Goal: Transaction & Acquisition: Purchase product/service

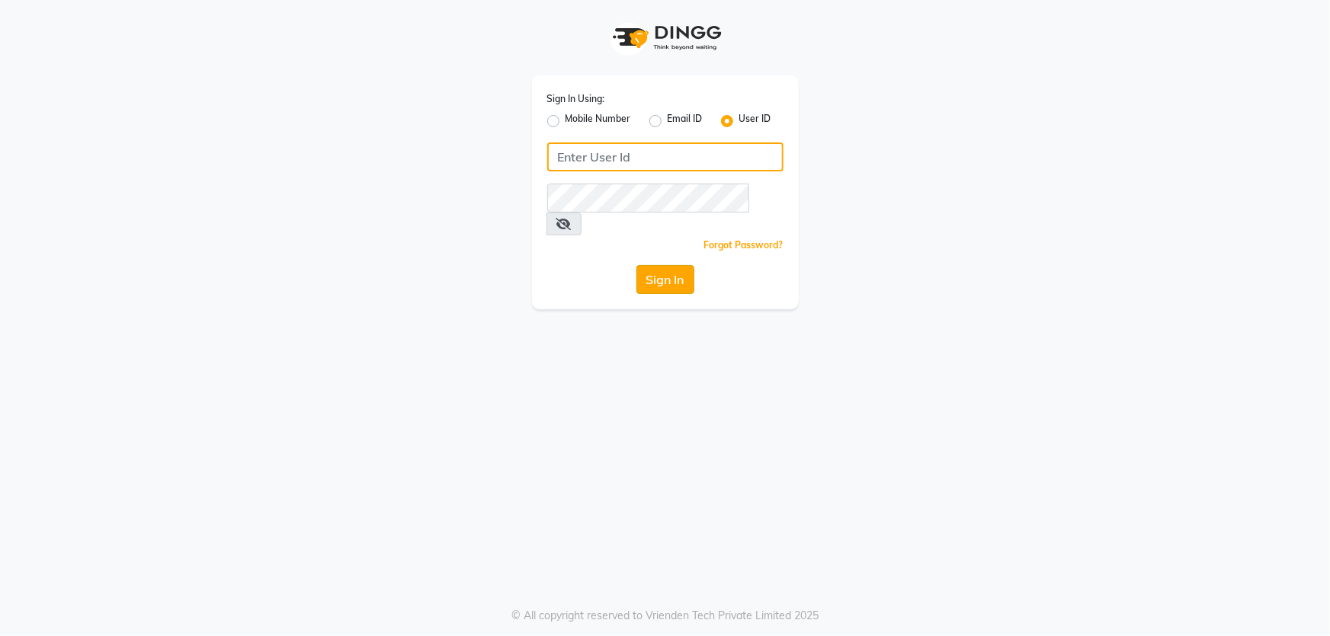
type input "[PERSON_NAME]@123"
click at [675, 265] on button "Sign In" at bounding box center [665, 279] width 58 height 29
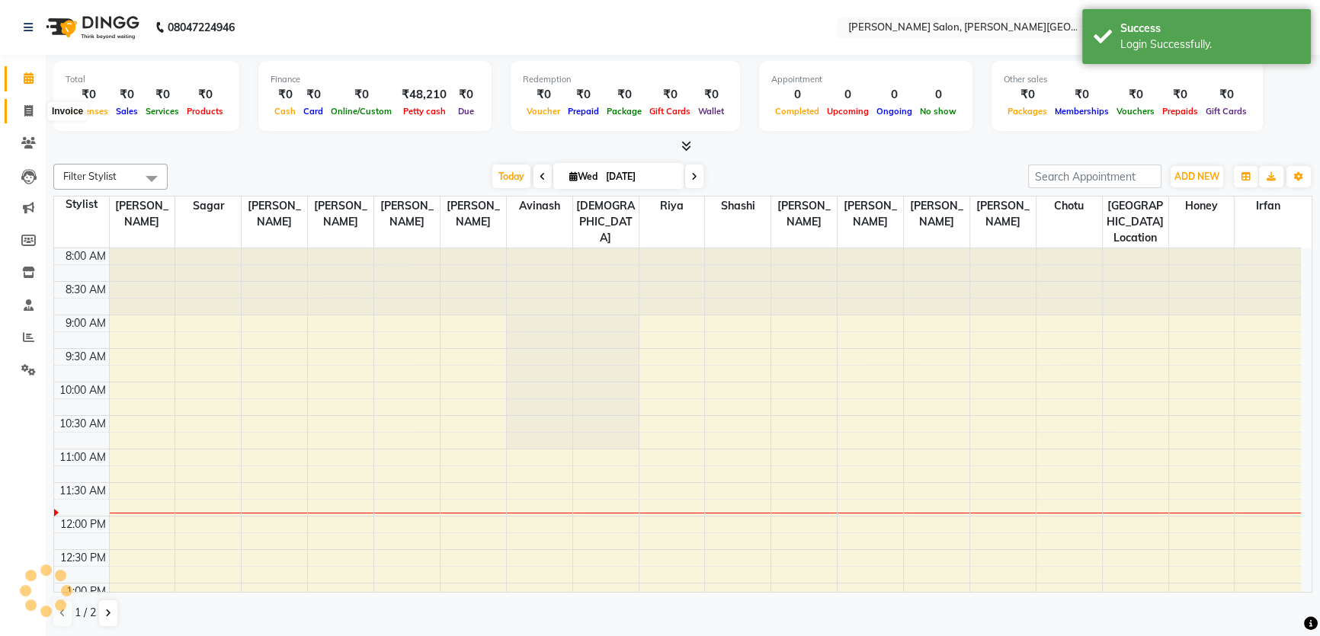
click at [27, 107] on icon at bounding box center [28, 110] width 8 height 11
select select "service"
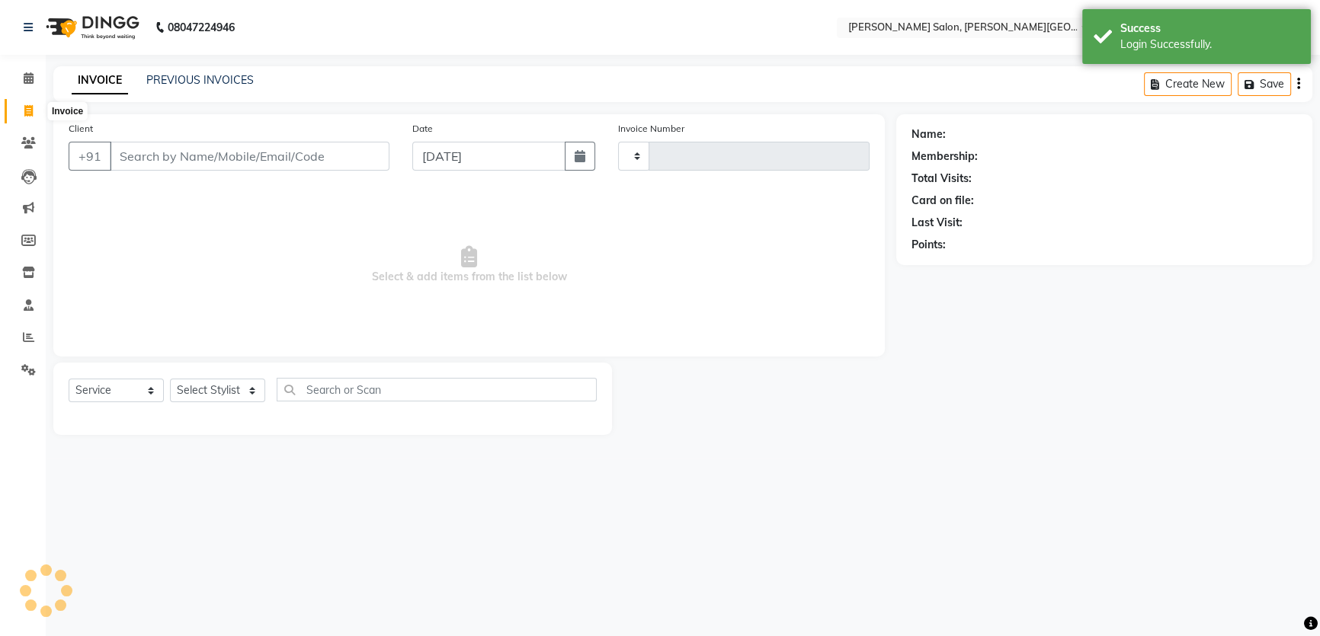
type input "2727"
select select "4122"
click at [138, 159] on input "Client" at bounding box center [251, 156] width 282 height 29
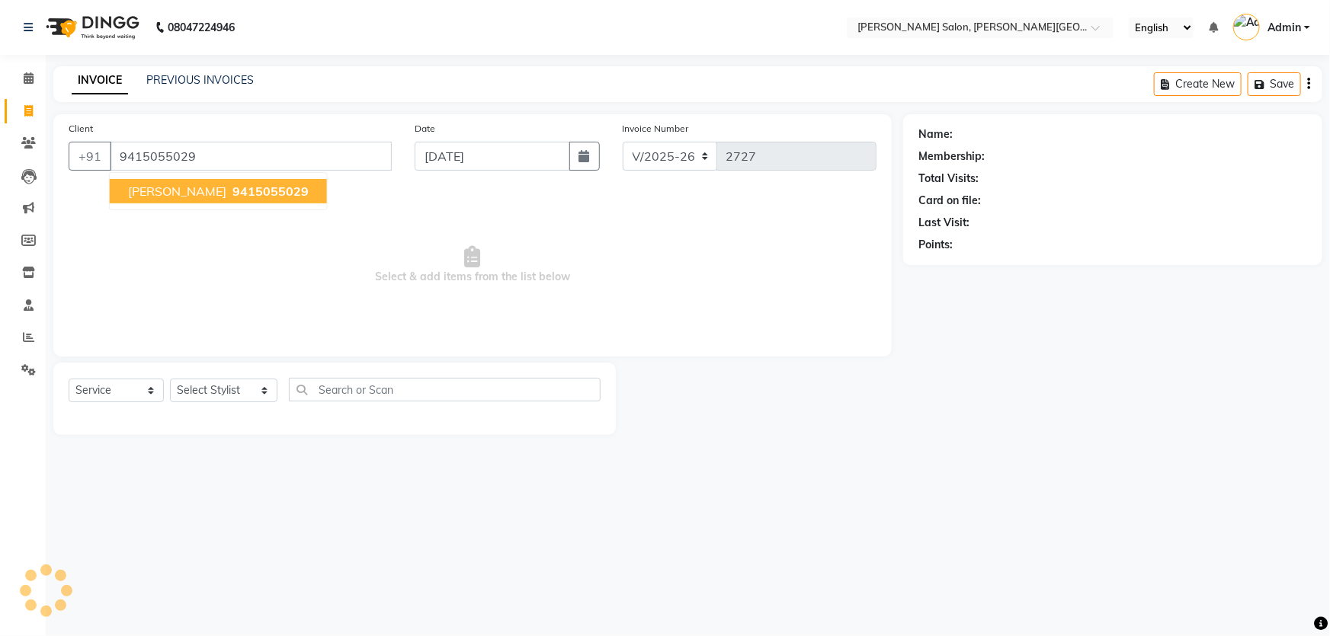
type input "9415055029"
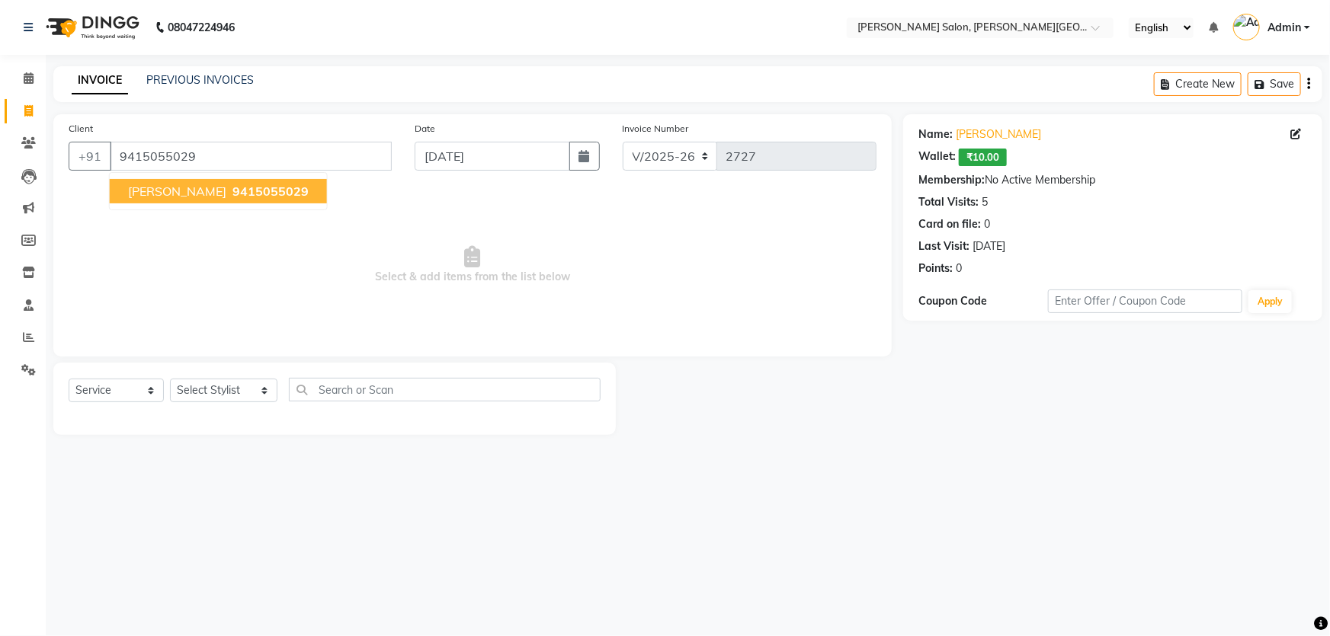
click at [200, 194] on span "[PERSON_NAME]" at bounding box center [177, 191] width 98 height 15
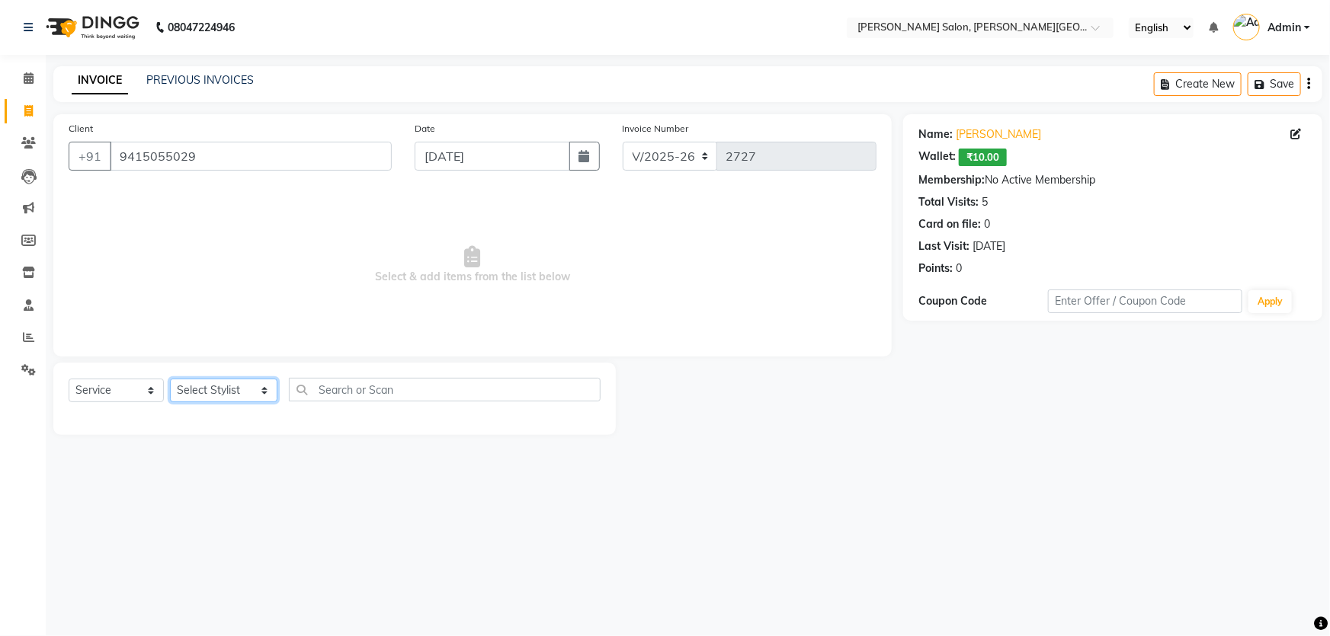
click at [250, 392] on select "Select Stylist [PERSON_NAME] [PERSON_NAME] [PERSON_NAME] [PERSON_NAME] [PERSON_…" at bounding box center [223, 391] width 107 height 24
select select "53788"
click at [170, 379] on select "Select Stylist [PERSON_NAME] [PERSON_NAME] [PERSON_NAME] [PERSON_NAME] [PERSON_…" at bounding box center [223, 391] width 107 height 24
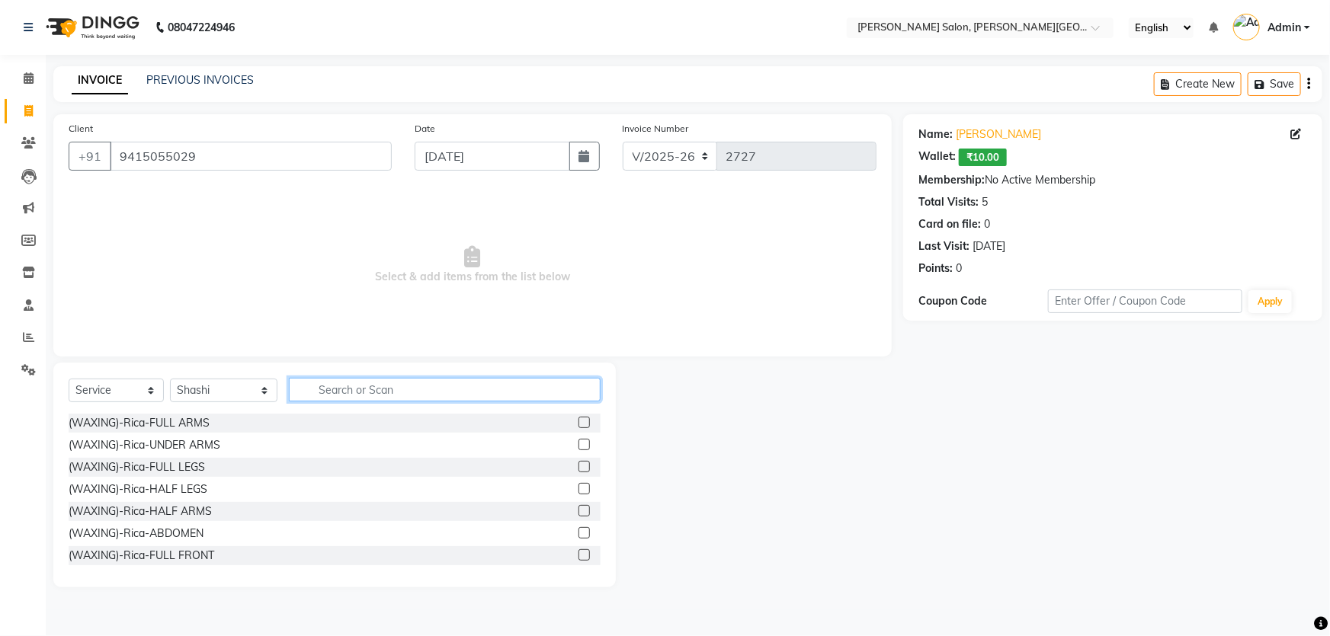
click at [323, 388] on input "text" at bounding box center [445, 390] width 312 height 24
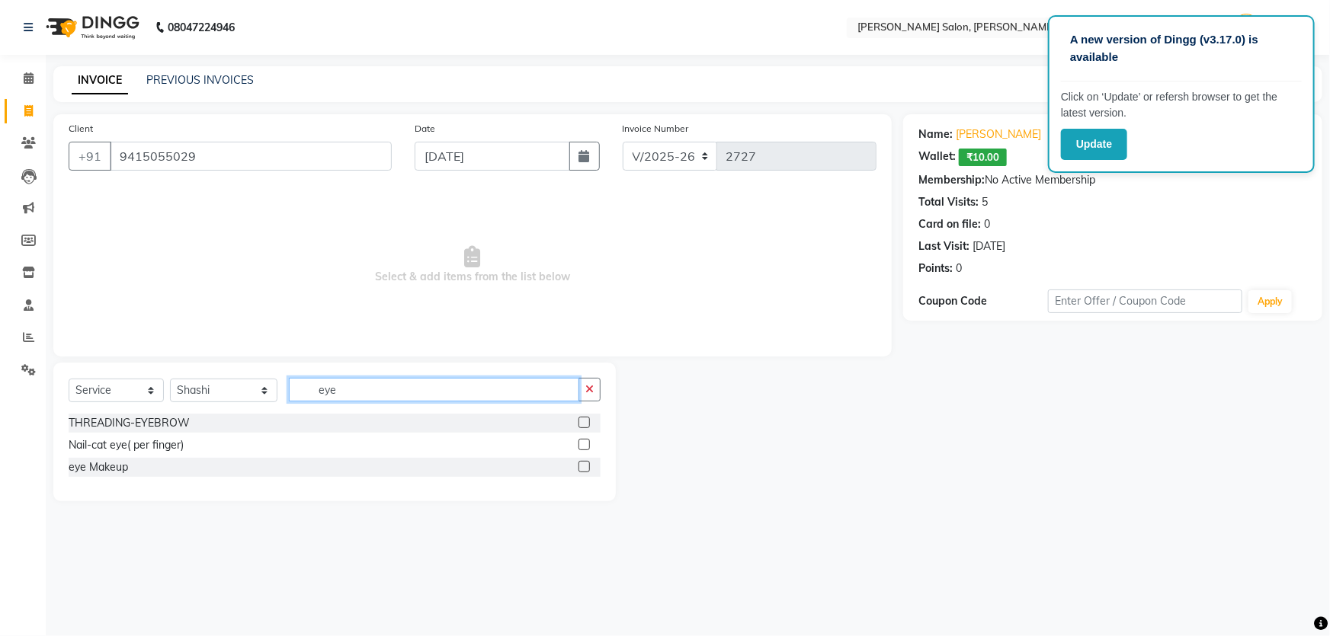
type input "eye"
click at [581, 422] on label at bounding box center [583, 422] width 11 height 11
click at [581, 422] on input "checkbox" at bounding box center [583, 423] width 10 height 10
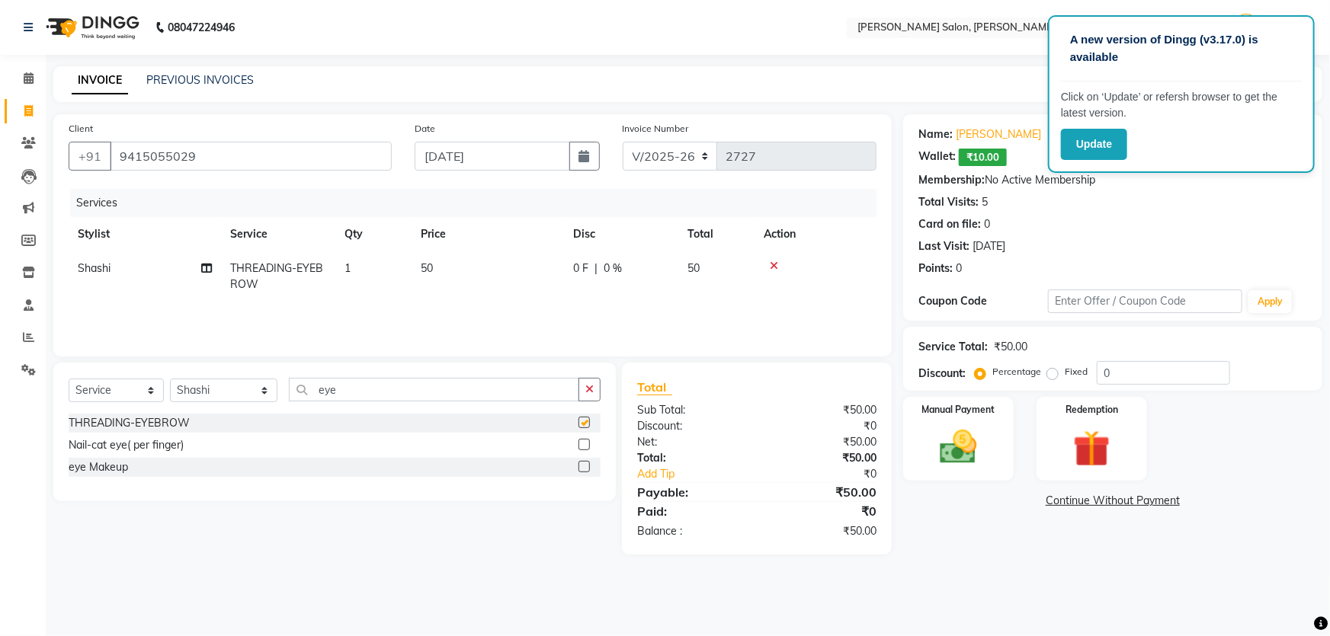
checkbox input "false"
click at [251, 388] on select "Select Stylist [PERSON_NAME] [PERSON_NAME] [PERSON_NAME] [PERSON_NAME] [PERSON_…" at bounding box center [223, 391] width 107 height 24
select select "24178"
click at [170, 379] on select "Select Stylist [PERSON_NAME] [PERSON_NAME] [PERSON_NAME] [PERSON_NAME] [PERSON_…" at bounding box center [223, 391] width 107 height 24
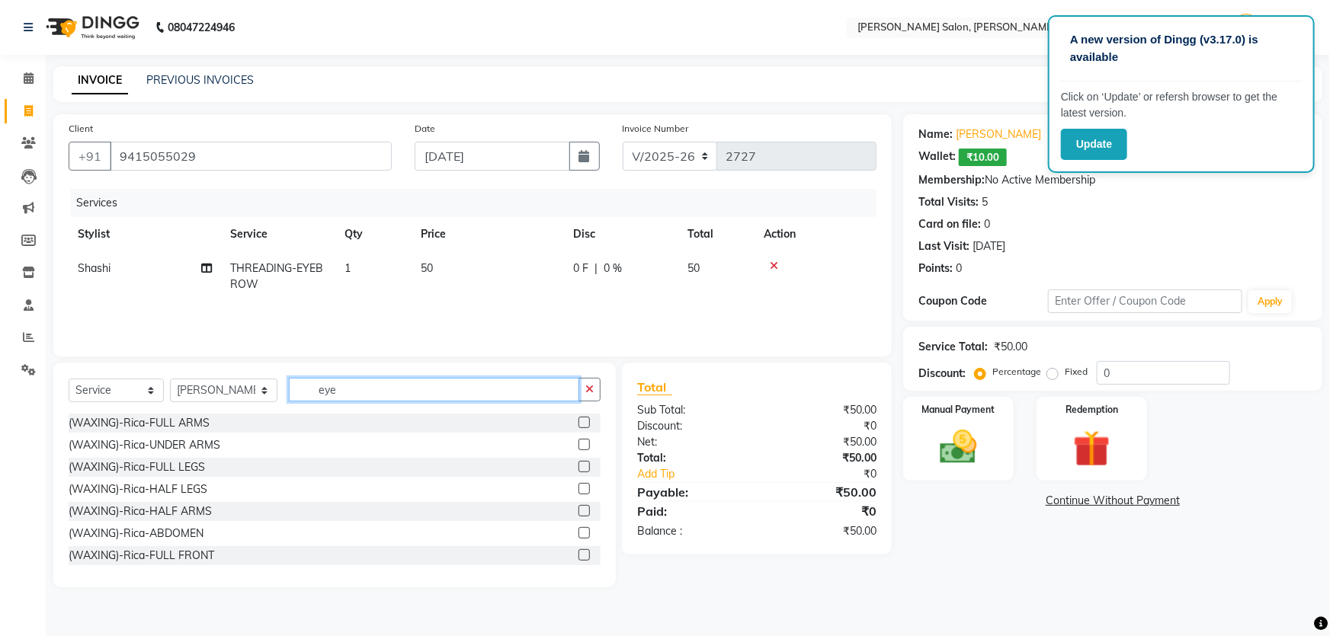
drag, startPoint x: 296, startPoint y: 392, endPoint x: 453, endPoint y: 392, distance: 157.8
click at [453, 392] on input "eye" at bounding box center [434, 390] width 290 height 24
type input "wash"
click at [578, 442] on label at bounding box center [583, 444] width 11 height 11
click at [578, 442] on input "checkbox" at bounding box center [583, 445] width 10 height 10
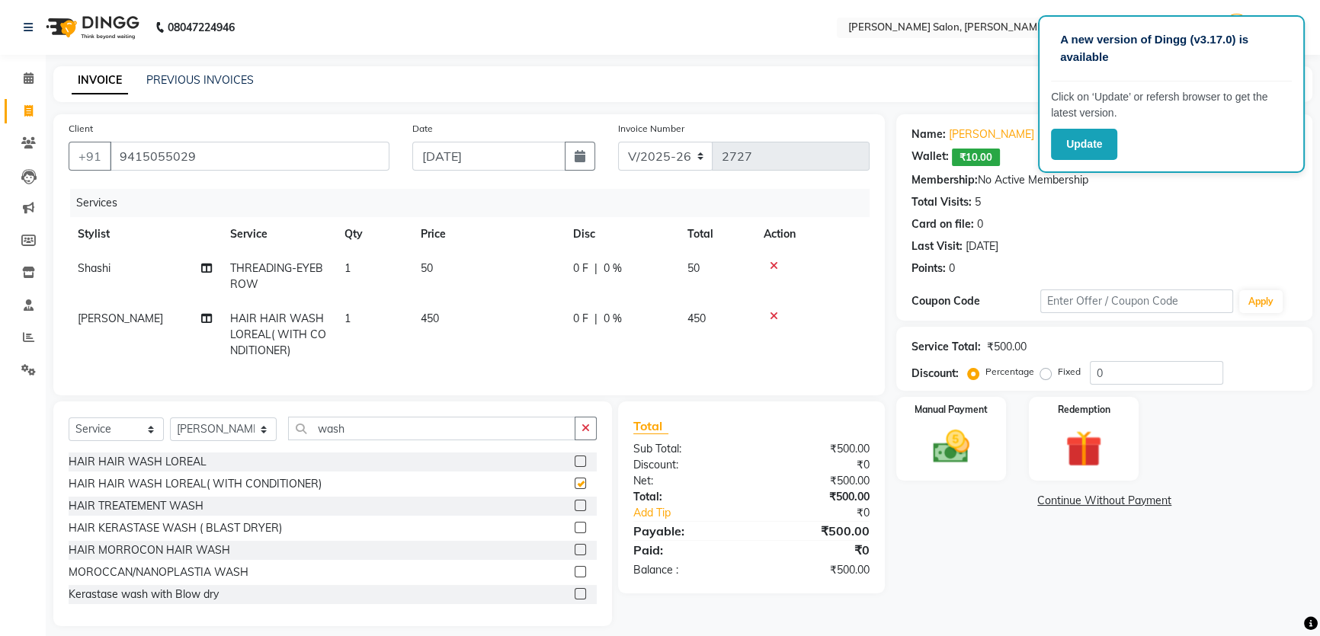
checkbox input "false"
click at [949, 450] on img at bounding box center [952, 446] width 62 height 43
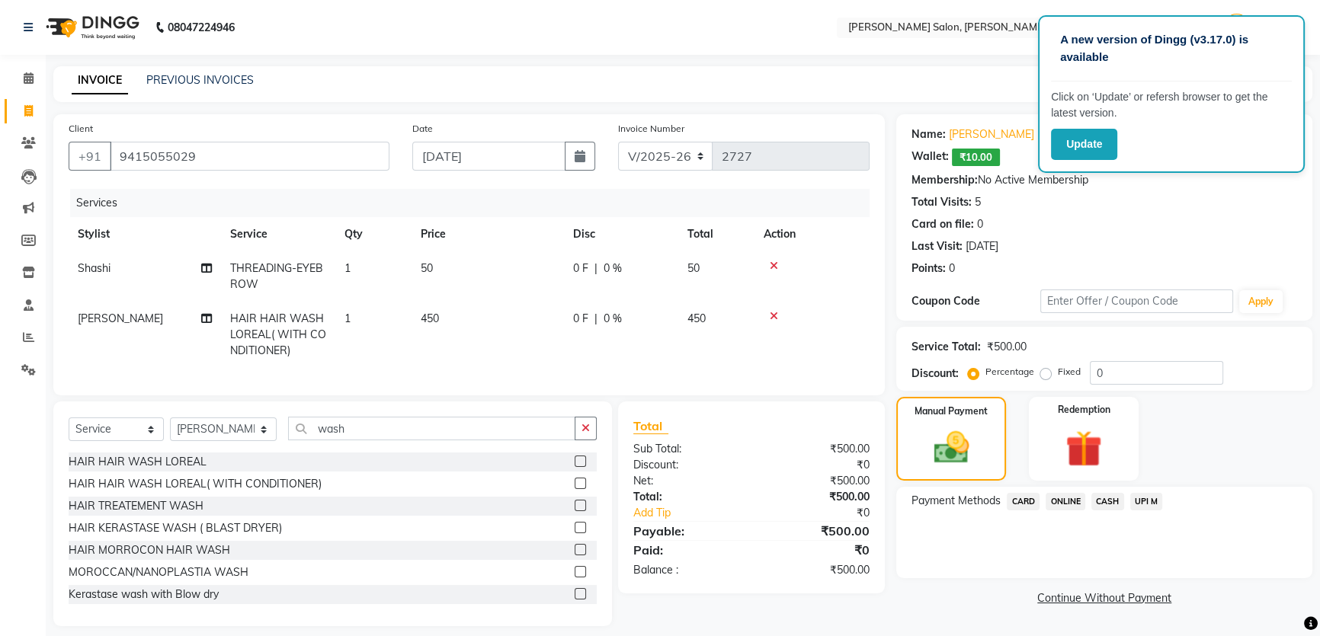
click at [1111, 503] on span "CASH" at bounding box center [1107, 502] width 33 height 18
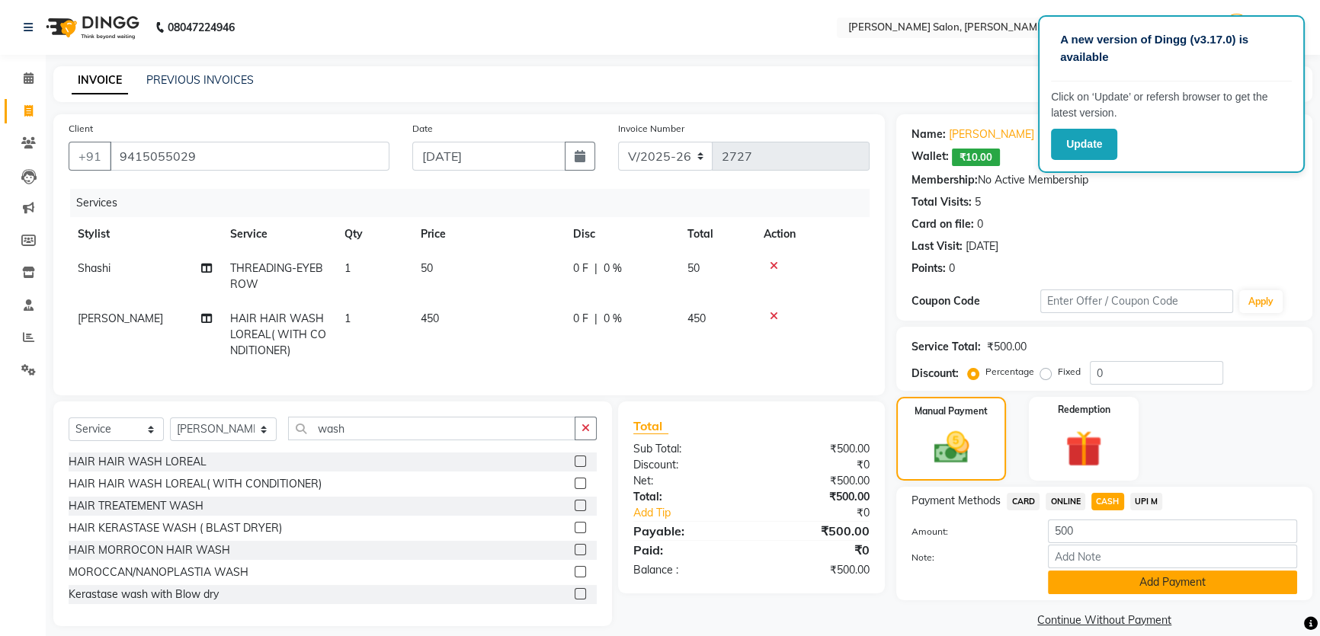
click at [1155, 584] on button "Add Payment" at bounding box center [1172, 583] width 249 height 24
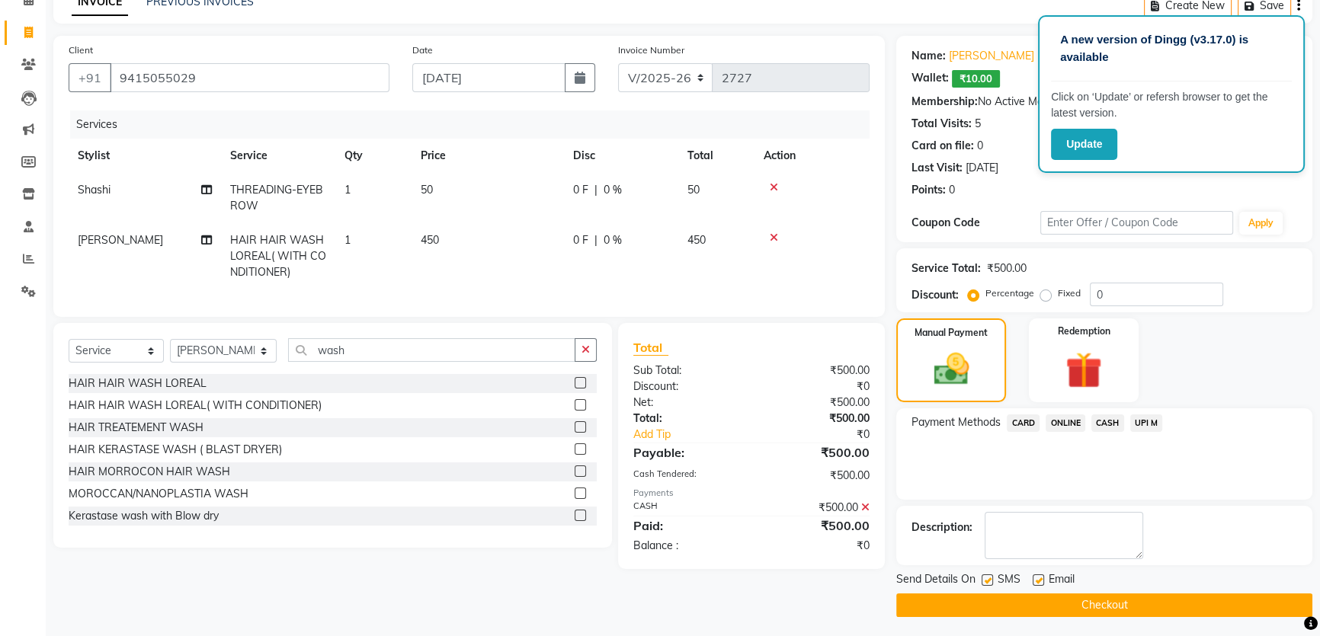
scroll to position [81, 0]
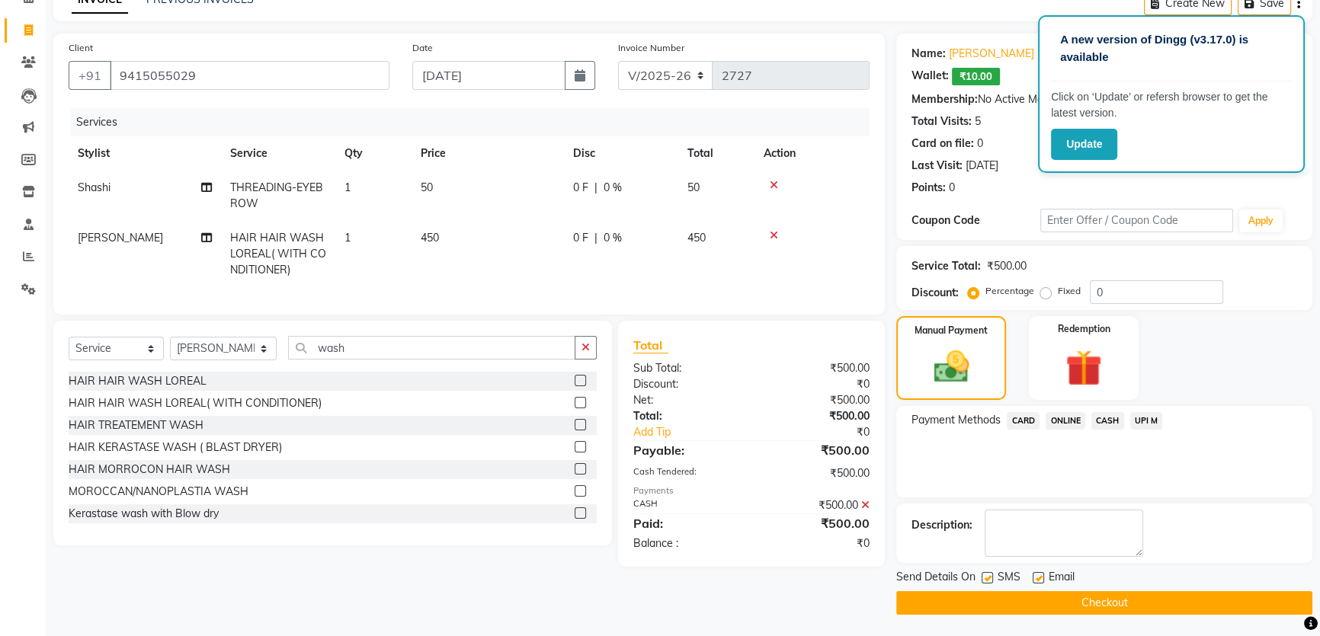
click at [1097, 601] on button "Checkout" at bounding box center [1104, 603] width 416 height 24
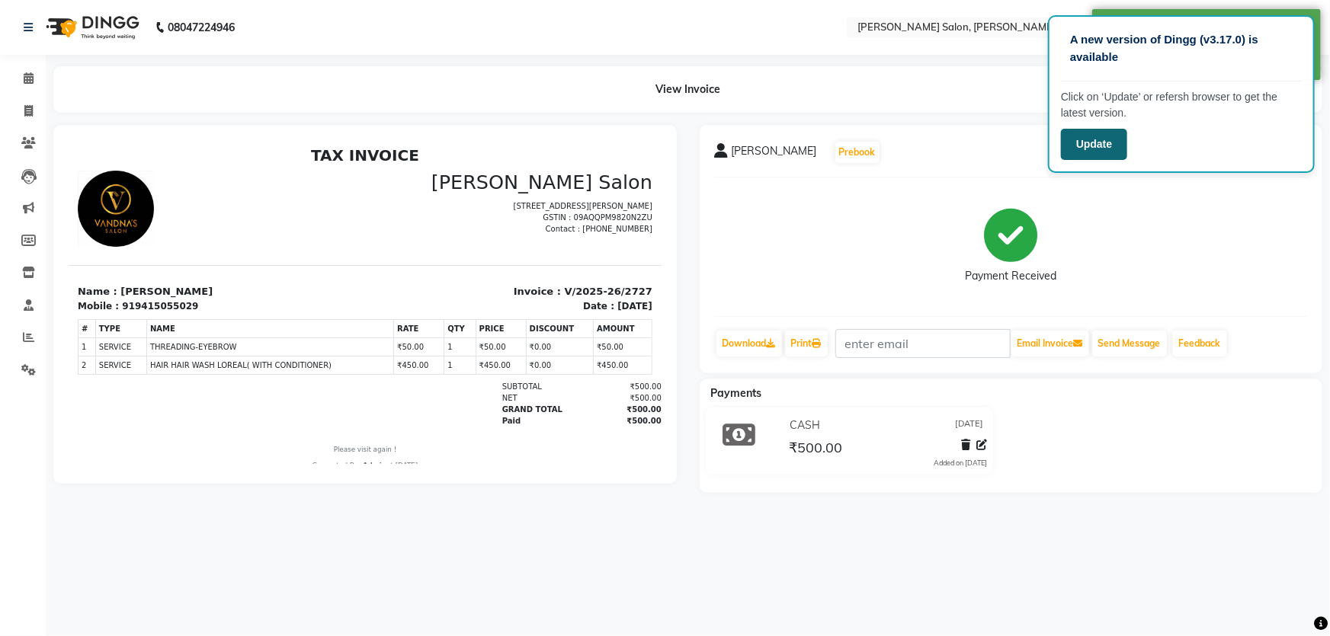
click at [1087, 143] on button "Update" at bounding box center [1094, 144] width 66 height 31
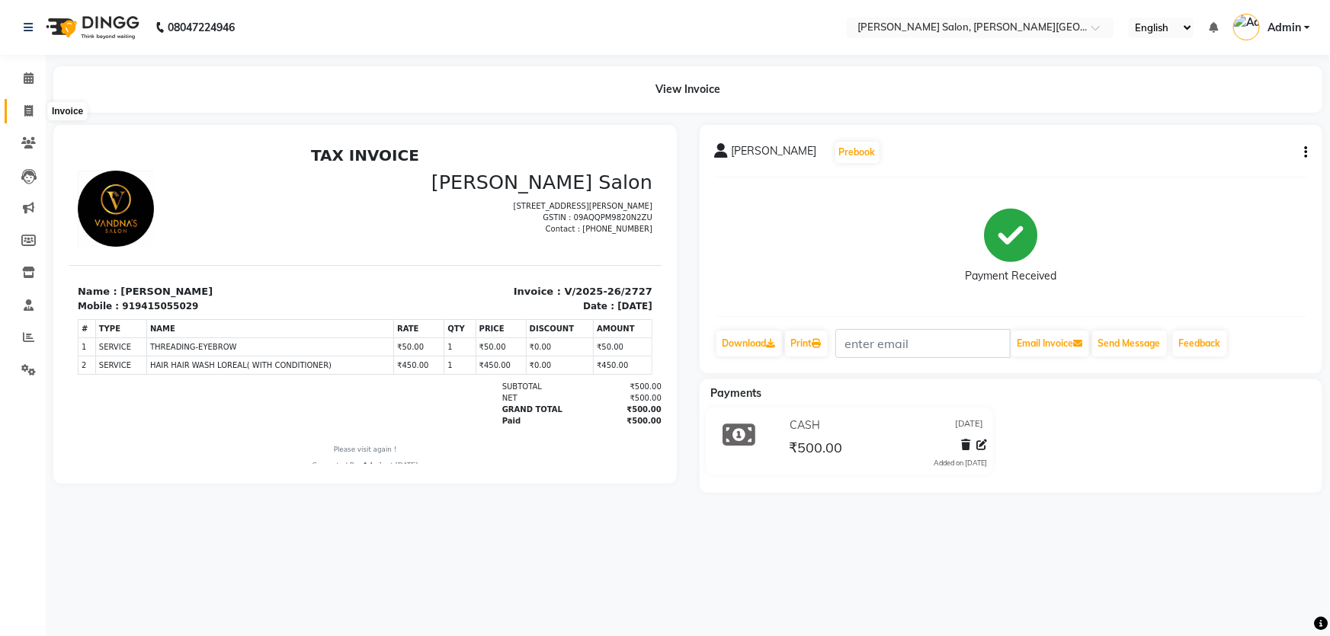
click at [27, 107] on icon at bounding box center [28, 110] width 8 height 11
select select "service"
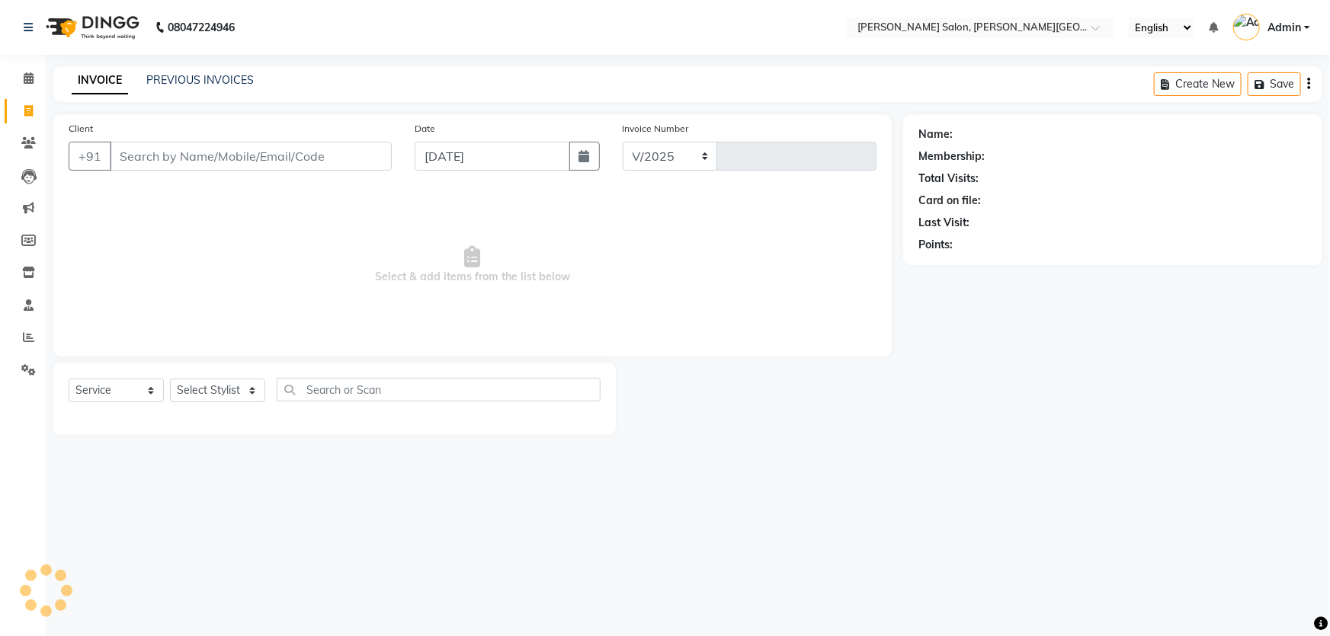
select select "4122"
type input "2728"
click at [187, 79] on link "PREVIOUS INVOICES" at bounding box center [199, 80] width 107 height 14
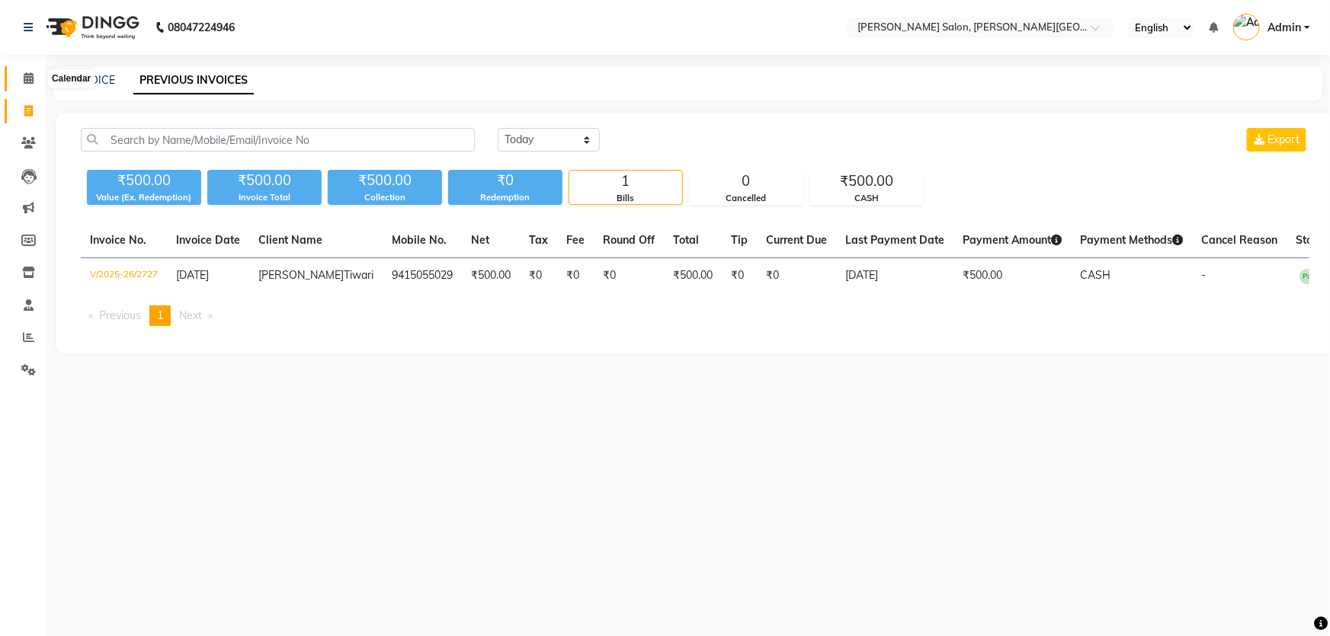
click at [21, 78] on span at bounding box center [28, 79] width 27 height 18
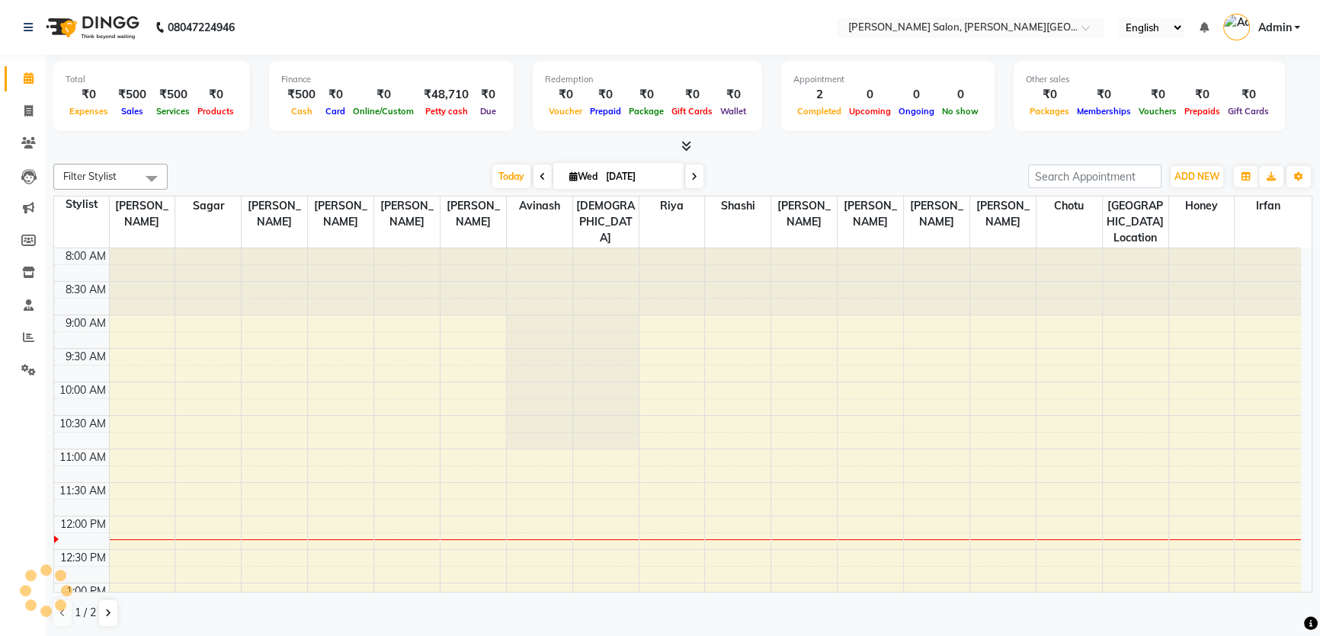
scroll to position [267, 0]
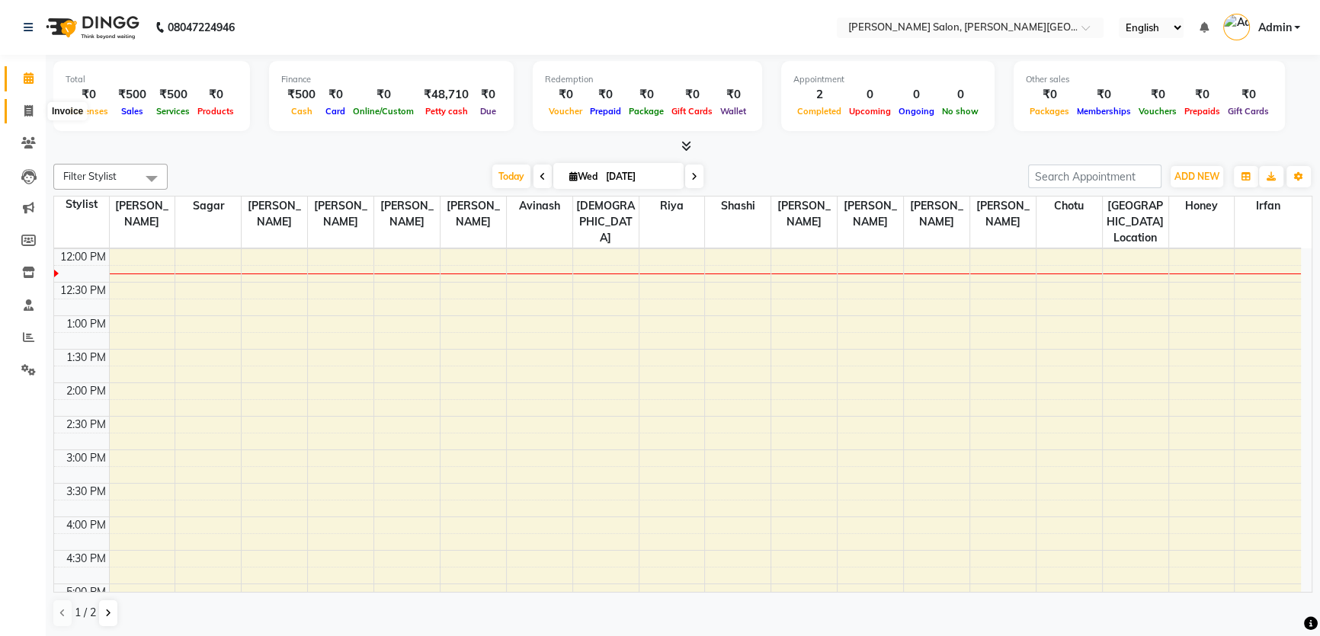
click at [30, 105] on icon at bounding box center [28, 110] width 8 height 11
select select "service"
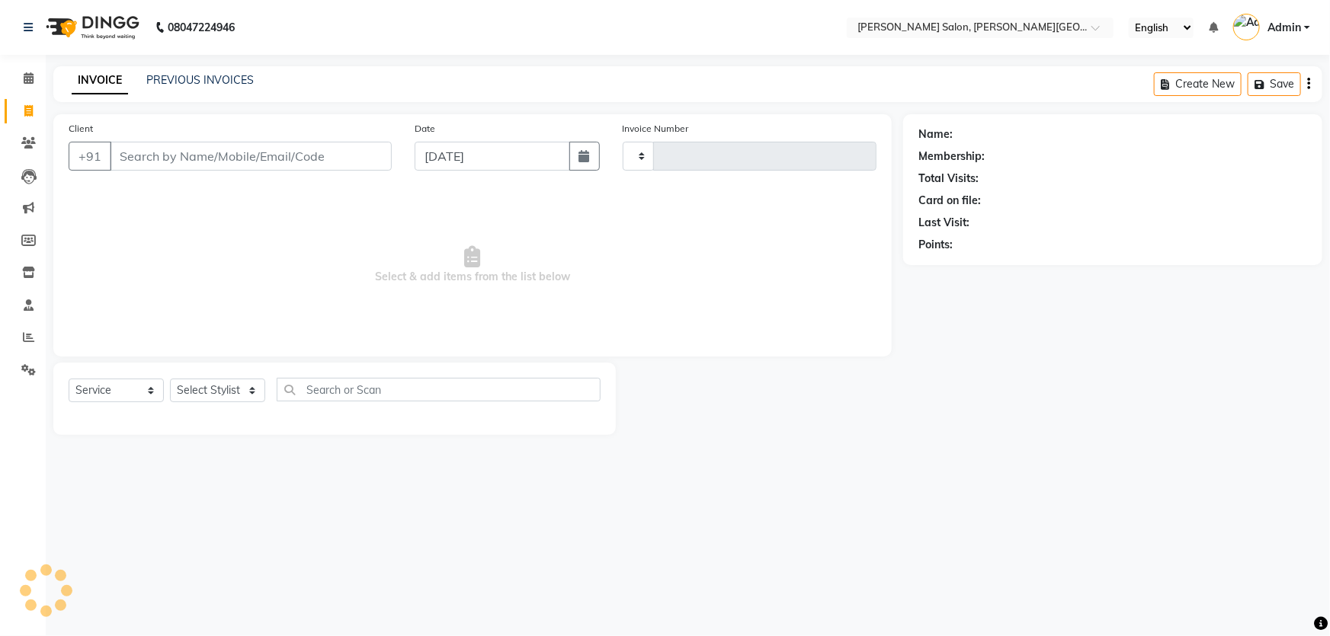
type input "2728"
select select "4122"
paste input "8697348699"
type input "8697348699"
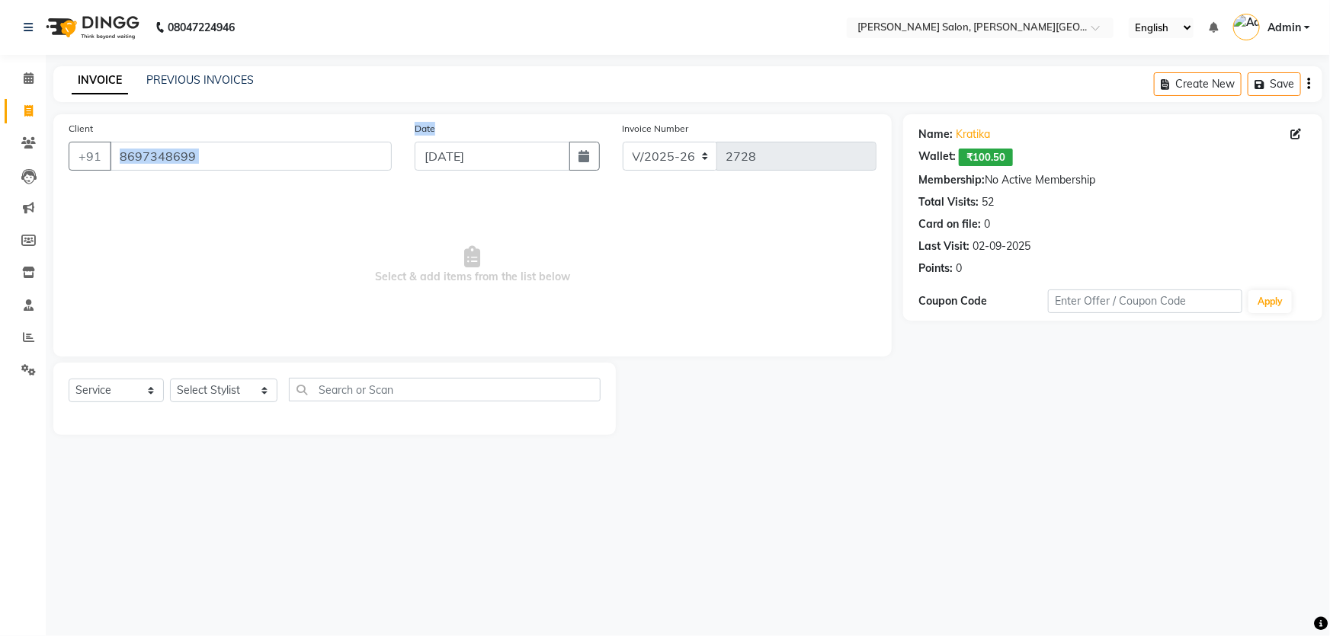
drag, startPoint x: 412, startPoint y: 165, endPoint x: 53, endPoint y: 194, distance: 360.0
click at [53, 194] on div "Client +91 8697348699 Date 03-09-2025 Invoice Number V/2025 V/2025-26 2728 Sele…" at bounding box center [472, 274] width 861 height 321
click at [32, 95] on li "Invoice" at bounding box center [23, 111] width 46 height 33
click at [33, 111] on span at bounding box center [28, 112] width 27 height 18
select select "service"
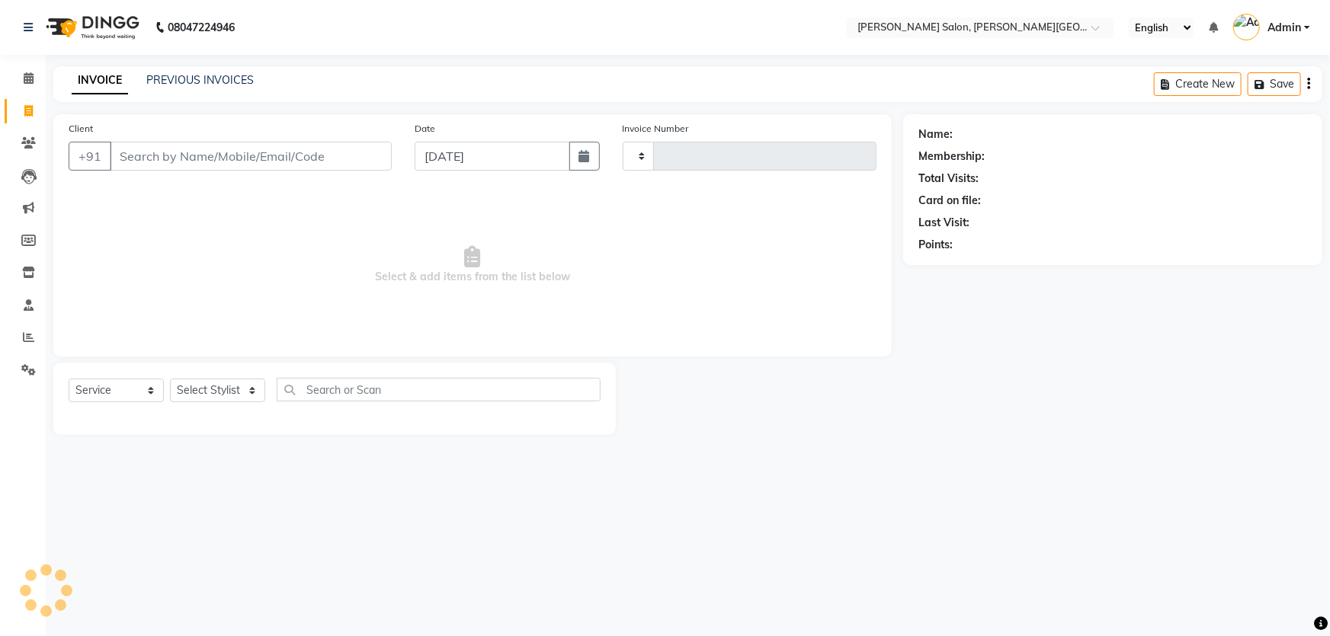
type input "2728"
select select "4122"
paste input "9335908222"
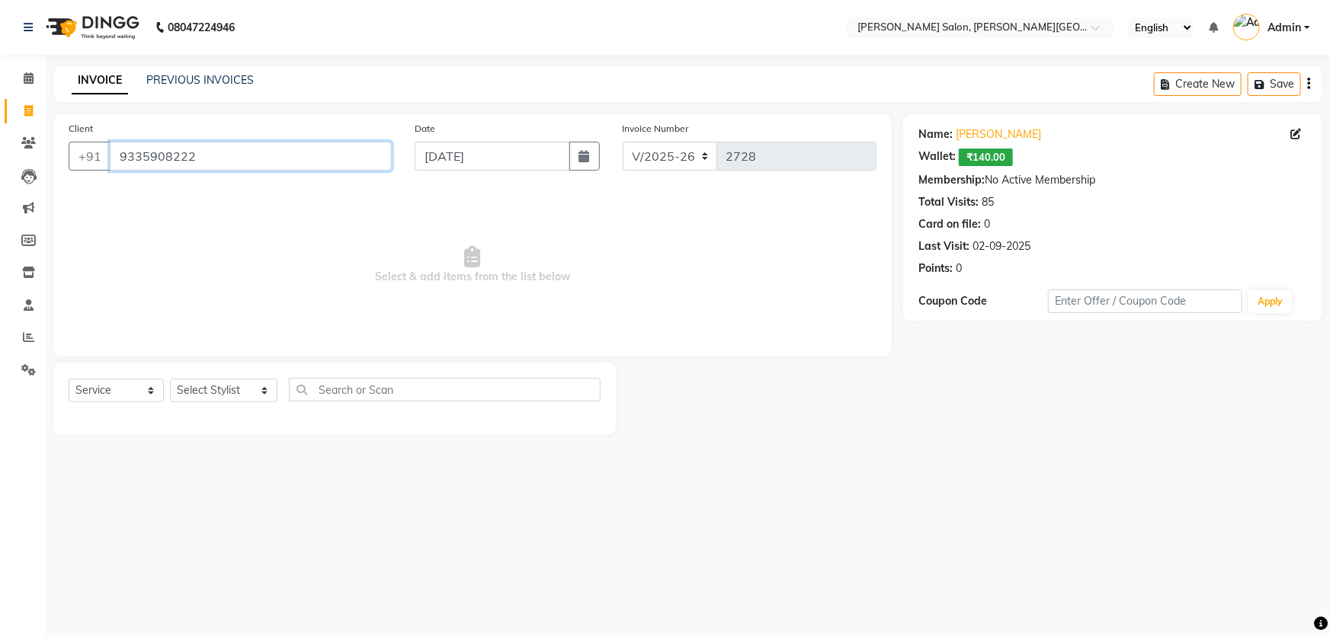
drag, startPoint x: 178, startPoint y: 158, endPoint x: 272, endPoint y: 281, distance: 155.0
click at [0, 190] on app-home "08047224946 Select Location × Vandna's Salon, Jopling Road English ENGLISH Espa…" at bounding box center [665, 229] width 1330 height 458
paste input "8795744444"
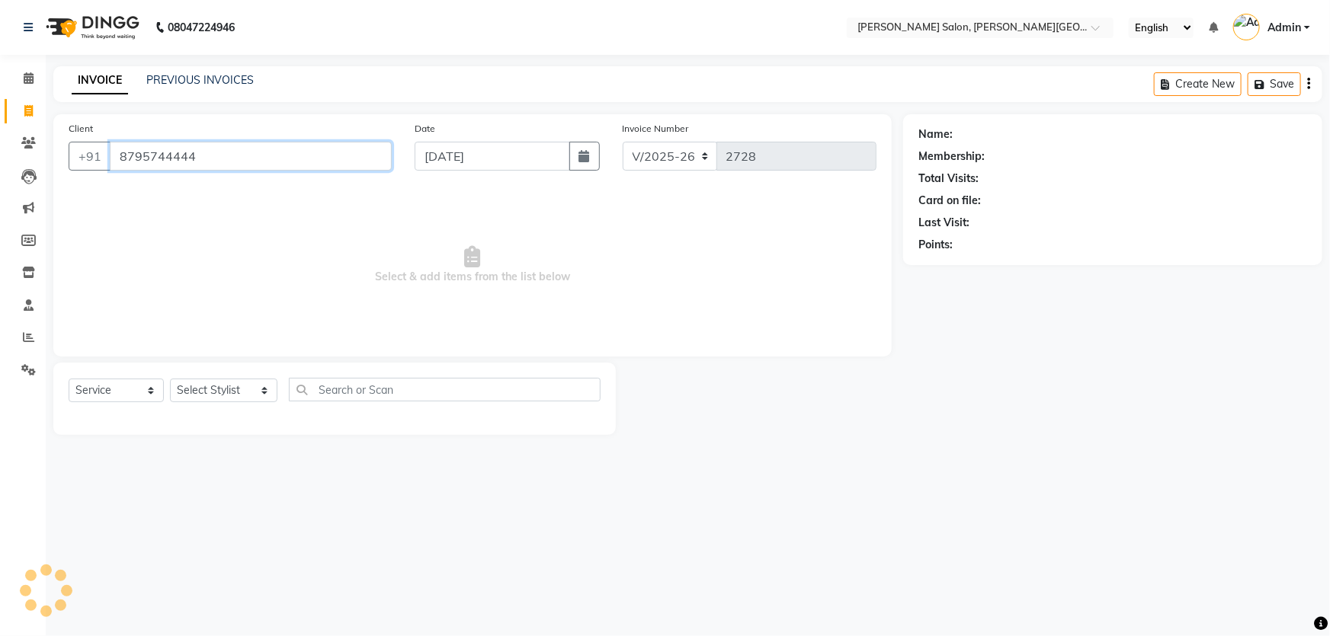
type input "8795744444"
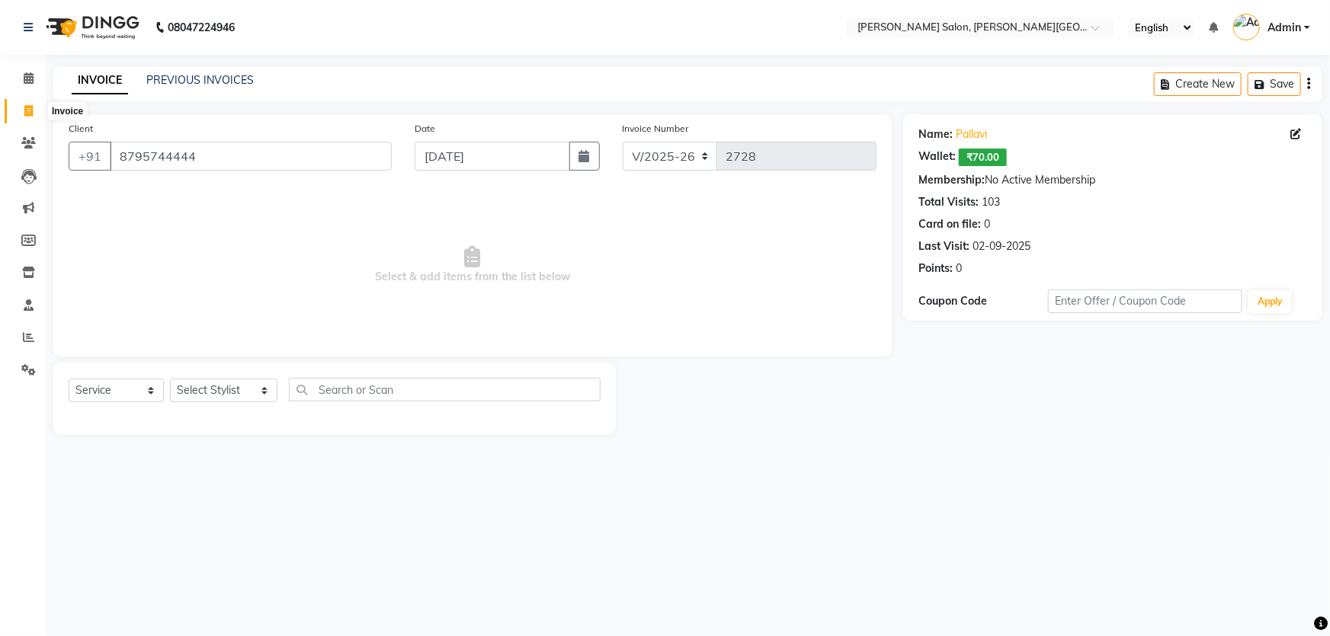
click at [18, 108] on span at bounding box center [28, 112] width 27 height 18
select select "service"
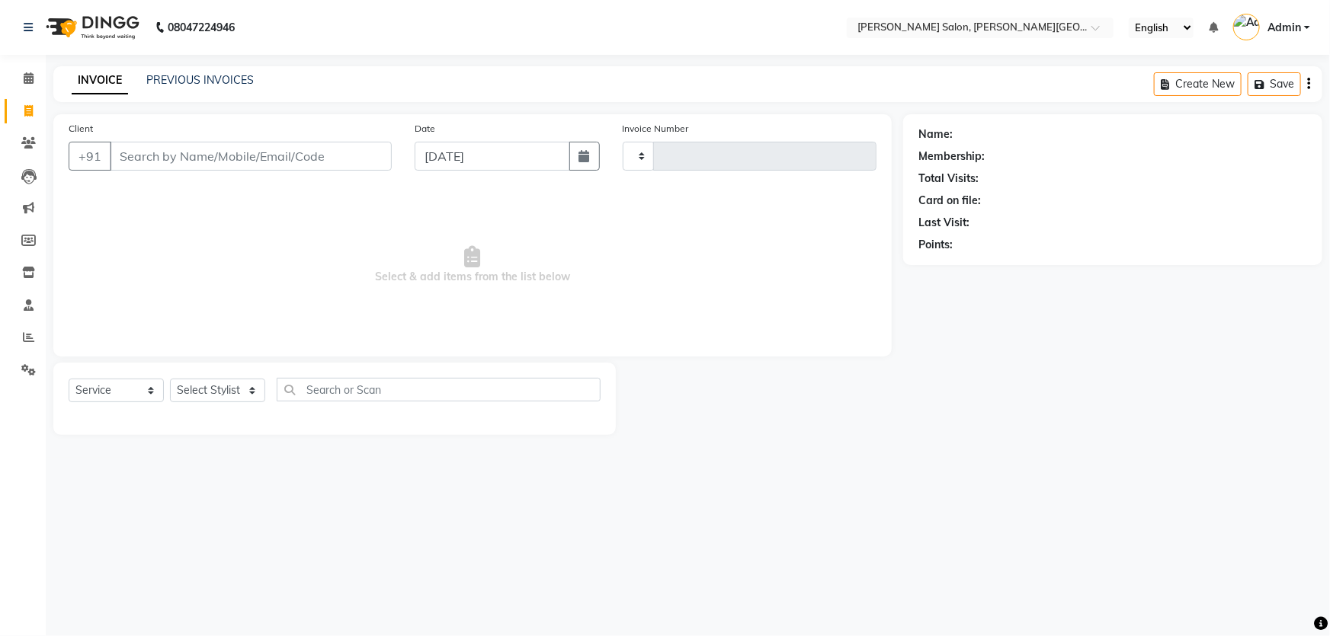
click at [525, 237] on span "Select & add items from the list below" at bounding box center [473, 265] width 808 height 152
select select "4122"
type input "2728"
click at [184, 91] on div "INVOICE PREVIOUS INVOICES Create New Save" at bounding box center [687, 84] width 1269 height 36
click at [177, 83] on link "PREVIOUS INVOICES" at bounding box center [199, 80] width 107 height 14
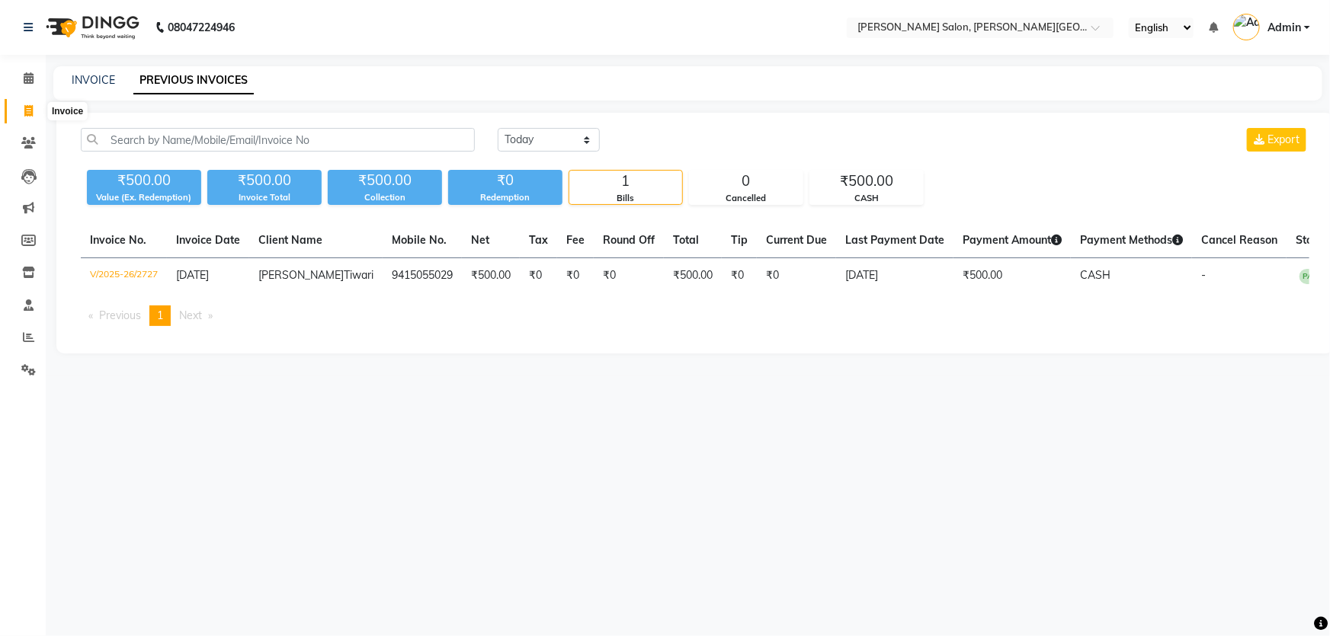
click at [16, 111] on span at bounding box center [28, 112] width 27 height 18
select select "service"
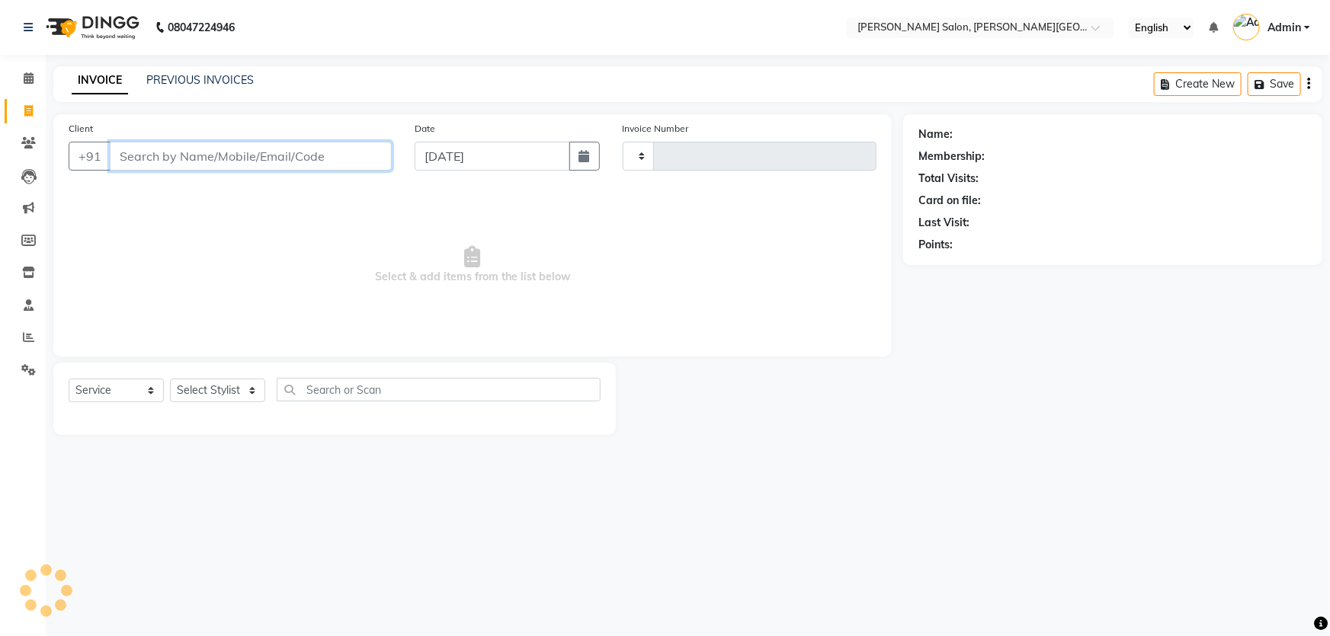
type input "2728"
select select "4122"
click at [184, 69] on div "INVOICE PREVIOUS INVOICES Create New Save" at bounding box center [687, 84] width 1269 height 36
click at [198, 72] on div "PREVIOUS INVOICES" at bounding box center [199, 80] width 107 height 16
click at [203, 74] on link "PREVIOUS INVOICES" at bounding box center [199, 80] width 107 height 14
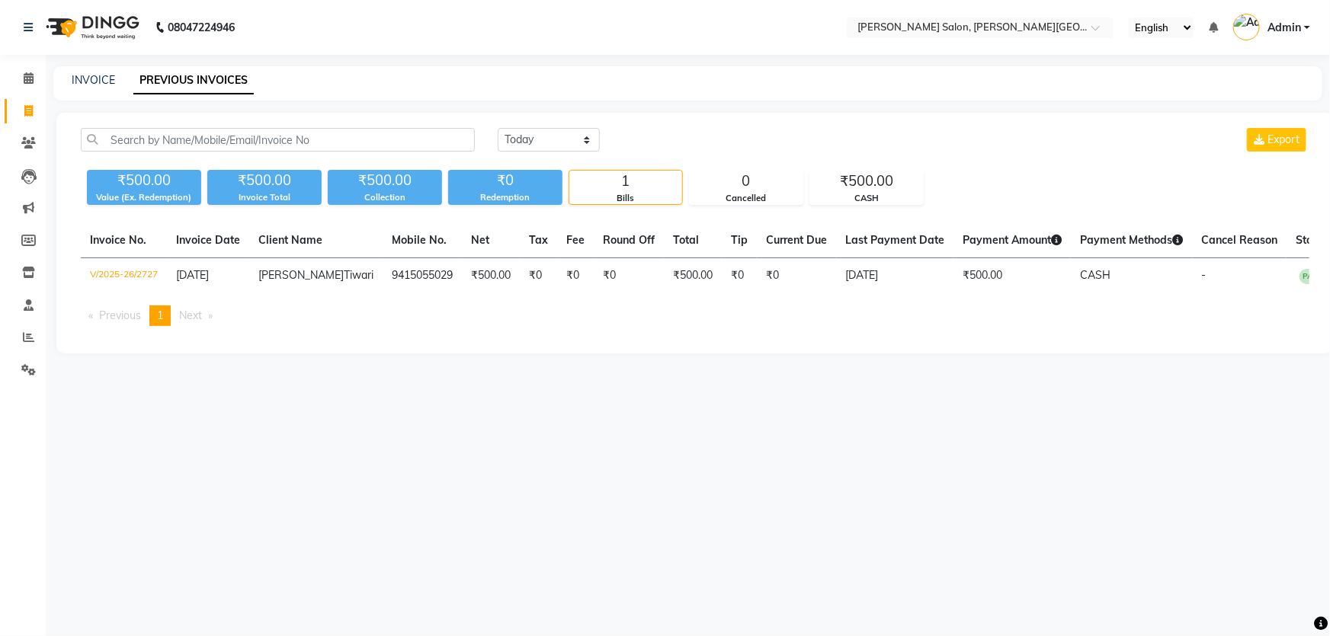
click at [29, 107] on icon at bounding box center [28, 110] width 8 height 11
select select "service"
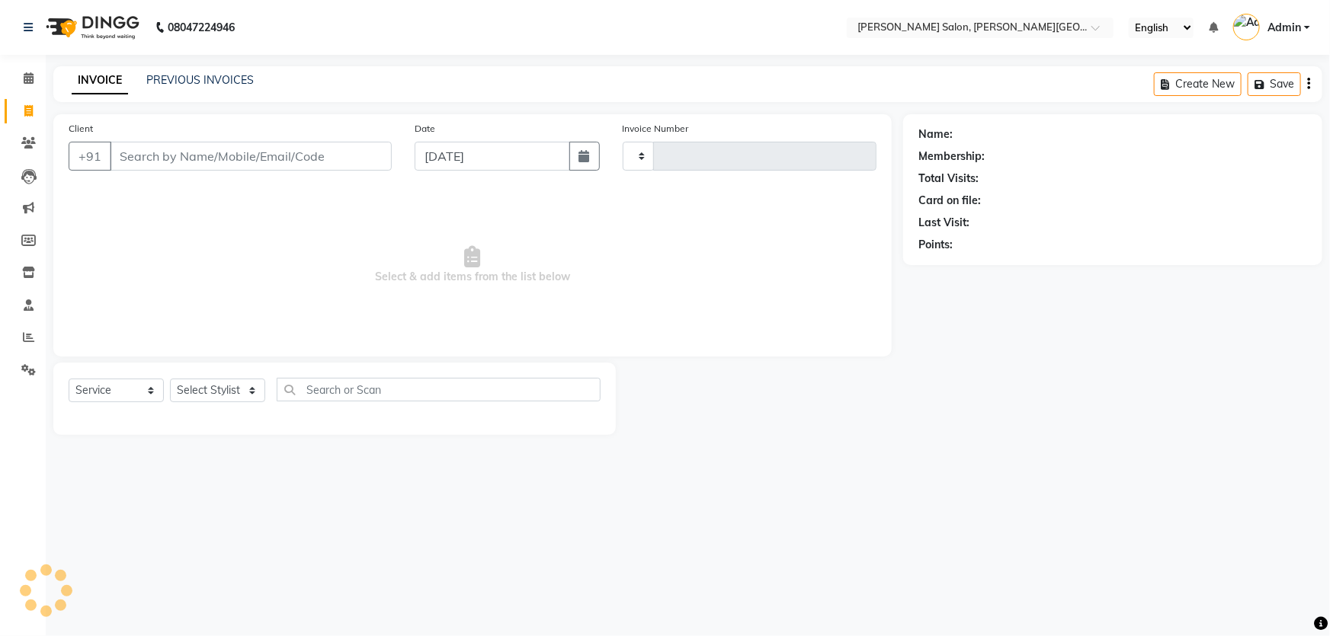
type input "2728"
select select "4122"
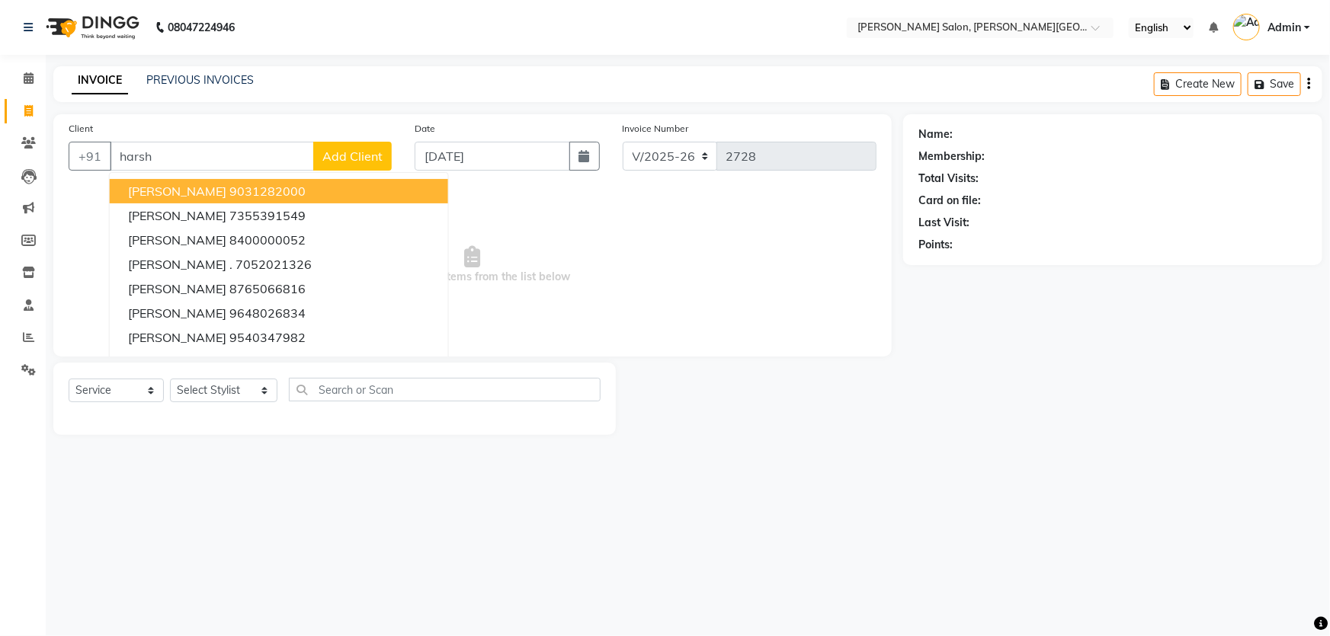
type input "harsh"
click at [18, 117] on span at bounding box center [28, 112] width 27 height 18
select select "service"
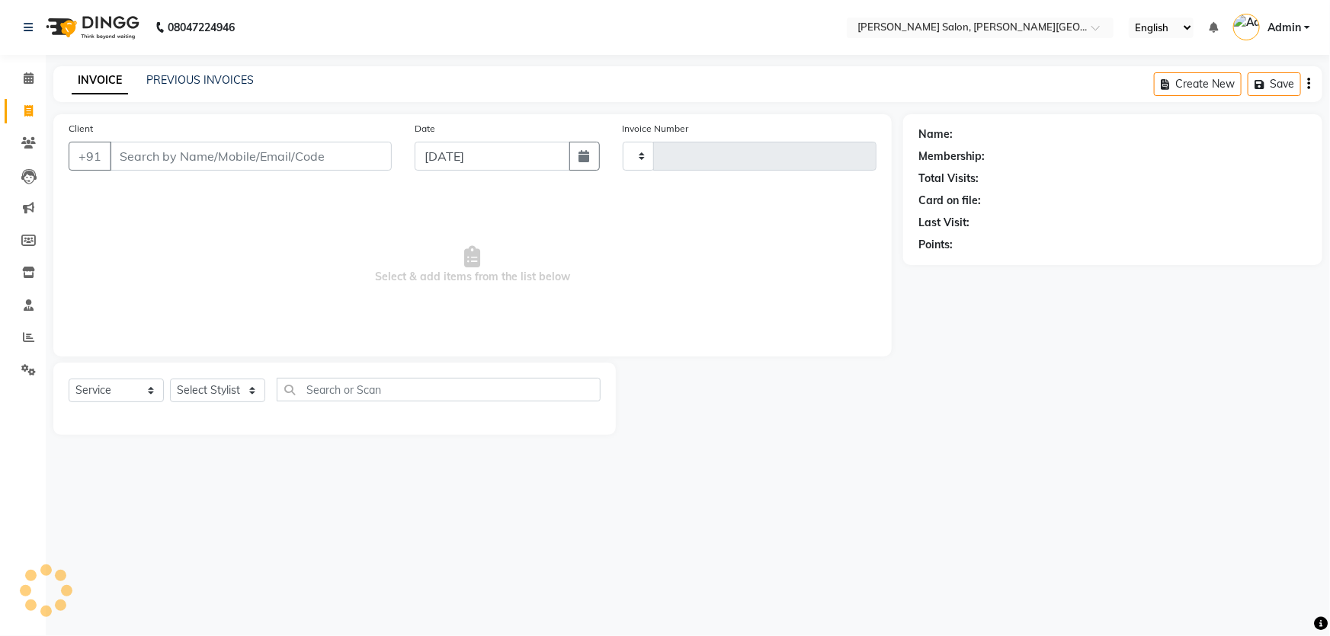
type input "2728"
select select "4122"
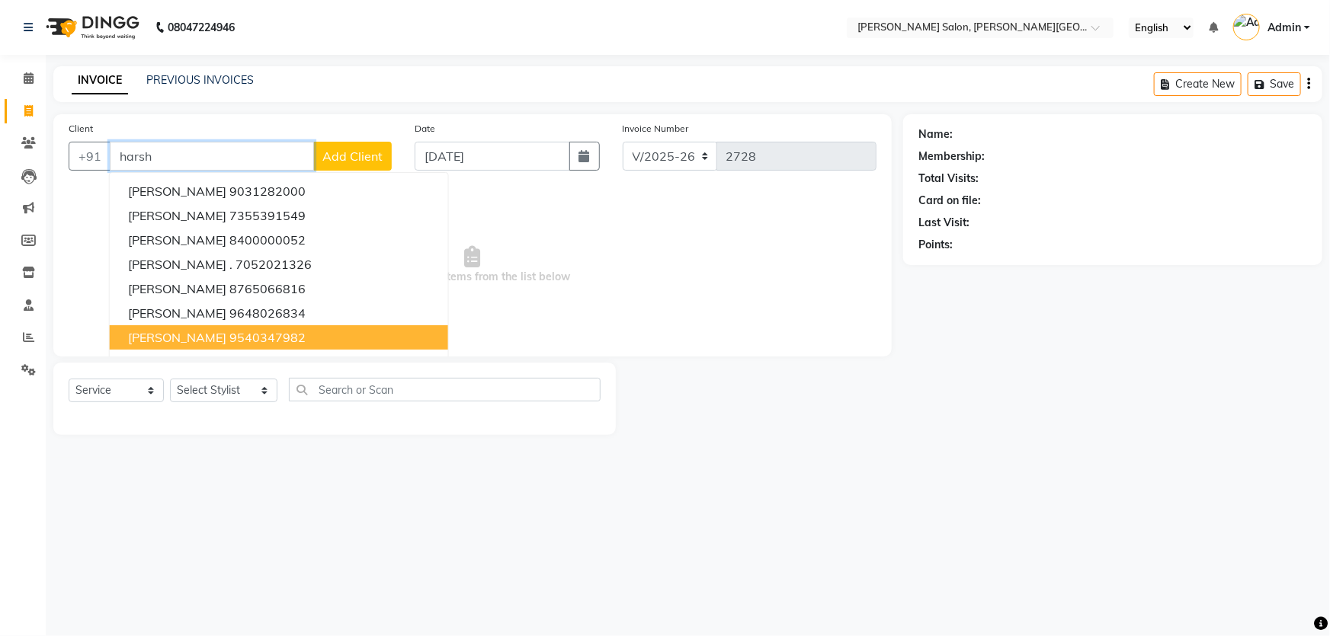
type input "harsh"
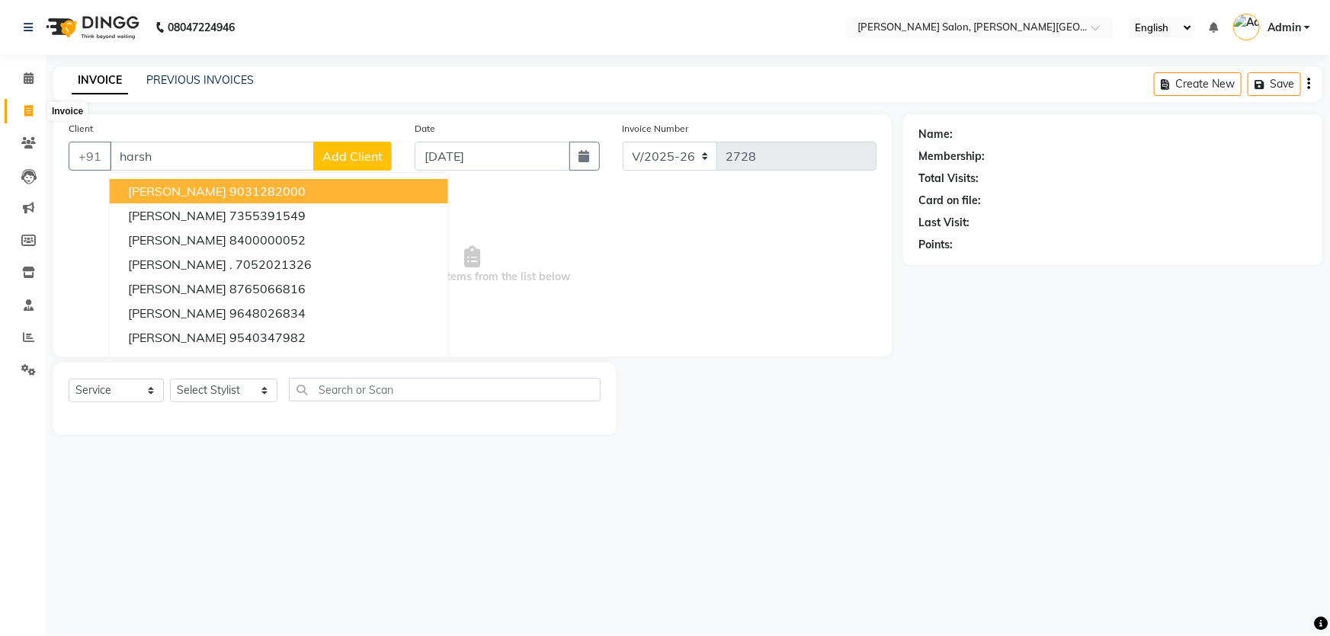
click at [29, 111] on icon at bounding box center [28, 110] width 8 height 11
select select "service"
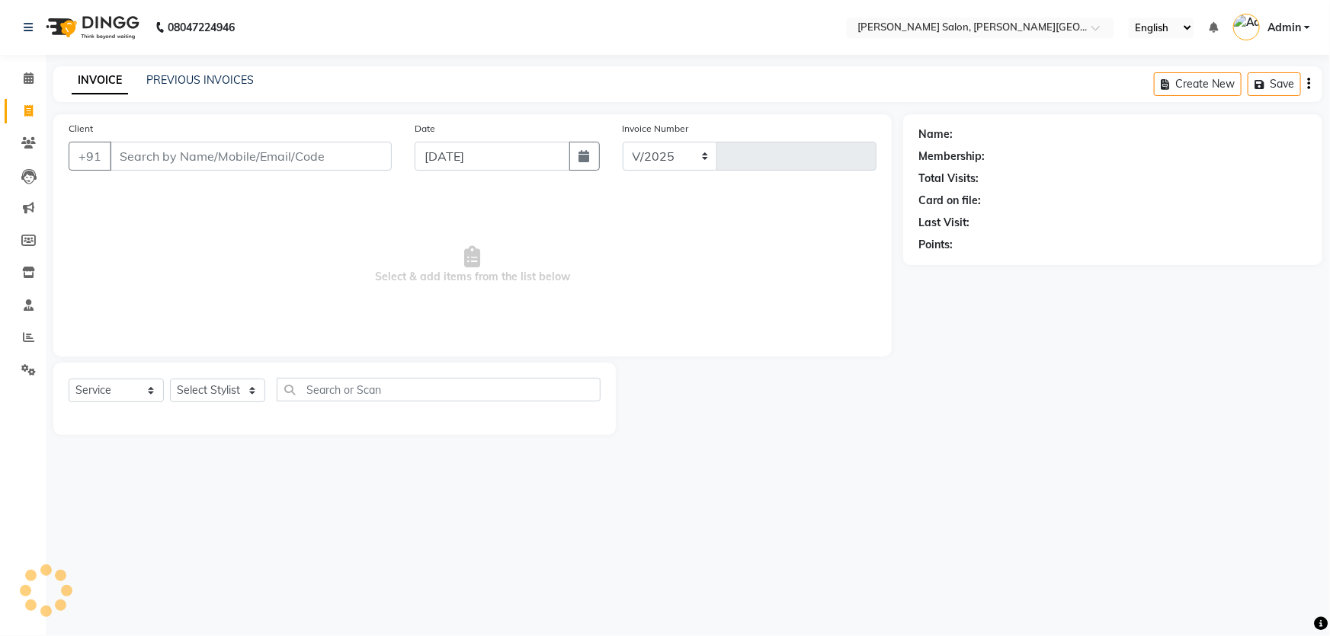
select select "4122"
type input "2728"
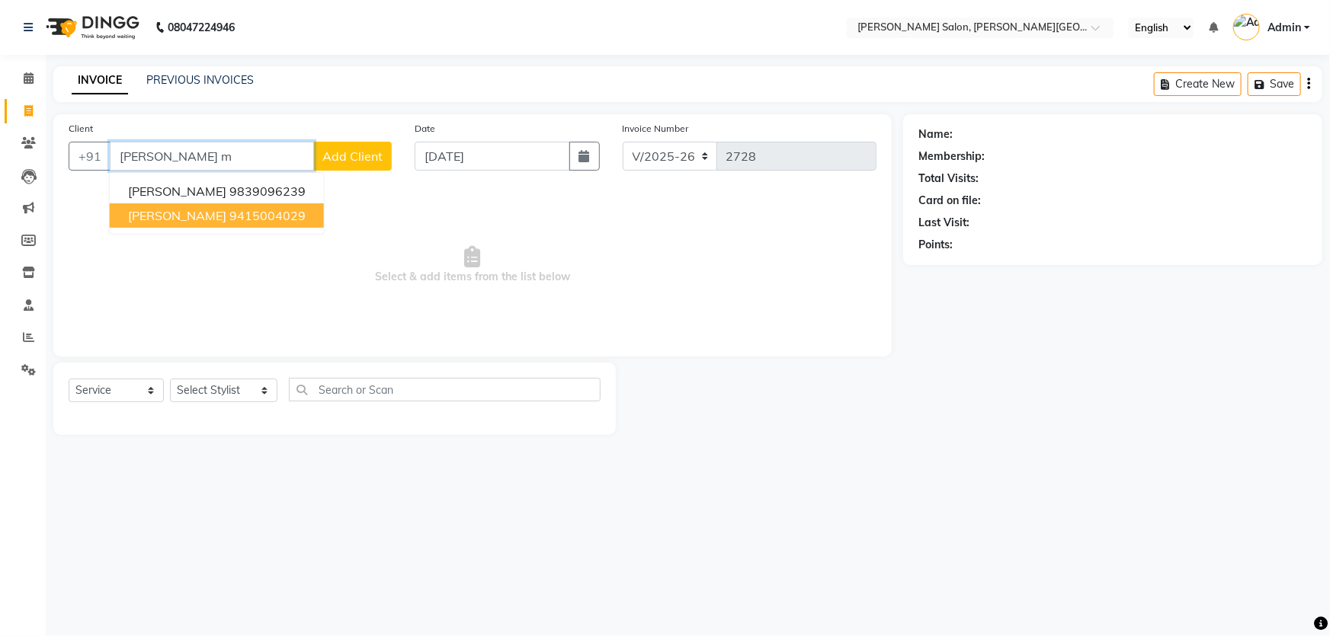
click at [246, 212] on ngb-highlight "9415004029" at bounding box center [267, 215] width 76 height 15
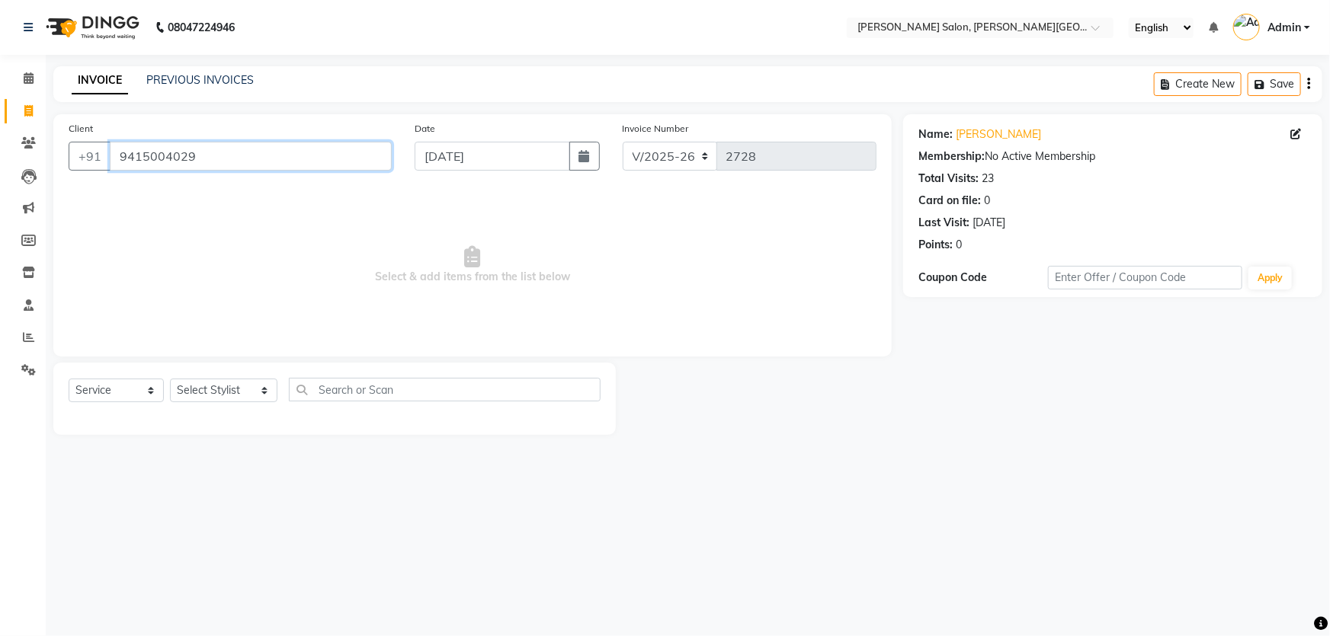
drag, startPoint x: 247, startPoint y: 145, endPoint x: 156, endPoint y: 245, distance: 135.4
click at [91, 198] on div "Client +91 9415004029 Date 03-09-2025 Invoice Number V/2025 V/2025-26 2728 Sele…" at bounding box center [472, 235] width 838 height 242
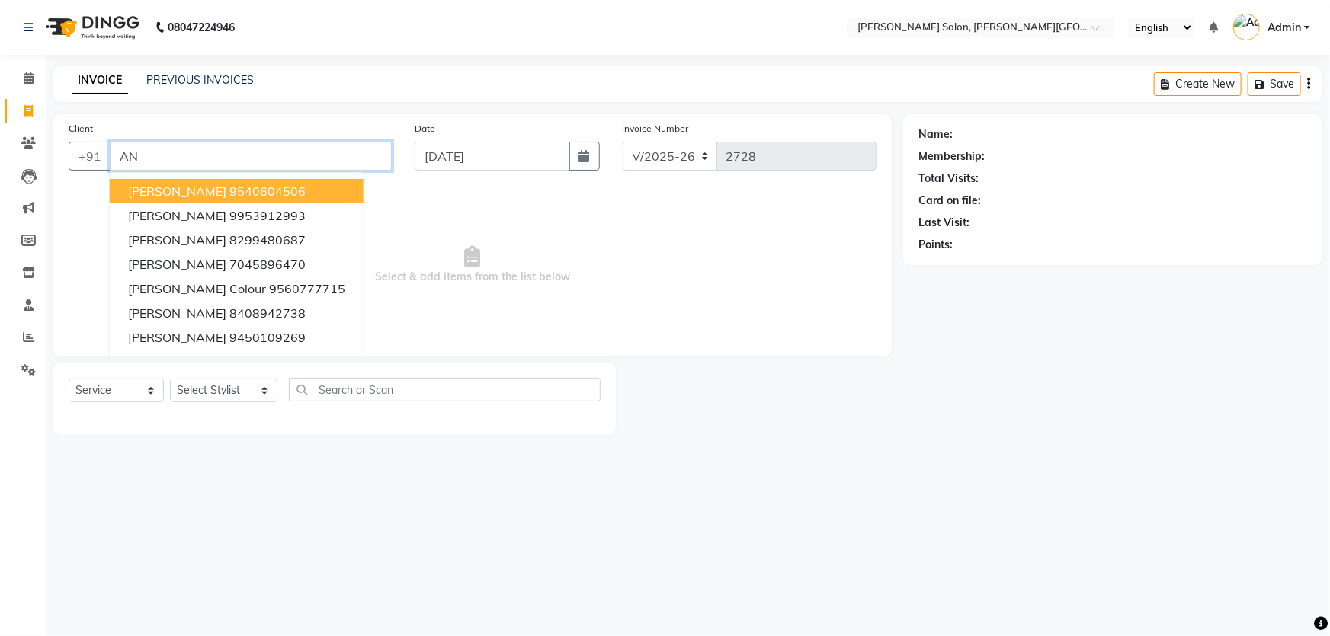
type input "A"
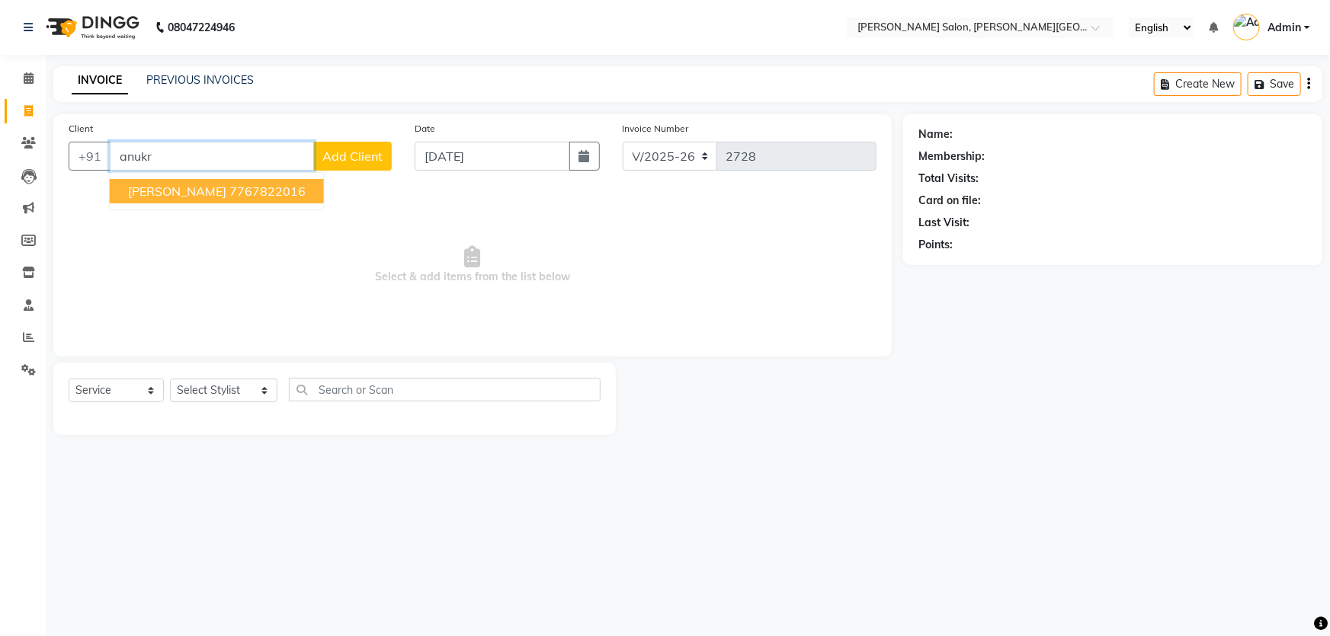
click at [254, 175] on ngb-typeahead-window "Anukriti Mohan 7767822016" at bounding box center [217, 191] width 216 height 38
click at [259, 182] on button "Anukriti Mohan 7767822016" at bounding box center [217, 191] width 214 height 24
type input "7767822016"
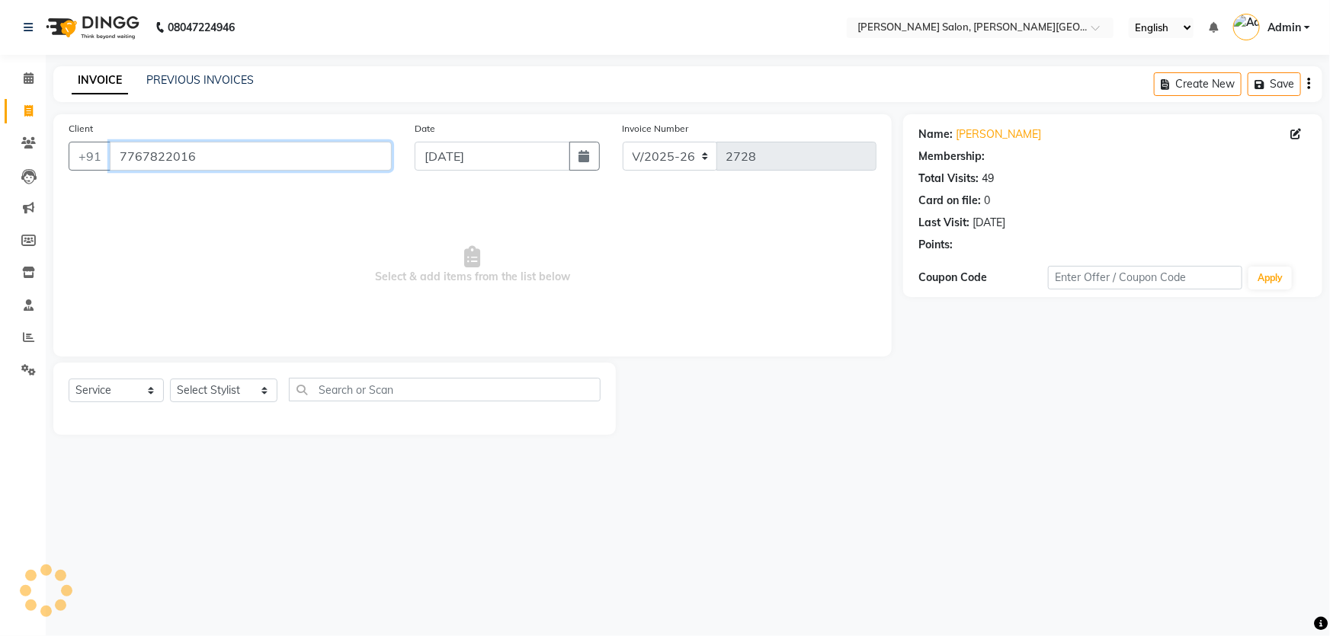
drag, startPoint x: 160, startPoint y: 167, endPoint x: 142, endPoint y: 187, distance: 27.0
click at [64, 192] on div "Client +91 7767822016 Date 03-09-2025 Invoice Number V/2025 V/2025-26 2728 Sele…" at bounding box center [472, 235] width 838 height 242
drag, startPoint x: 223, startPoint y: 207, endPoint x: 218, endPoint y: 191, distance: 17.4
click at [223, 208] on span "Select & add items from the list below" at bounding box center [473, 265] width 808 height 152
click at [221, 73] on link "PREVIOUS INVOICES" at bounding box center [199, 80] width 107 height 14
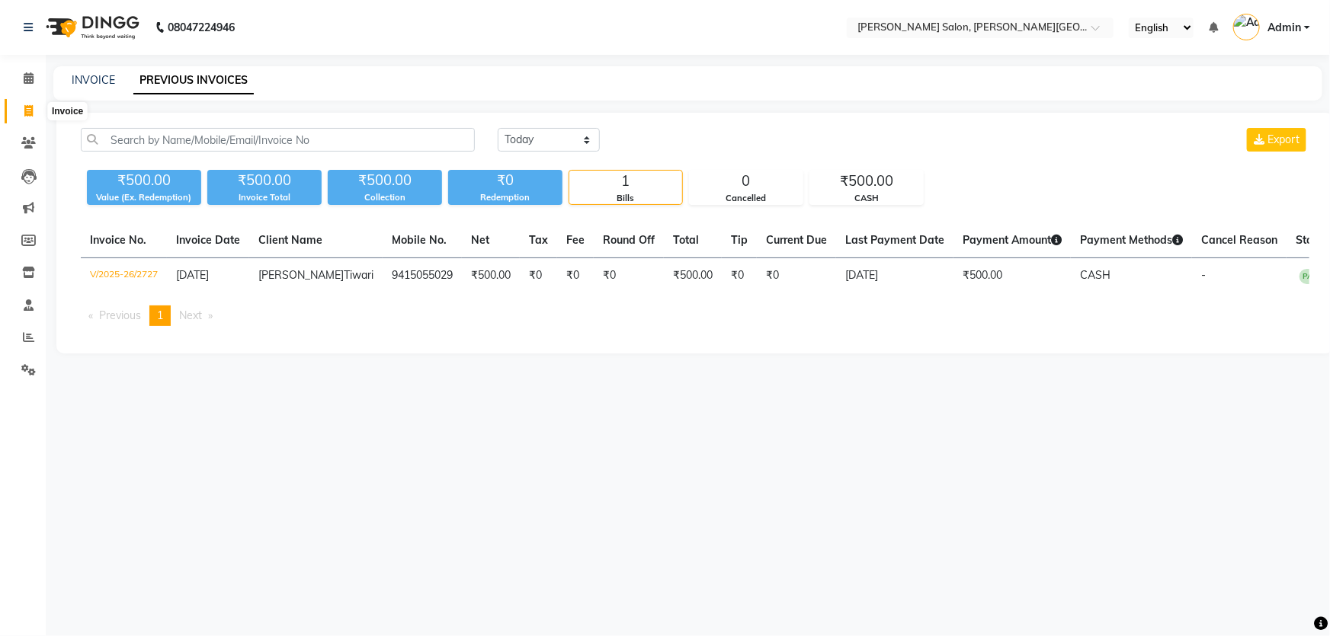
click at [29, 110] on icon at bounding box center [28, 110] width 8 height 11
select select "service"
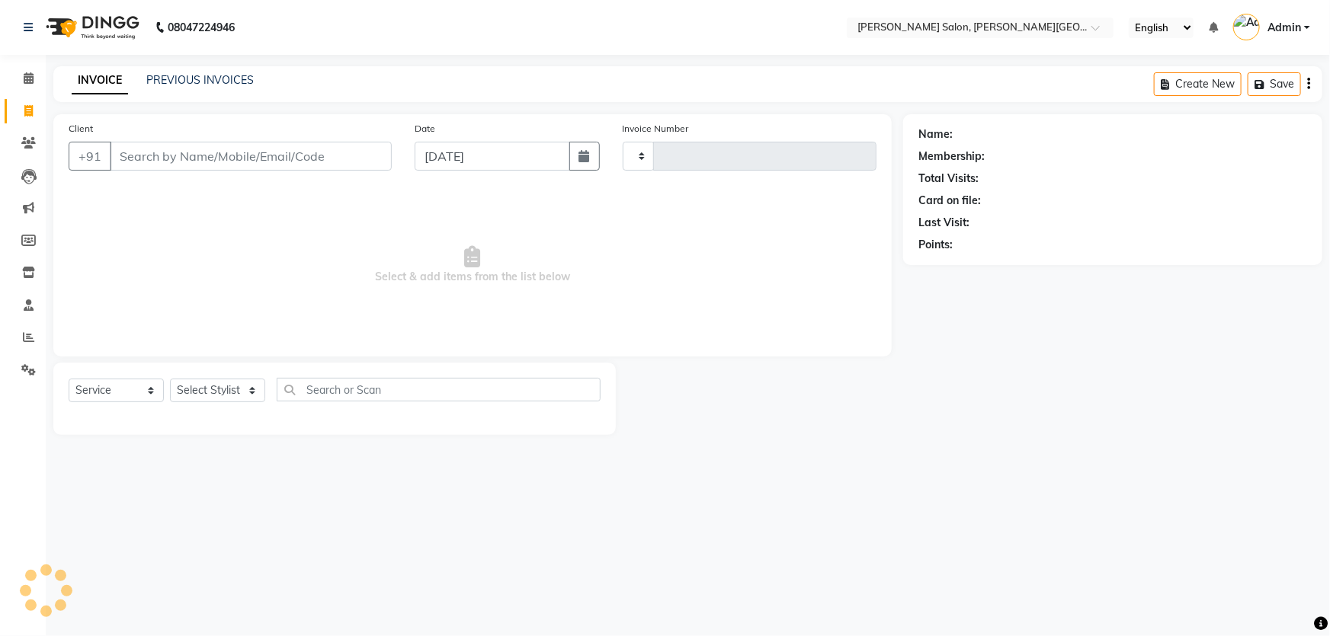
type input "2728"
select select "4122"
click at [223, 79] on link "PREVIOUS INVOICES" at bounding box center [199, 80] width 107 height 14
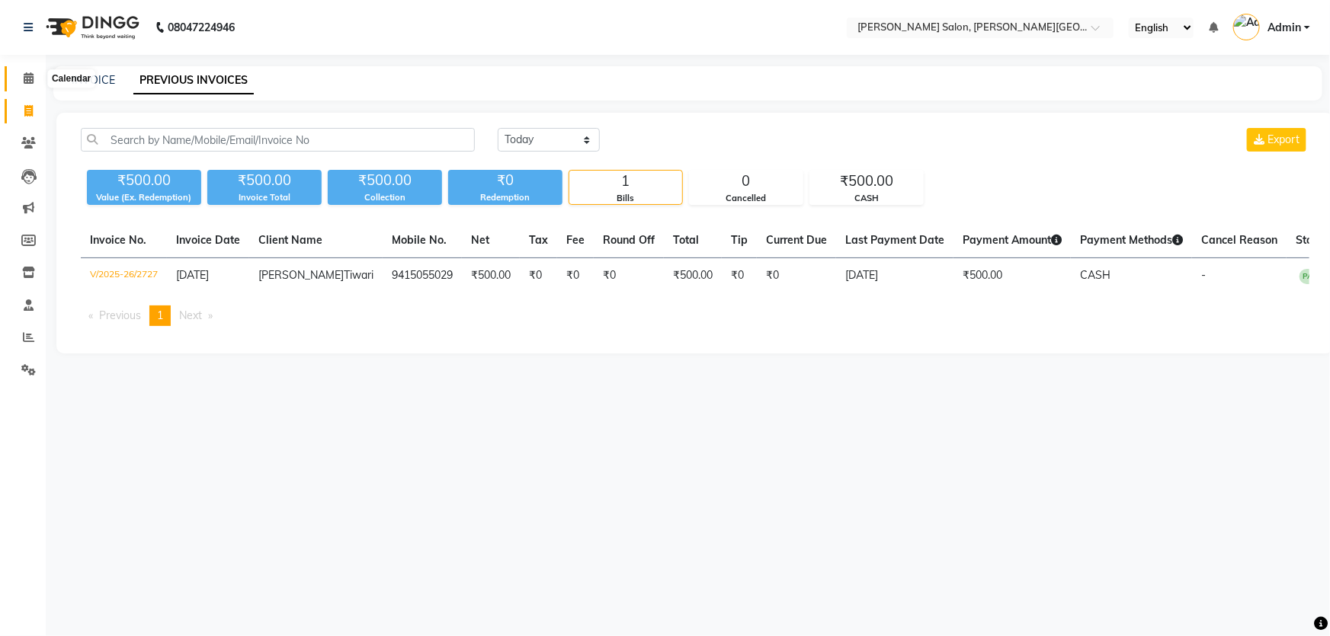
click at [30, 77] on icon at bounding box center [29, 77] width 10 height 11
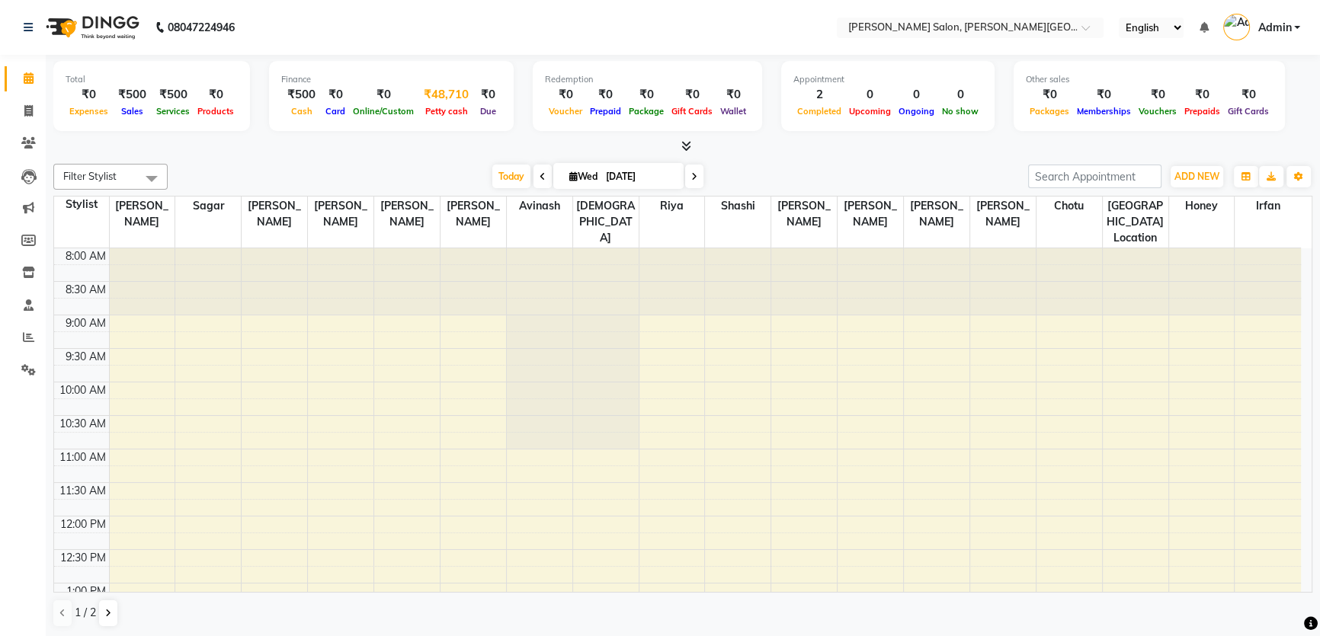
click at [450, 93] on div "₹48,710" at bounding box center [446, 95] width 57 height 18
select select "2930"
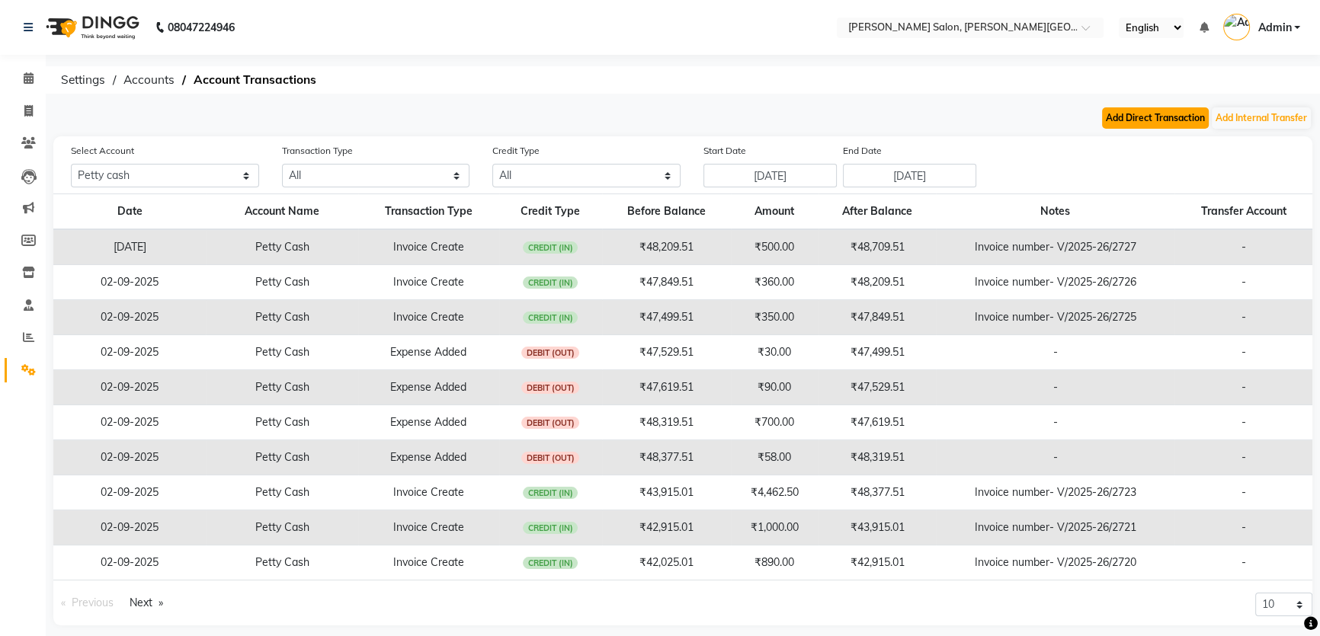
click at [1166, 127] on button "Add Direct Transaction" at bounding box center [1155, 117] width 107 height 21
select select "direct"
select select "2930"
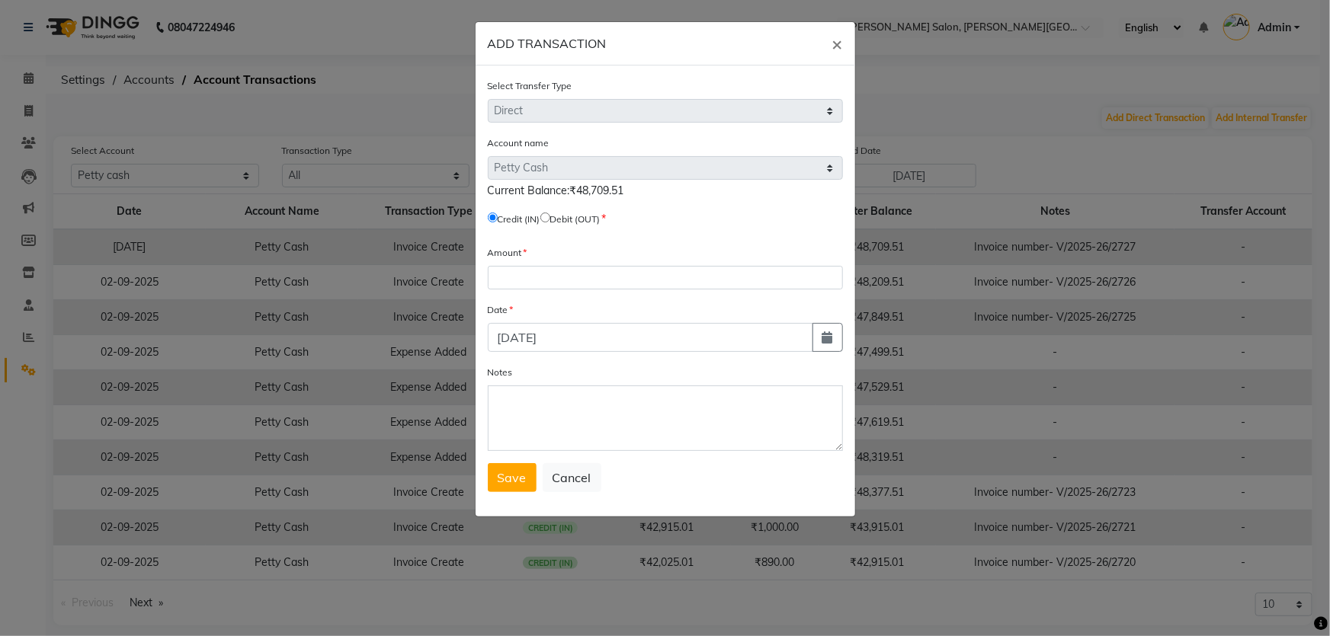
click at [550, 216] on input "radio" at bounding box center [545, 218] width 10 height 10
radio input "true"
click at [575, 277] on input "number" at bounding box center [665, 278] width 355 height 24
type input "50"
click at [495, 485] on button "Save" at bounding box center [512, 477] width 49 height 29
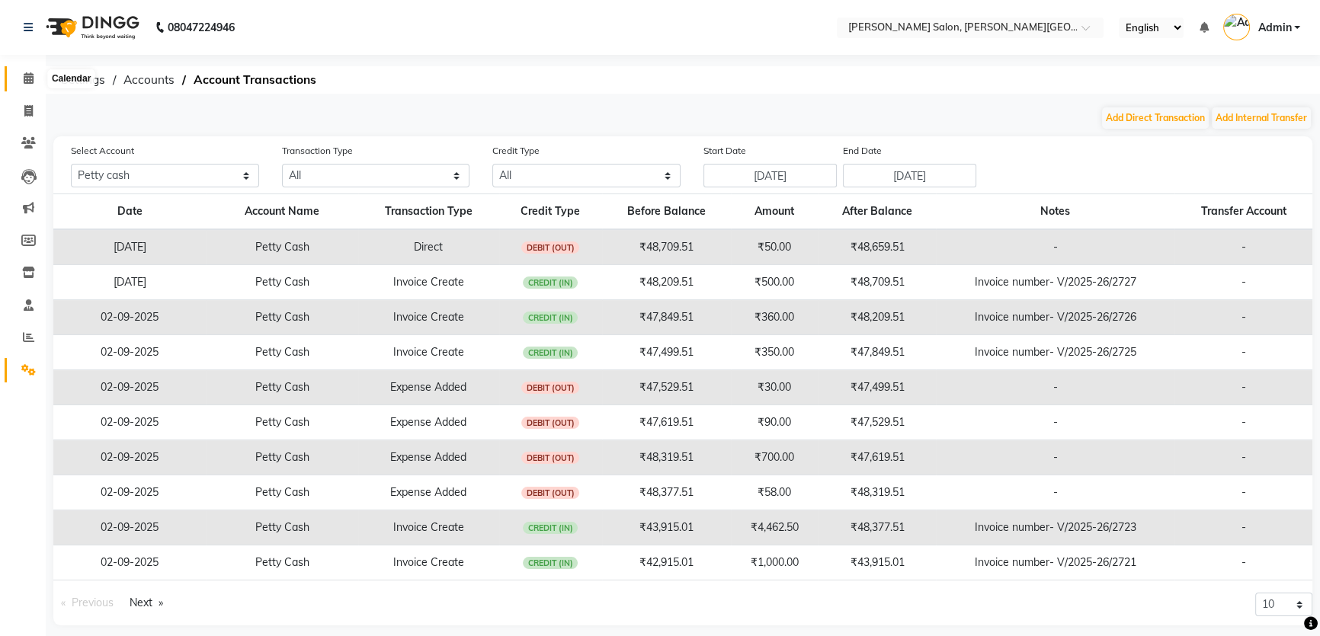
click at [22, 86] on span at bounding box center [28, 79] width 27 height 18
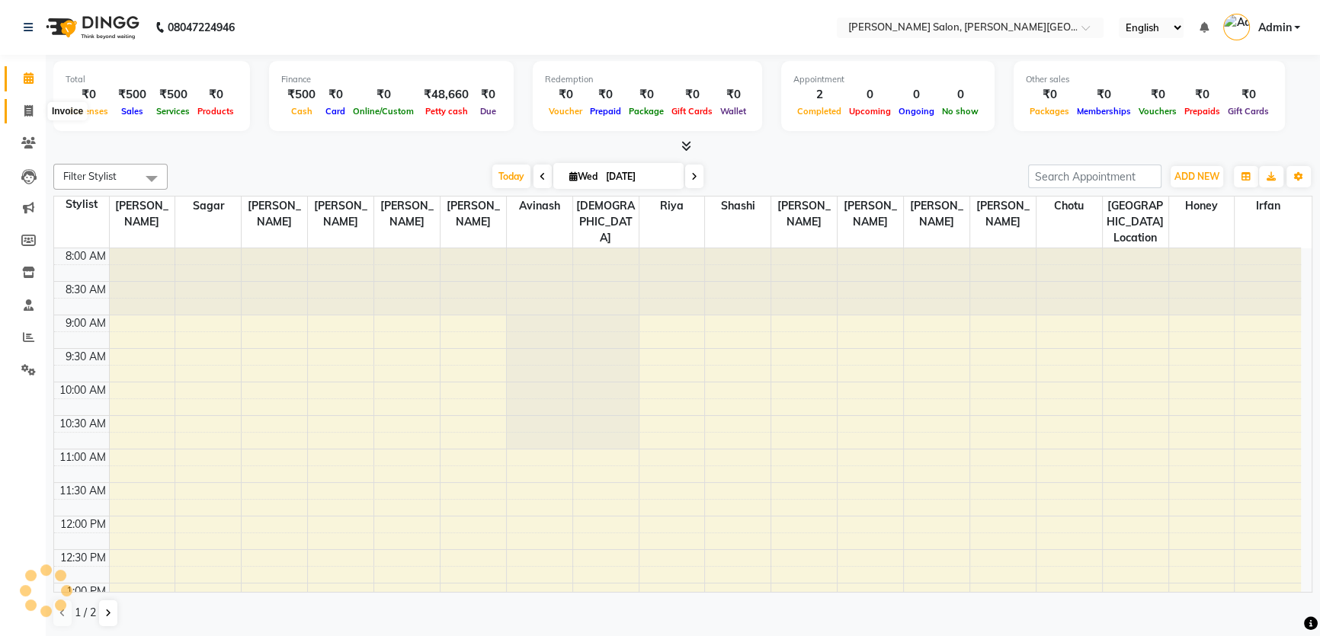
click at [30, 103] on span at bounding box center [28, 112] width 27 height 18
select select "service"
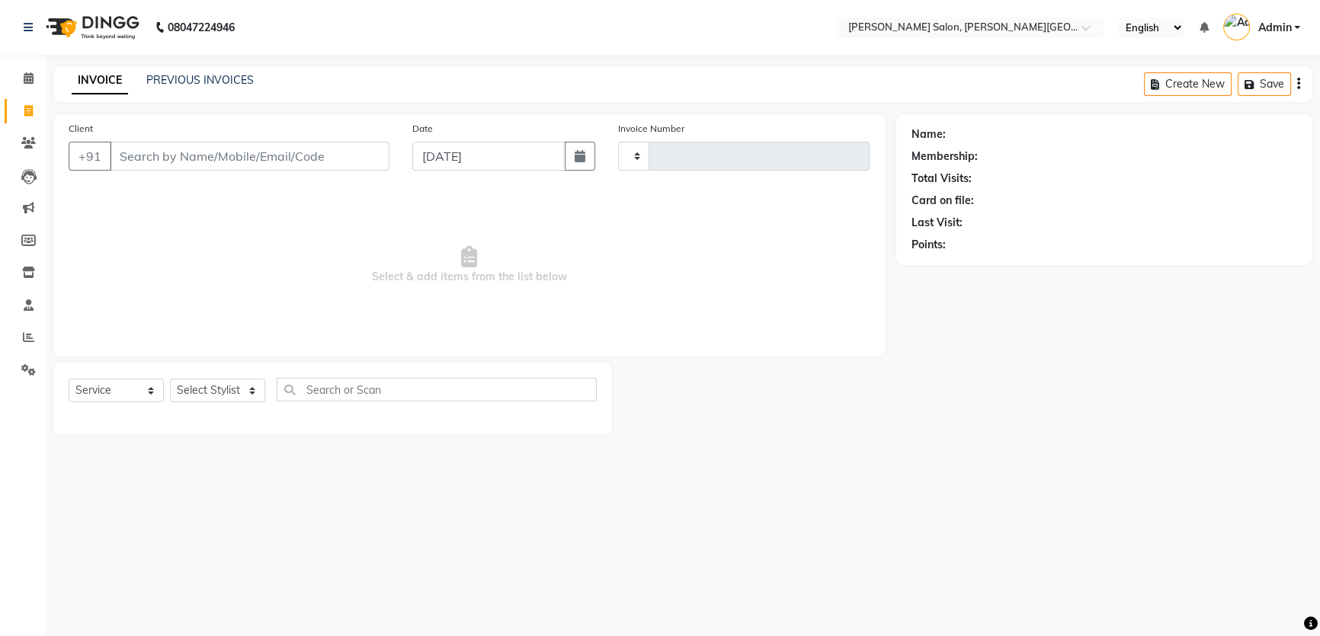
type input "7409555700"
type input "2728"
select select "4122"
type input "7409555700"
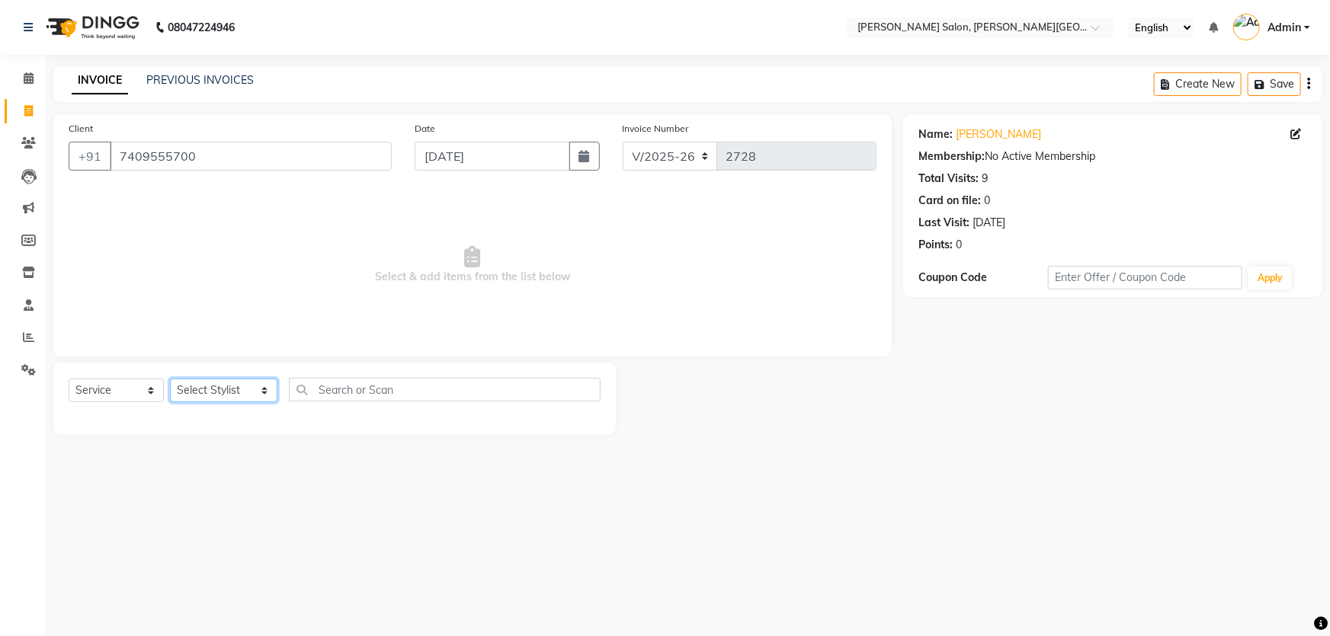
click at [232, 383] on select "Select Stylist [PERSON_NAME] [PERSON_NAME] [PERSON_NAME] [PERSON_NAME] [PERSON_…" at bounding box center [223, 391] width 107 height 24
select select "53788"
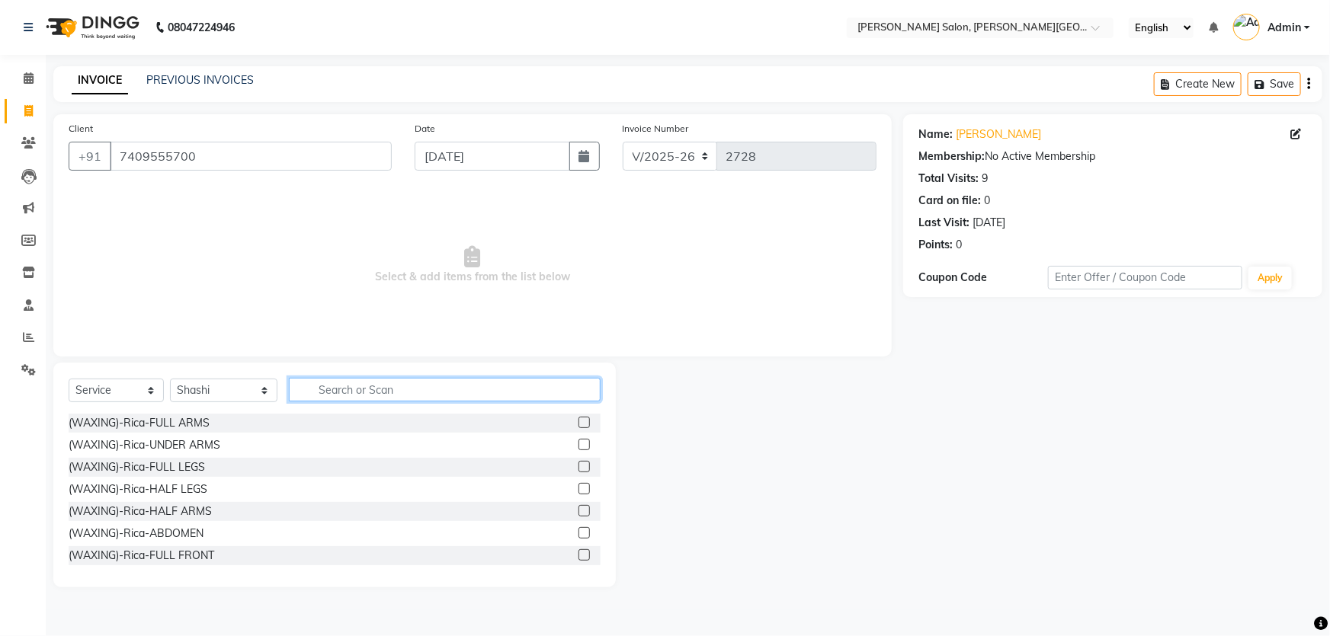
type input "i"
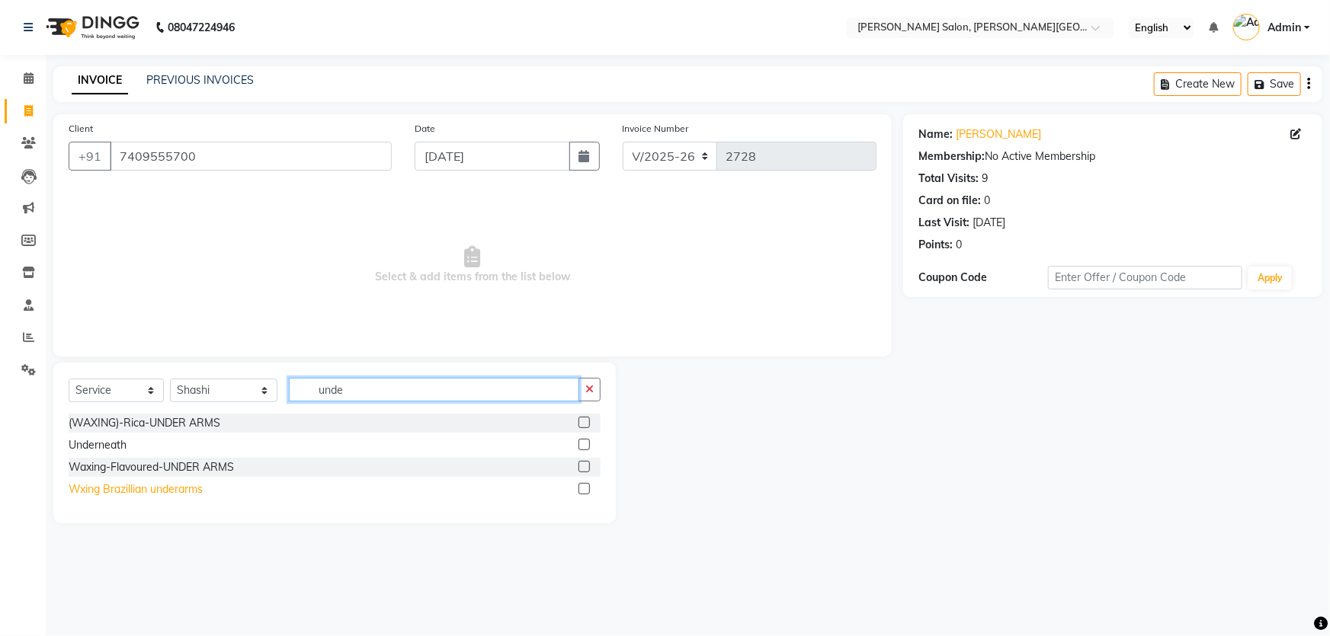
type input "unde"
click at [178, 493] on div "Wxing Brazillian underarms" at bounding box center [136, 490] width 134 height 16
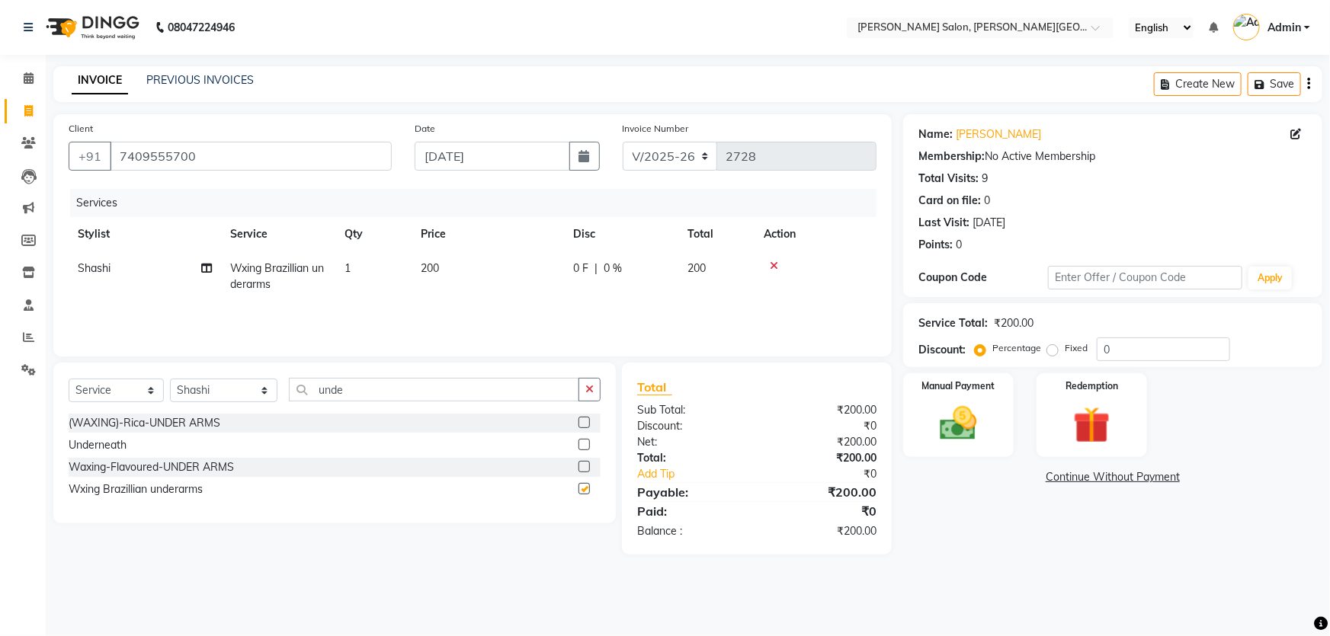
checkbox input "false"
drag, startPoint x: 344, startPoint y: 397, endPoint x: 242, endPoint y: 400, distance: 102.2
click at [260, 399] on div "Select Service Product Membership Package Voucher Prepaid Gift Card Select Styl…" at bounding box center [335, 396] width 532 height 36
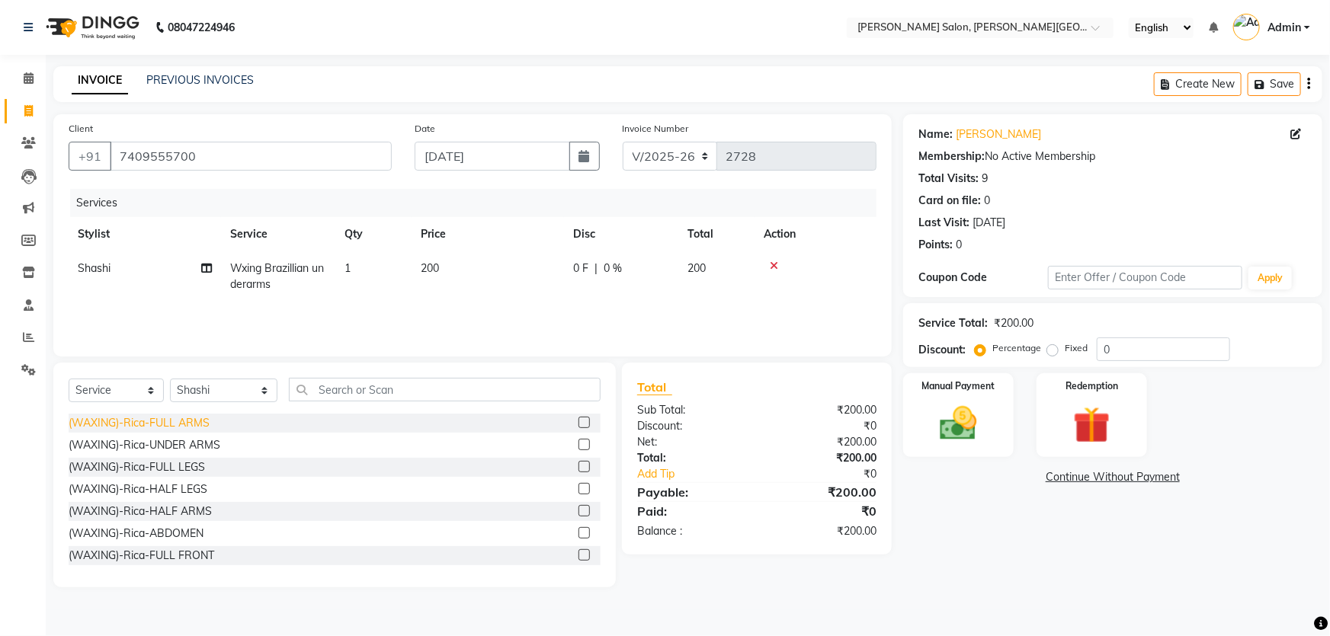
click at [194, 428] on div "(WAXING)-Rica-FULL ARMS" at bounding box center [139, 423] width 141 height 16
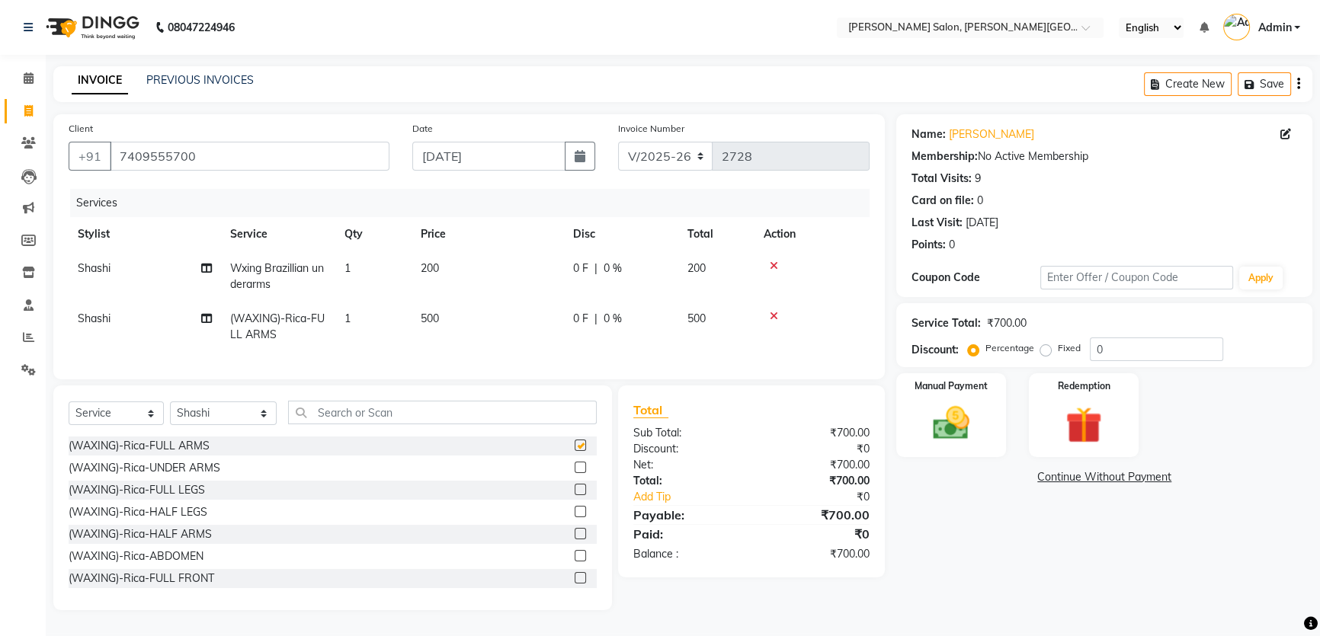
checkbox input "false"
click at [165, 495] on div "(WAXING)-Rica-FULL LEGS" at bounding box center [137, 490] width 136 height 16
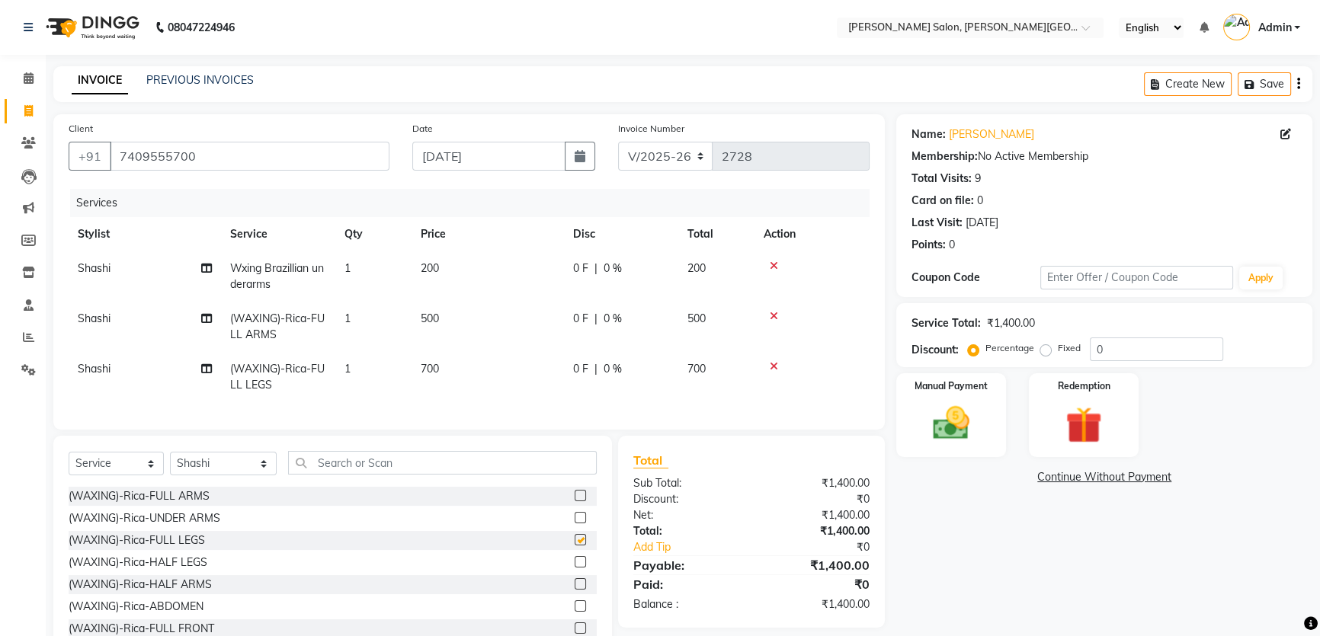
checkbox input "false"
click at [1071, 356] on div "Percentage Fixed 0" at bounding box center [1097, 350] width 252 height 24
type input "20"
click at [940, 442] on img at bounding box center [952, 423] width 62 height 43
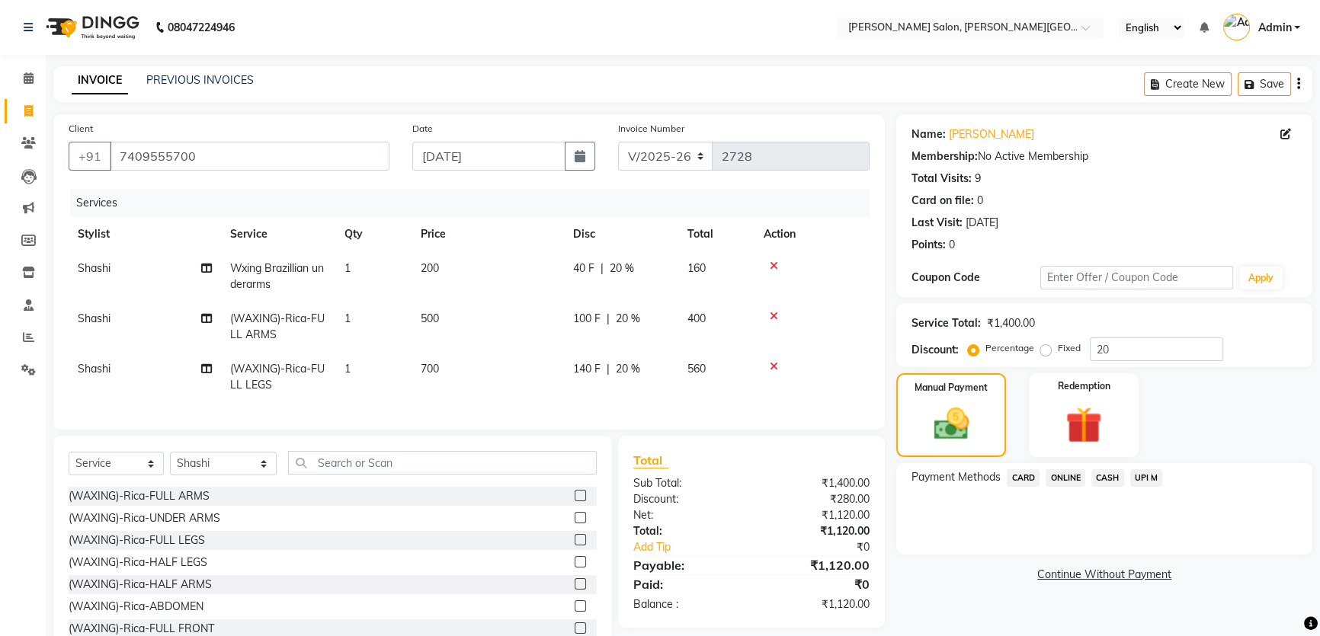
click at [1119, 476] on span "CASH" at bounding box center [1107, 478] width 33 height 18
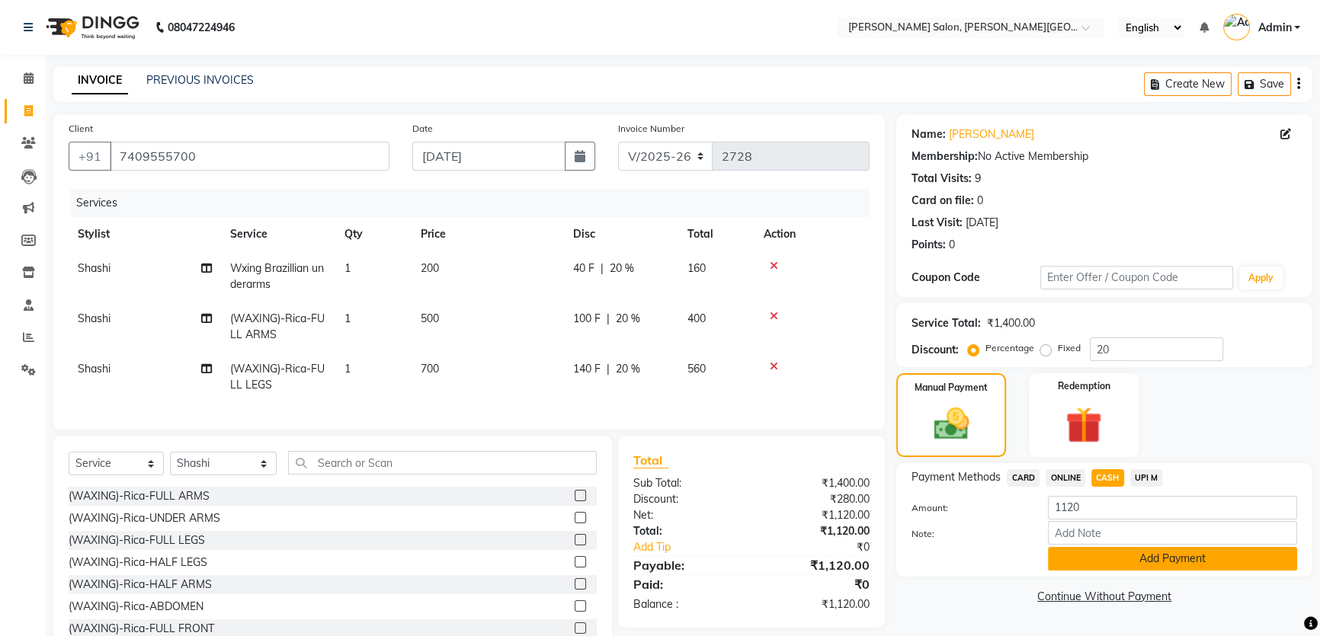
click at [1159, 559] on button "Add Payment" at bounding box center [1172, 559] width 249 height 24
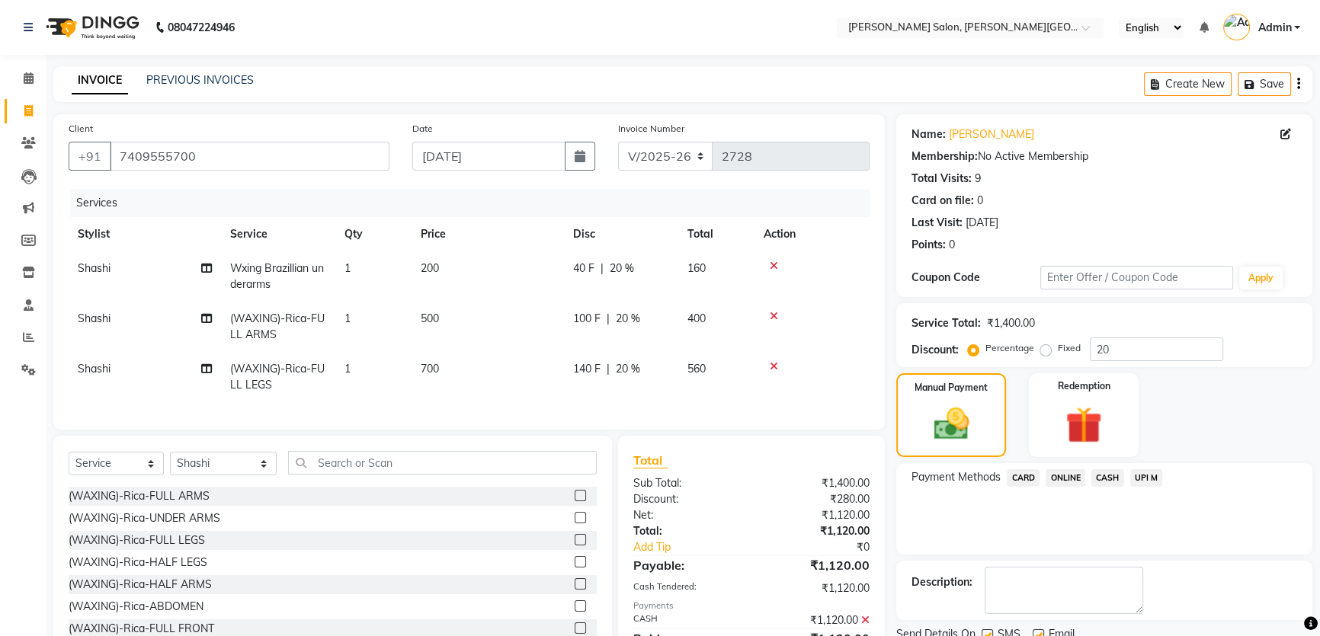
scroll to position [78, 0]
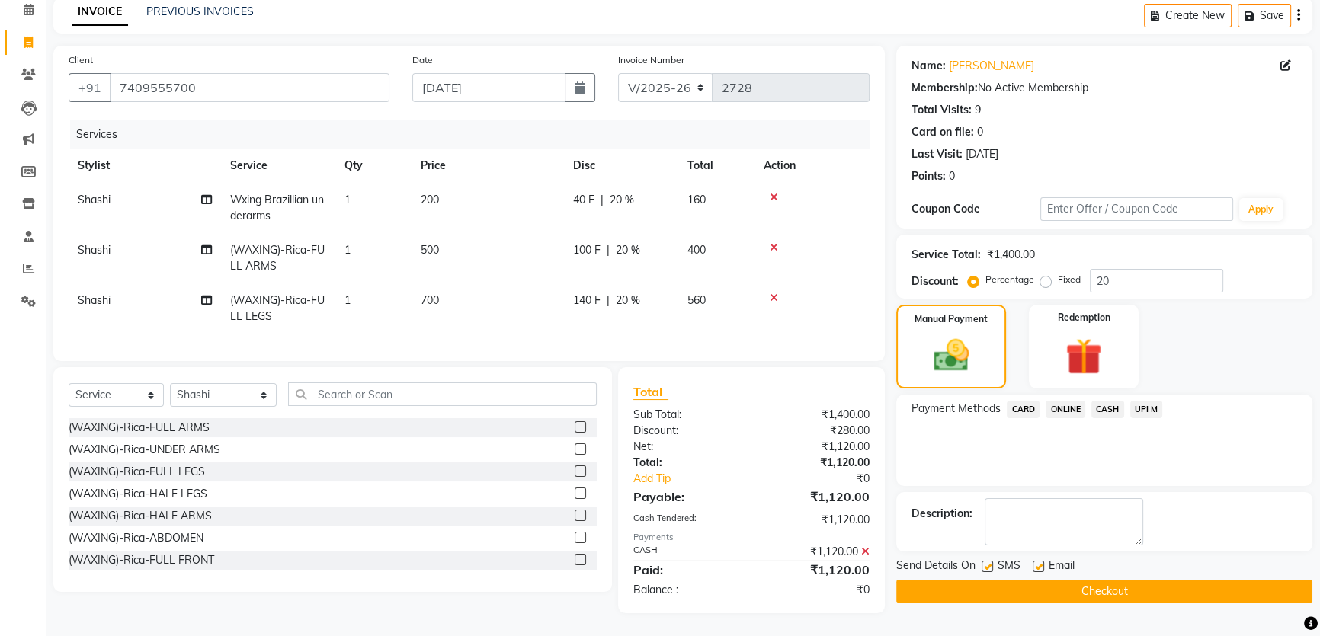
click at [1219, 580] on button "Checkout" at bounding box center [1104, 592] width 416 height 24
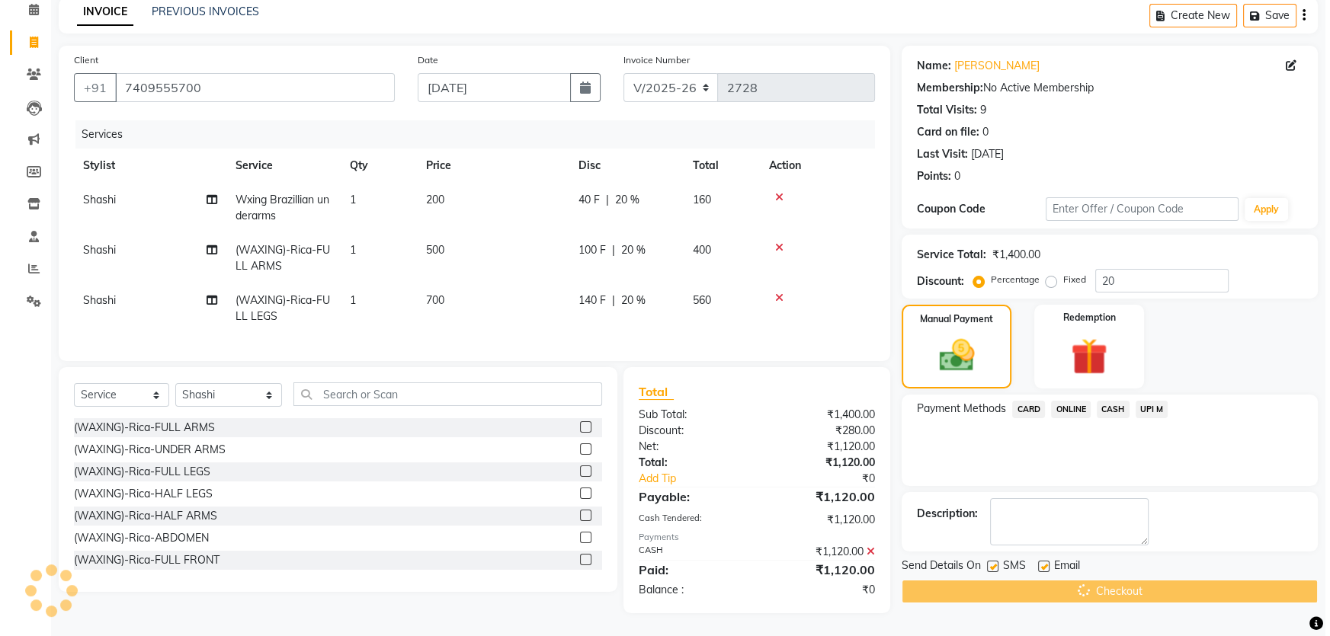
scroll to position [0, 0]
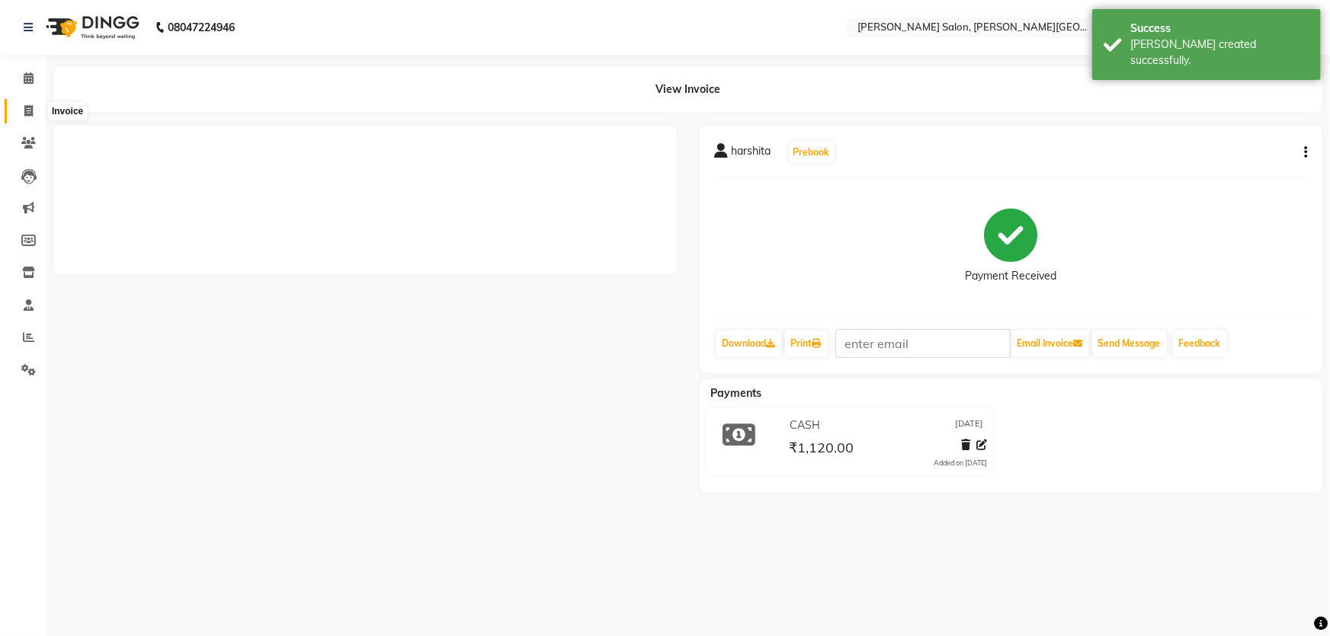
click at [33, 105] on span at bounding box center [28, 112] width 27 height 18
select select "service"
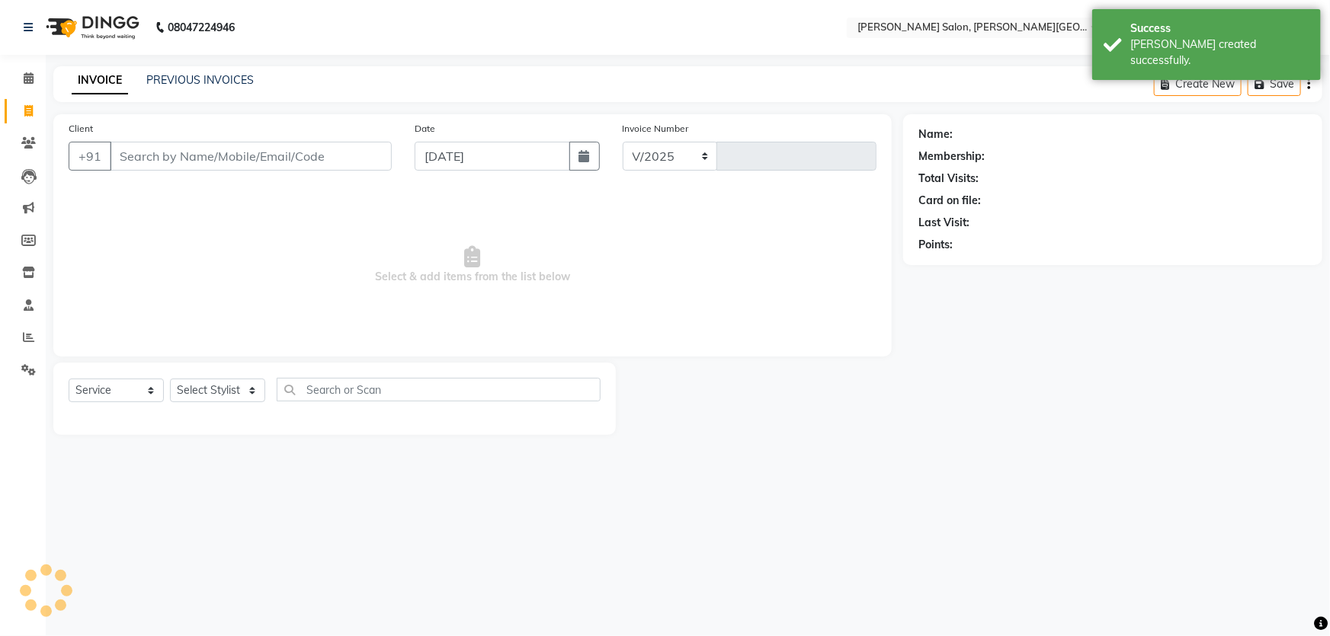
select select "4122"
type input "2729"
paste input "9415534777"
type input "9415534777"
click at [336, 146] on button "Add Client" at bounding box center [352, 156] width 78 height 29
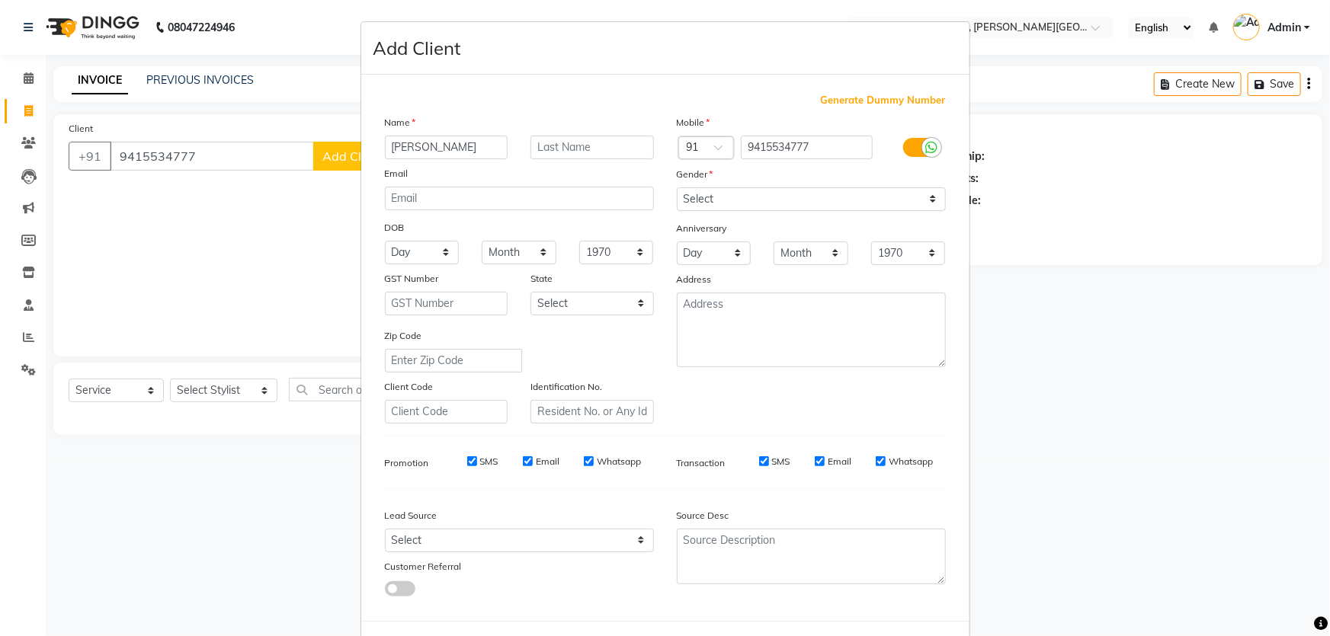
type input "Gunjan Jain"
click at [843, 193] on select "Select Male Female Other Prefer Not To Say" at bounding box center [811, 199] width 269 height 24
select select "female"
click at [677, 187] on select "Select Male Female Other Prefer Not To Say" at bounding box center [811, 199] width 269 height 24
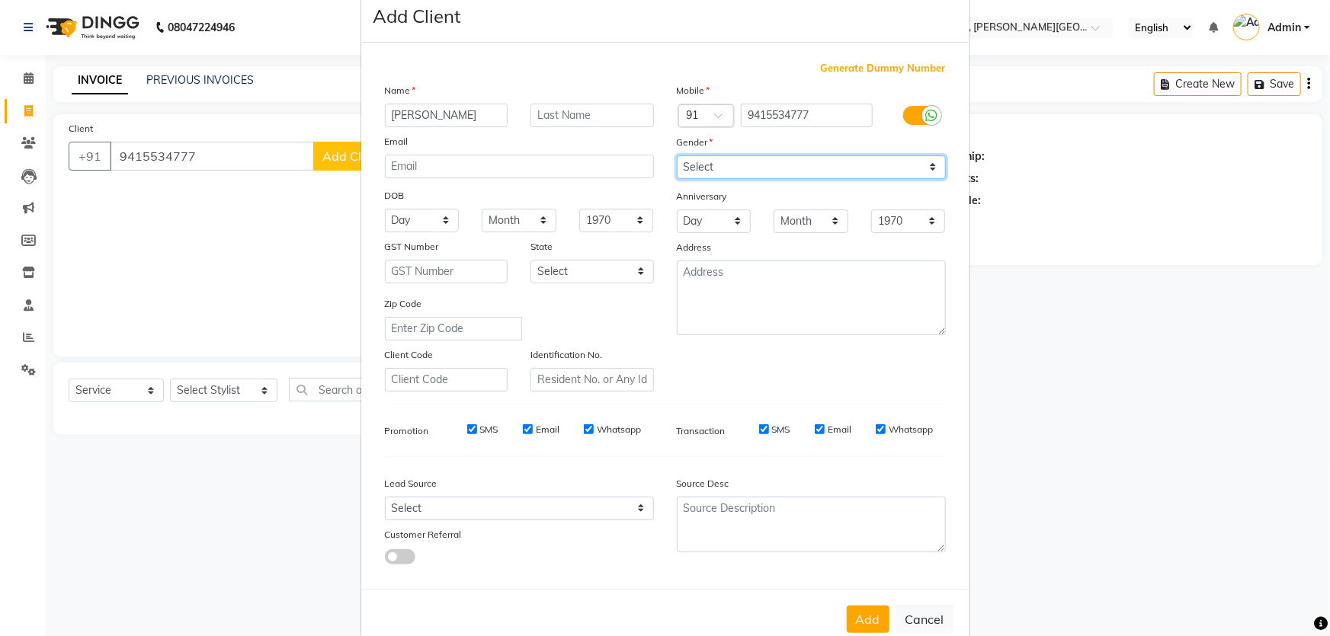
scroll to position [71, 0]
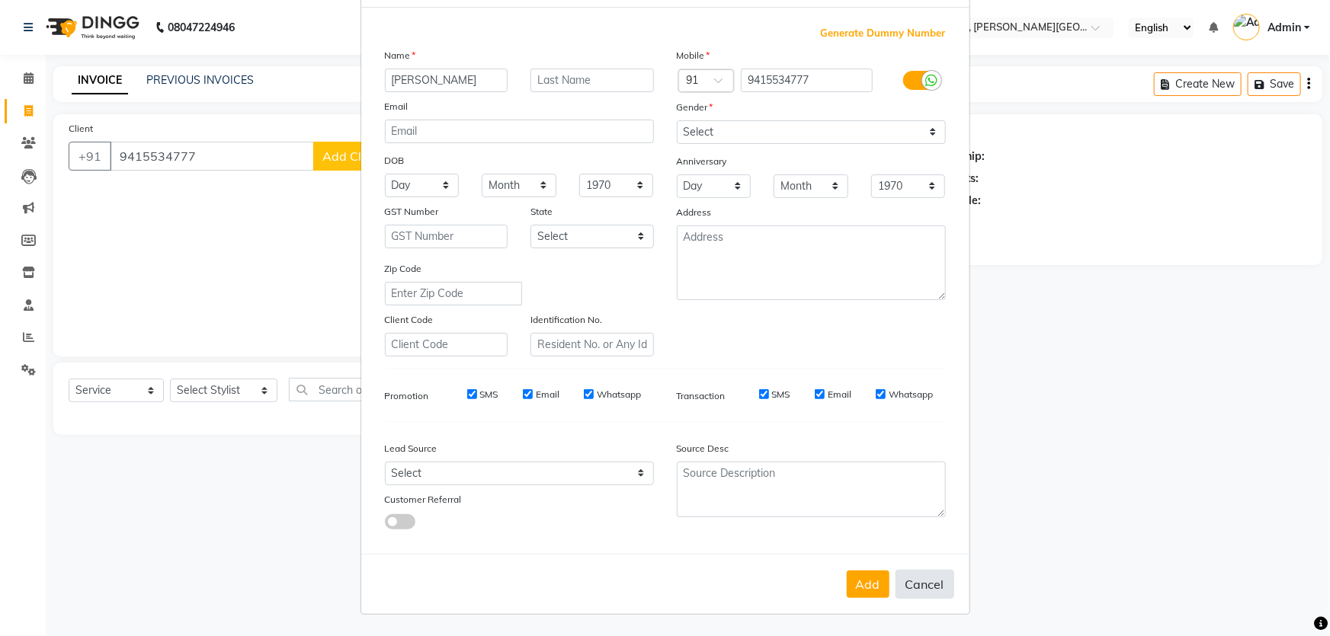
click at [895, 581] on button "Cancel" at bounding box center [924, 584] width 59 height 29
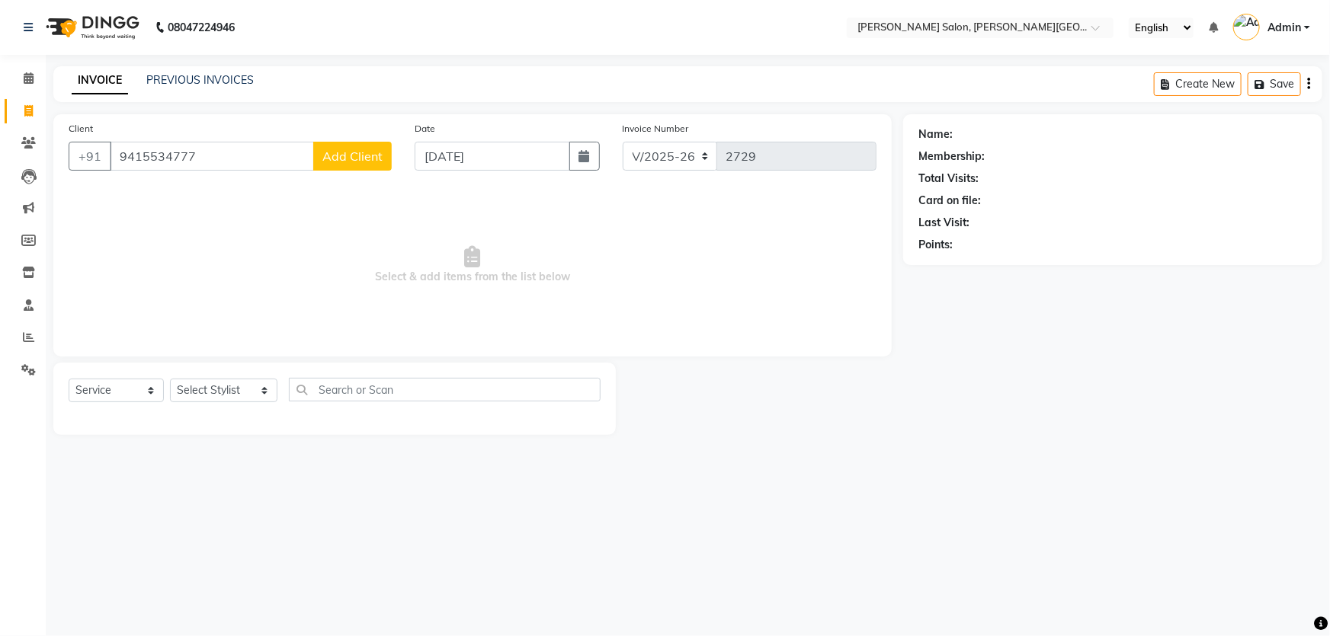
select select
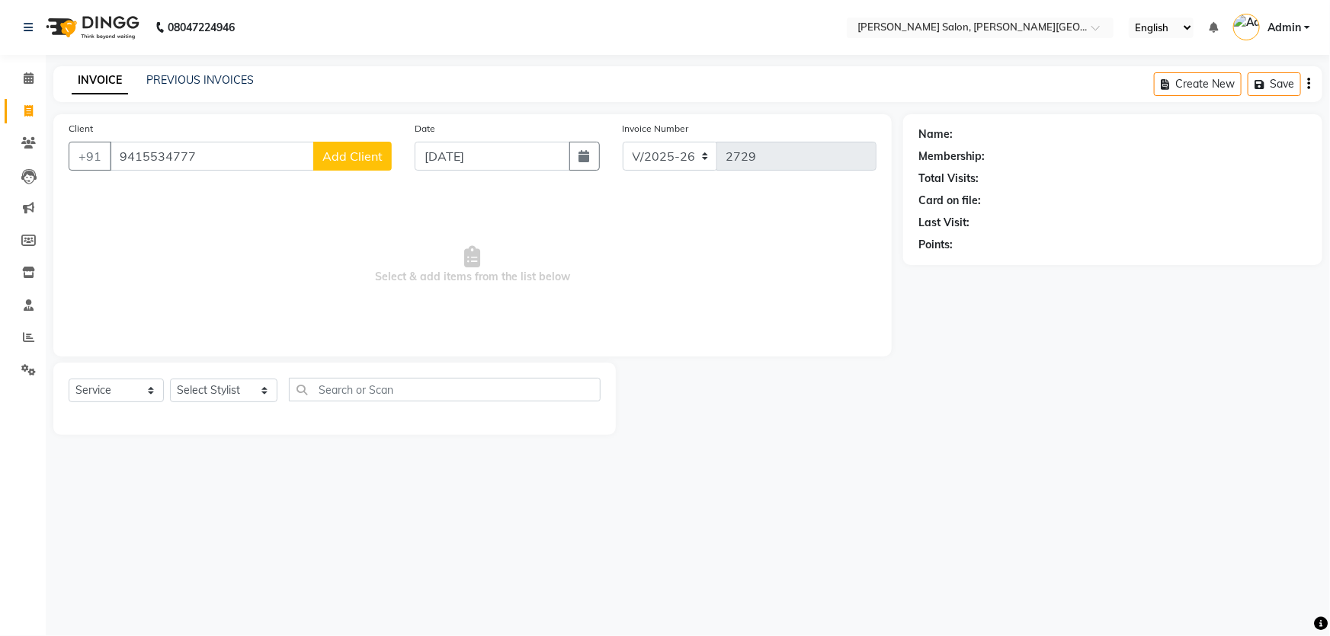
select select
checkbox input "false"
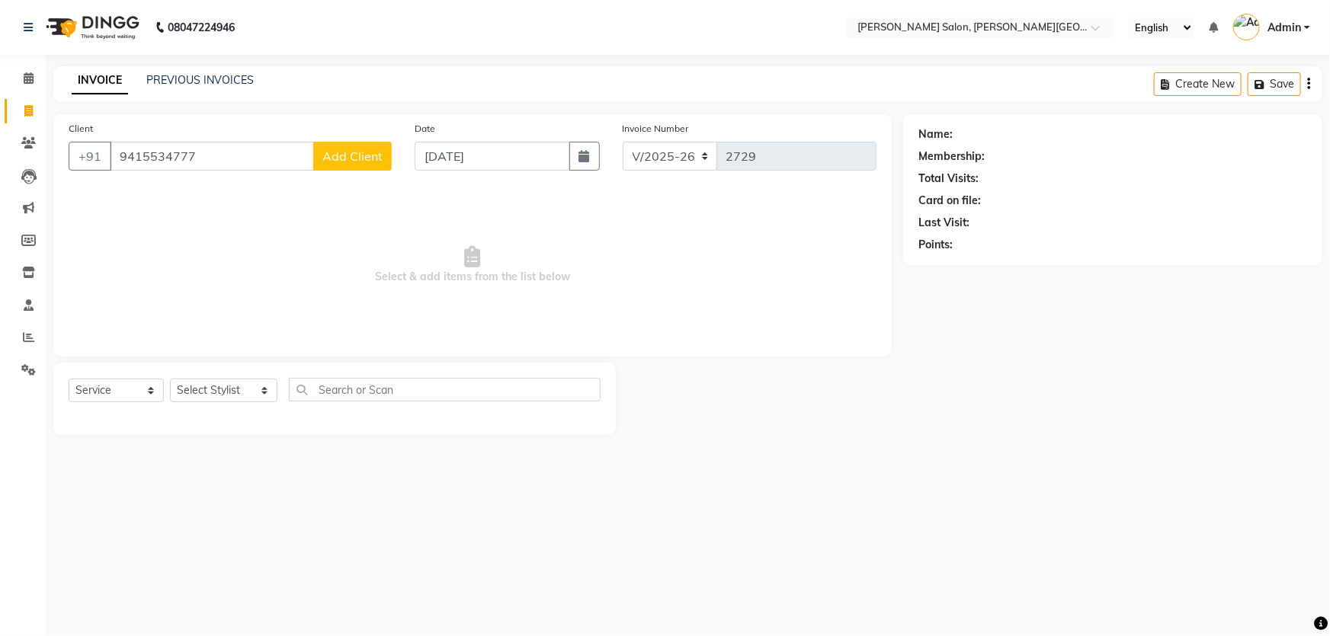
checkbox input "false"
click at [847, 572] on button "Add" at bounding box center [868, 558] width 43 height 27
click at [376, 133] on div "Client +91 9415534777 Add Client" at bounding box center [230, 151] width 346 height 62
click at [376, 152] on span "Add Client" at bounding box center [352, 156] width 60 height 15
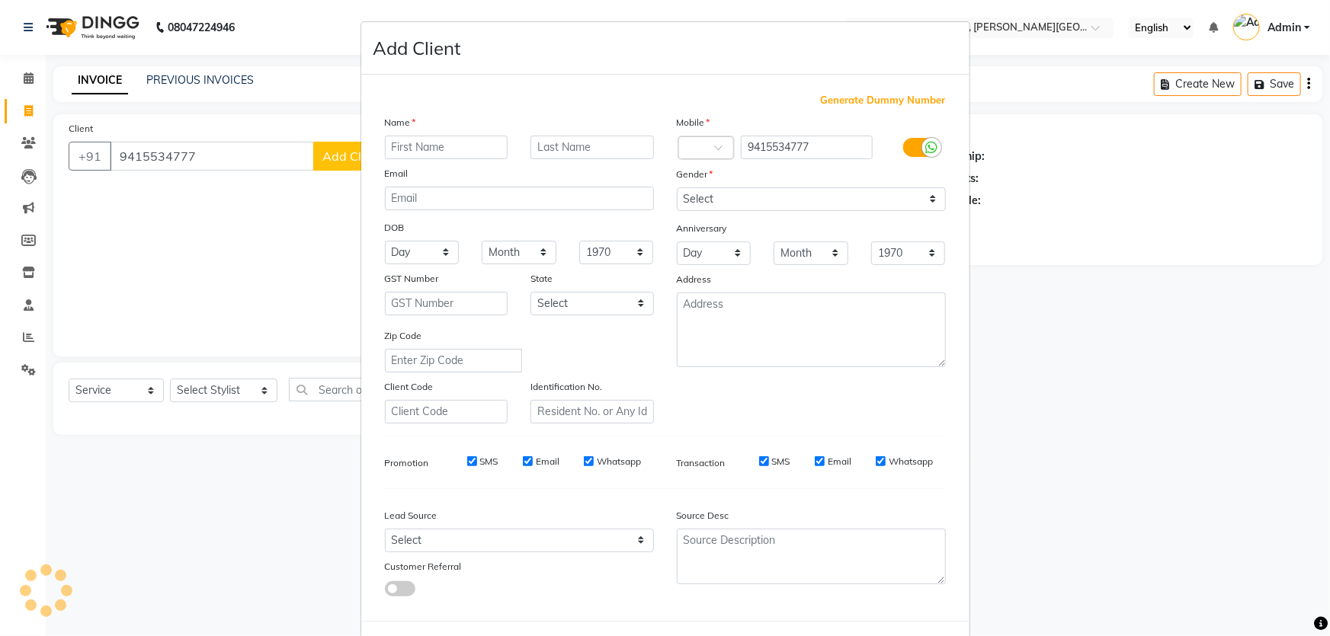
type input "H"
type input "Gunjan Jain"
drag, startPoint x: 697, startPoint y: 200, endPoint x: 698, endPoint y: 208, distance: 7.7
click at [697, 200] on select "Select Male Female Other Prefer Not To Say" at bounding box center [811, 199] width 269 height 24
select select "female"
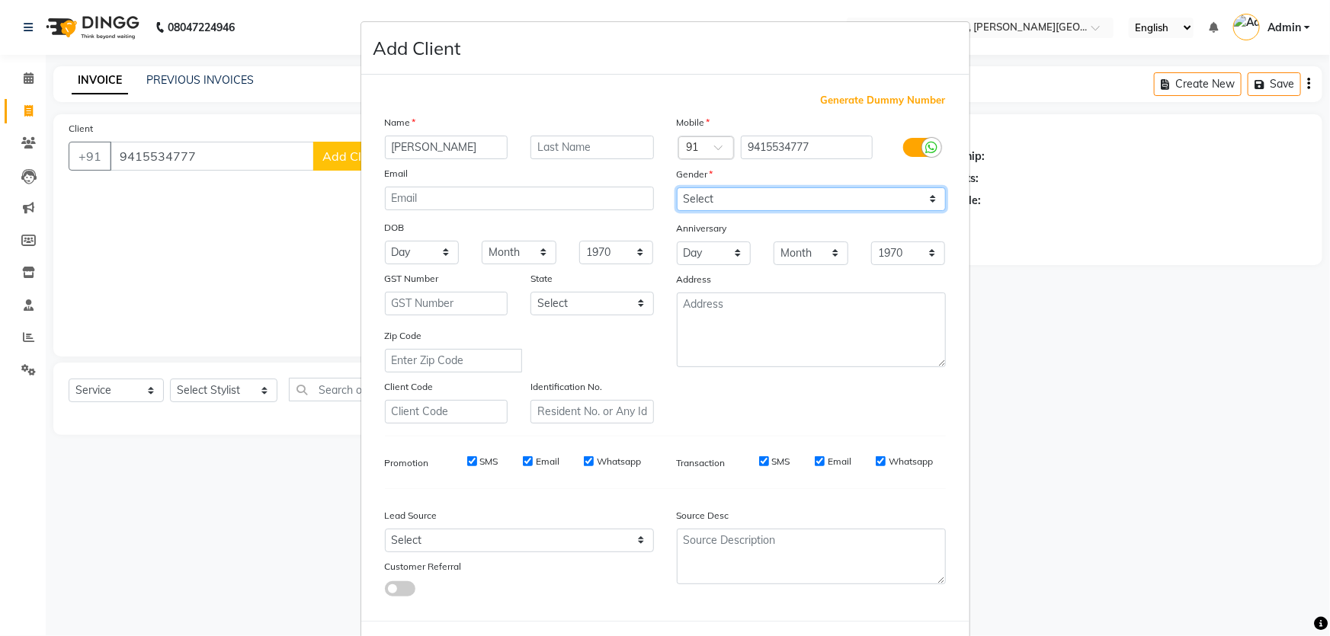
click at [677, 187] on select "Select Male Female Other Prefer Not To Say" at bounding box center [811, 199] width 269 height 24
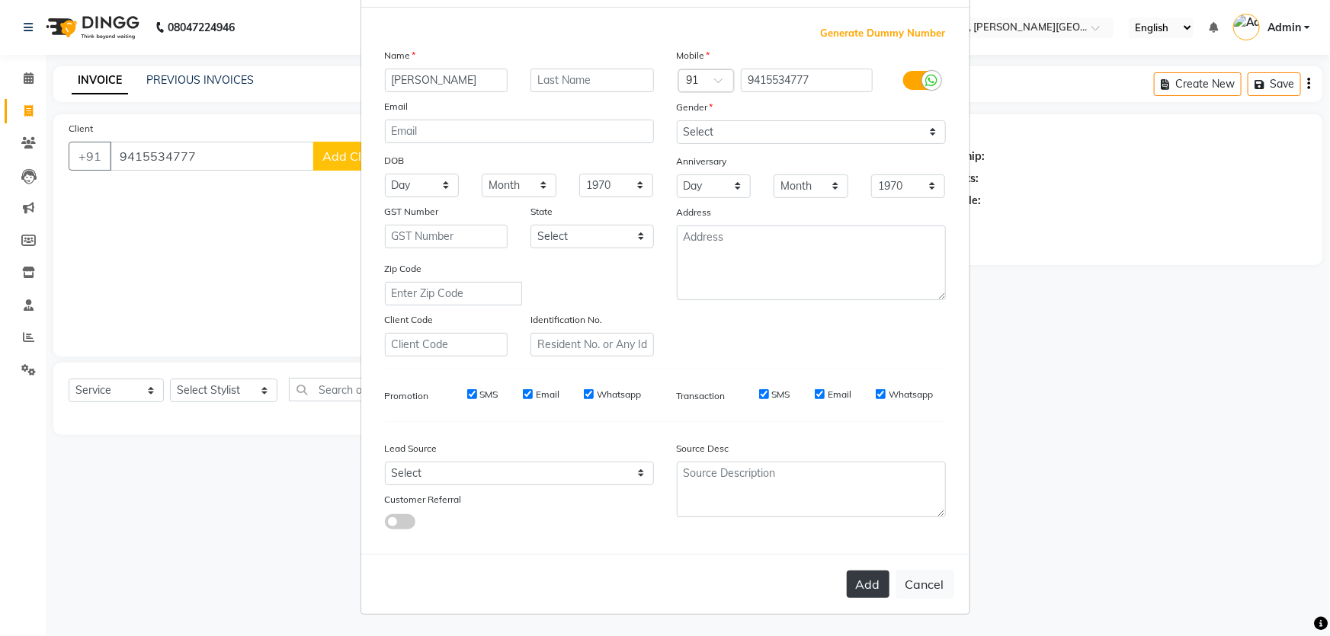
click at [861, 594] on button "Add" at bounding box center [868, 584] width 43 height 27
select select
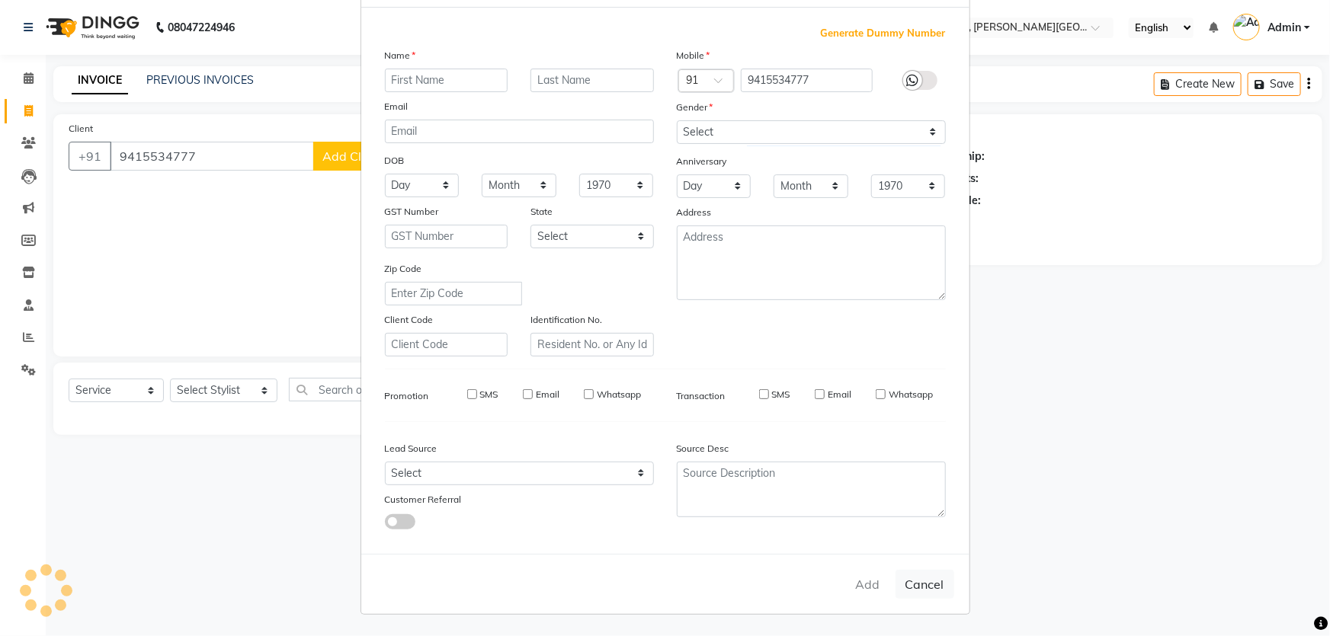
select select
checkbox input "false"
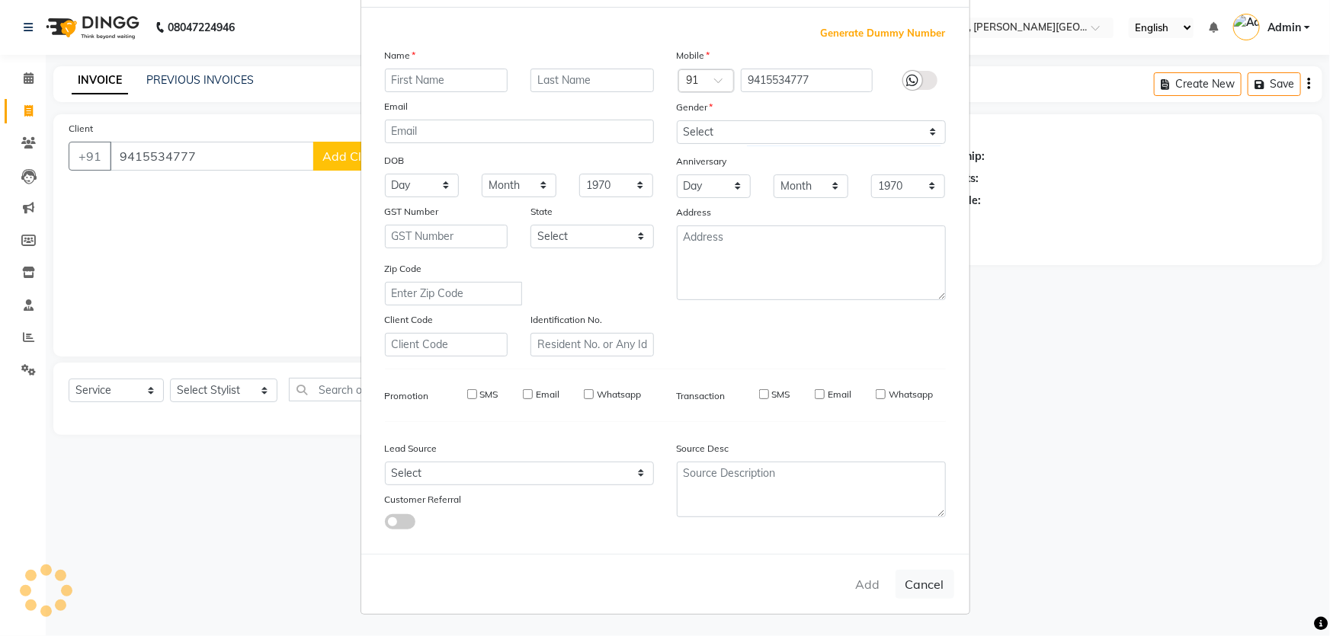
checkbox input "false"
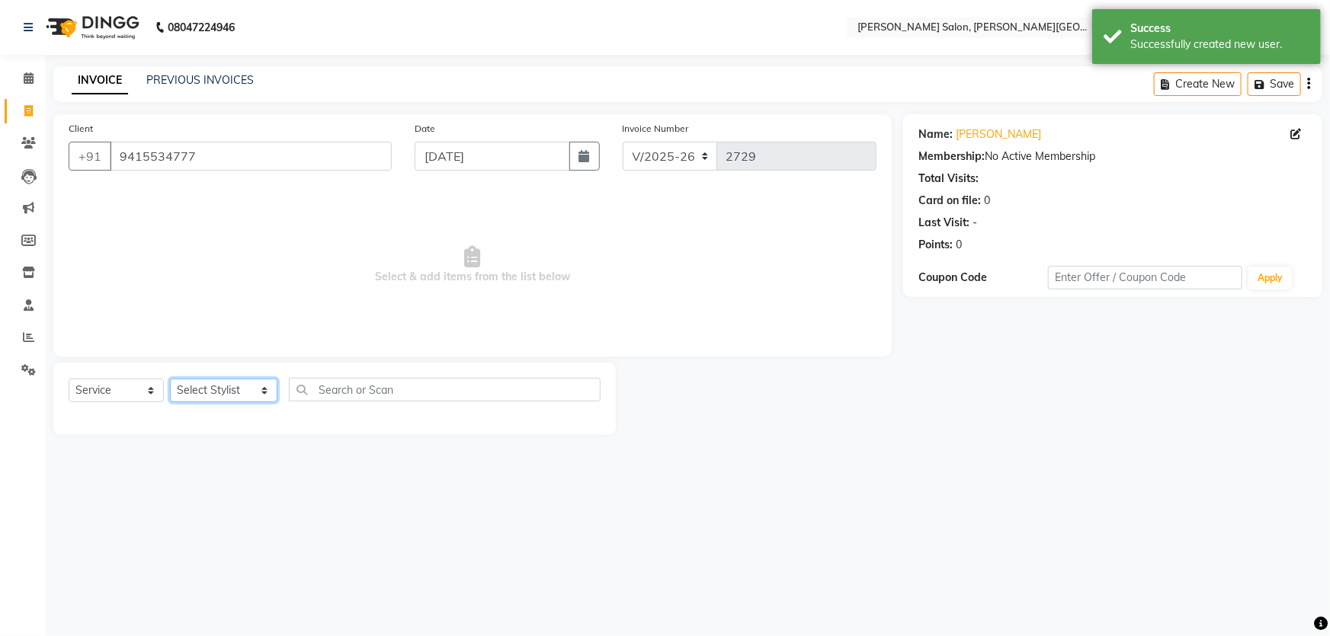
click at [207, 390] on select "Select Stylist [PERSON_NAME] [PERSON_NAME] [PERSON_NAME] [PERSON_NAME] [PERSON_…" at bounding box center [223, 391] width 107 height 24
select select "59121"
click at [170, 379] on select "Select Stylist [PERSON_NAME] [PERSON_NAME] [PERSON_NAME] [PERSON_NAME] [PERSON_…" at bounding box center [223, 391] width 107 height 24
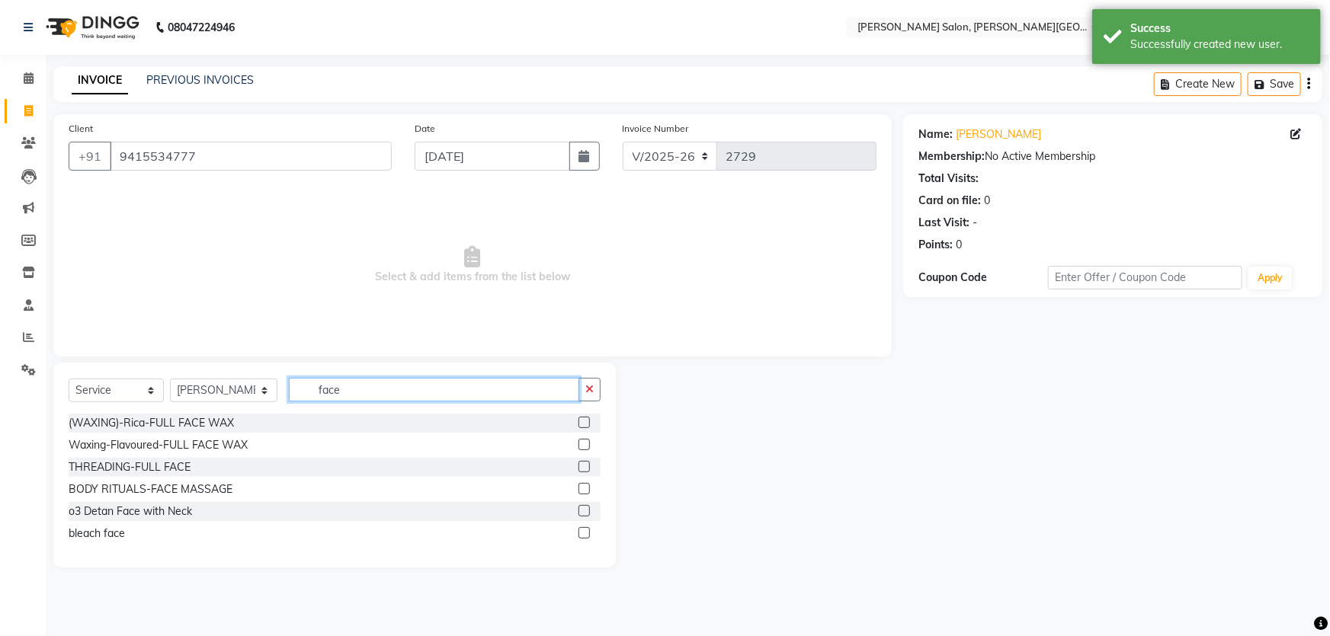
type input "face"
click at [91, 543] on div "bleach face" at bounding box center [335, 533] width 532 height 19
click at [91, 533] on div "bleach face" at bounding box center [97, 534] width 56 height 16
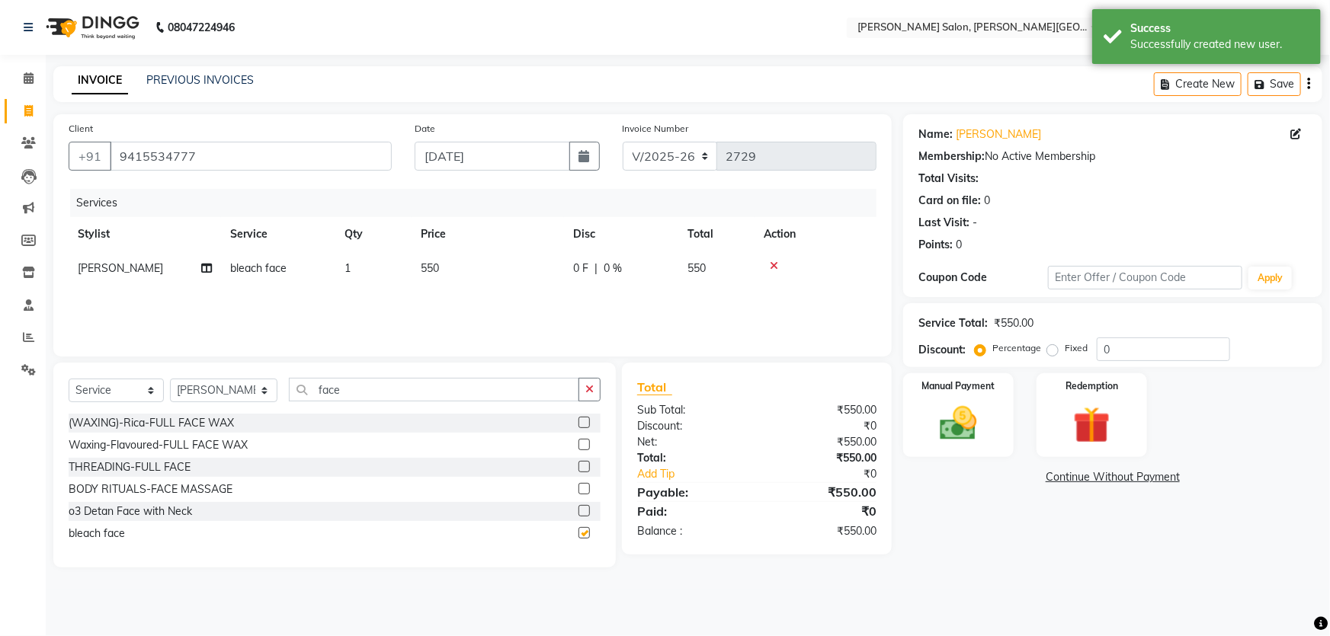
checkbox input "false"
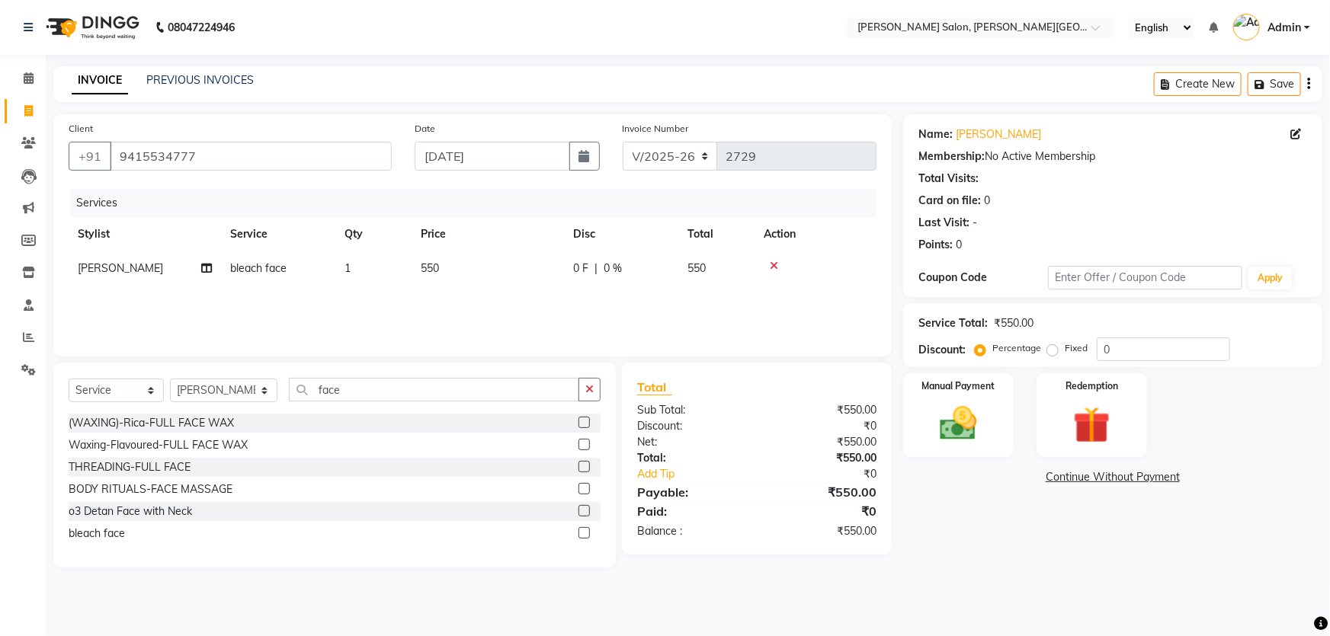
click at [1065, 350] on label "Fixed" at bounding box center [1076, 348] width 23 height 14
click at [1052, 350] on input "Fixed" at bounding box center [1055, 348] width 11 height 11
radio input "true"
drag, startPoint x: 1133, startPoint y: 351, endPoint x: 1079, endPoint y: 347, distance: 54.3
click at [1079, 347] on div "Percentage Fixed 0" at bounding box center [1104, 350] width 252 height 24
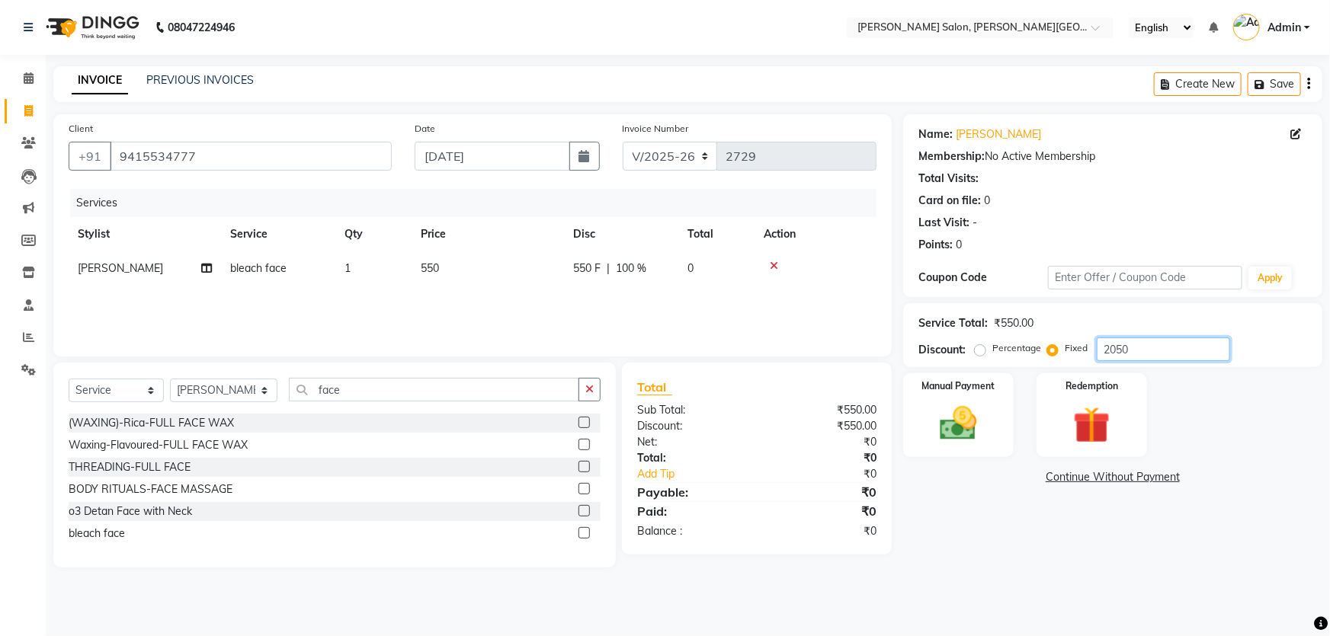
drag, startPoint x: 1154, startPoint y: 352, endPoint x: 1034, endPoint y: 346, distance: 119.8
click at [1046, 346] on div "Percentage Fixed 2050" at bounding box center [1104, 350] width 252 height 24
type input "250"
click at [960, 396] on div "Manual Payment" at bounding box center [958, 416] width 115 height 88
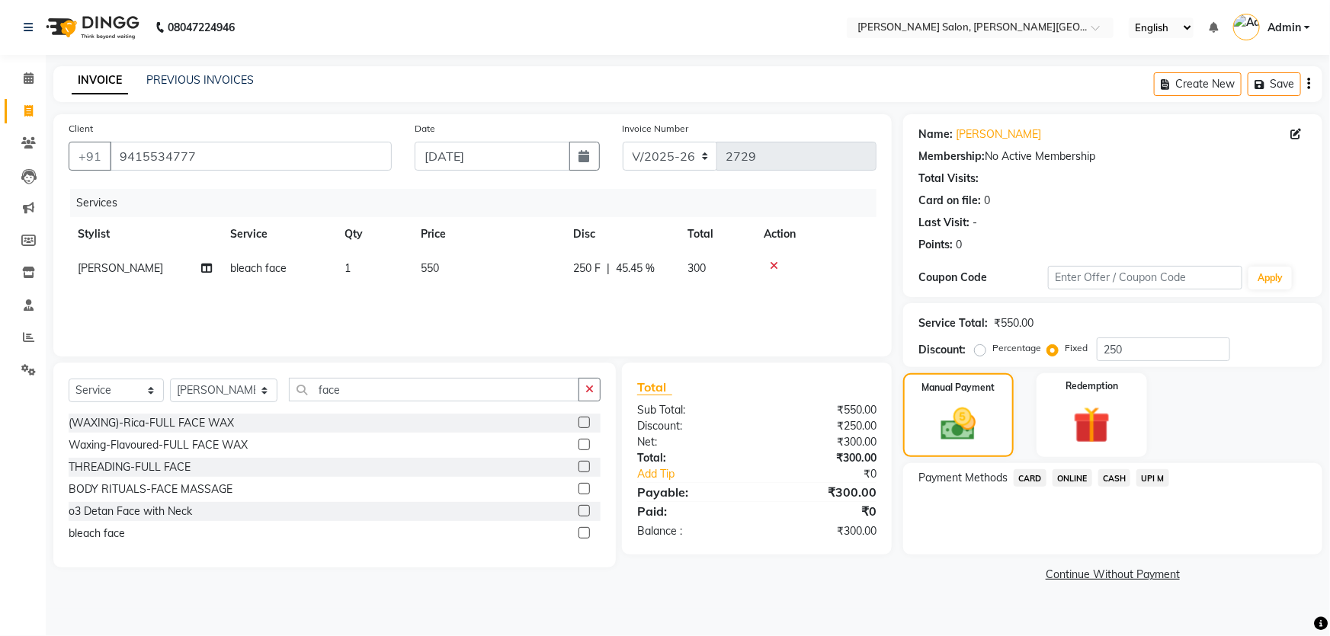
click at [1119, 472] on span "CASH" at bounding box center [1114, 478] width 33 height 18
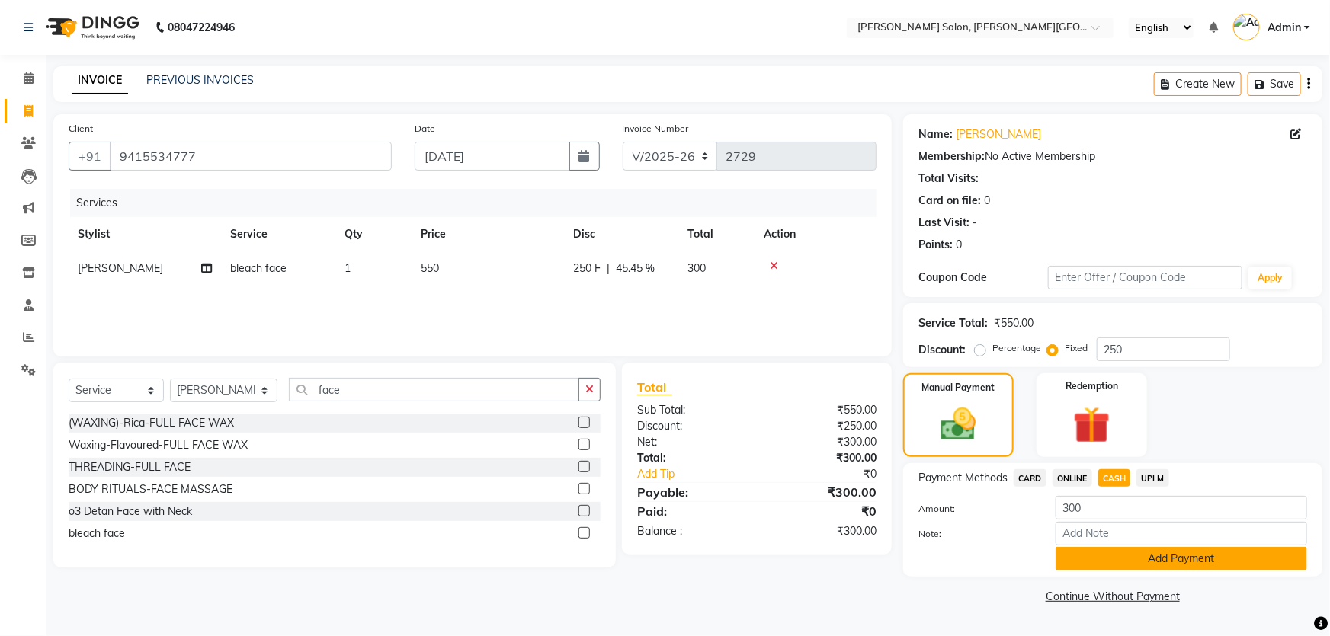
click at [1152, 559] on button "Add Payment" at bounding box center [1180, 559] width 251 height 24
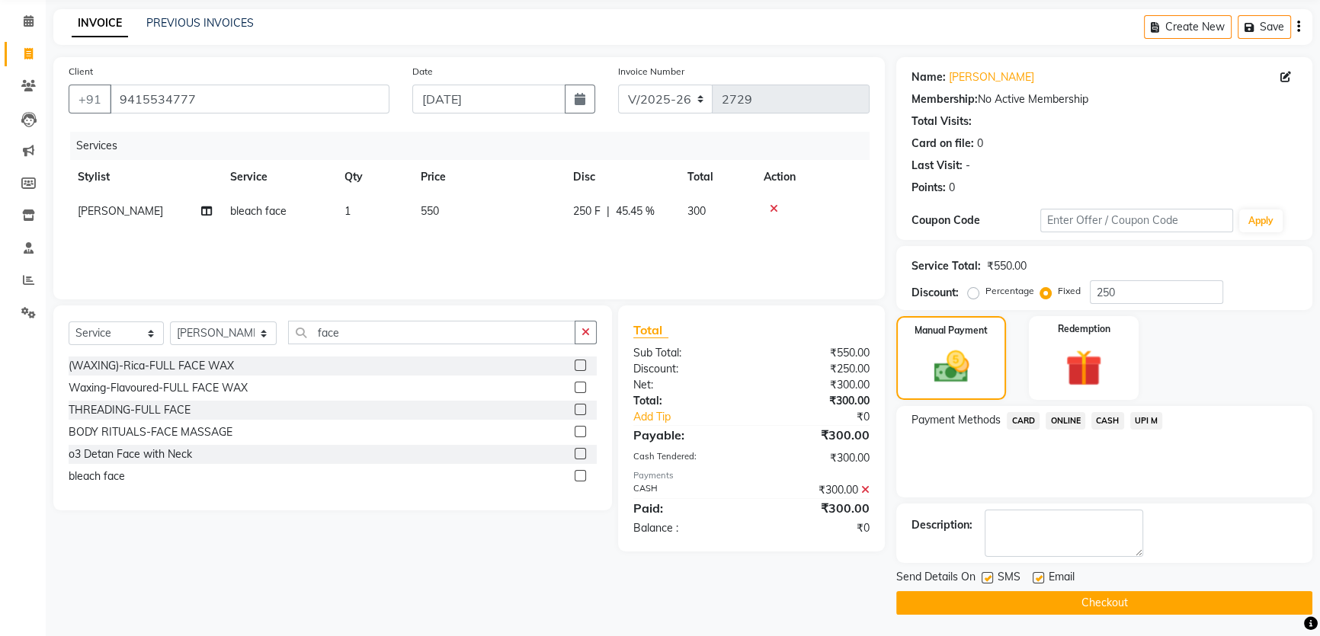
click at [1120, 610] on button "Checkout" at bounding box center [1104, 603] width 416 height 24
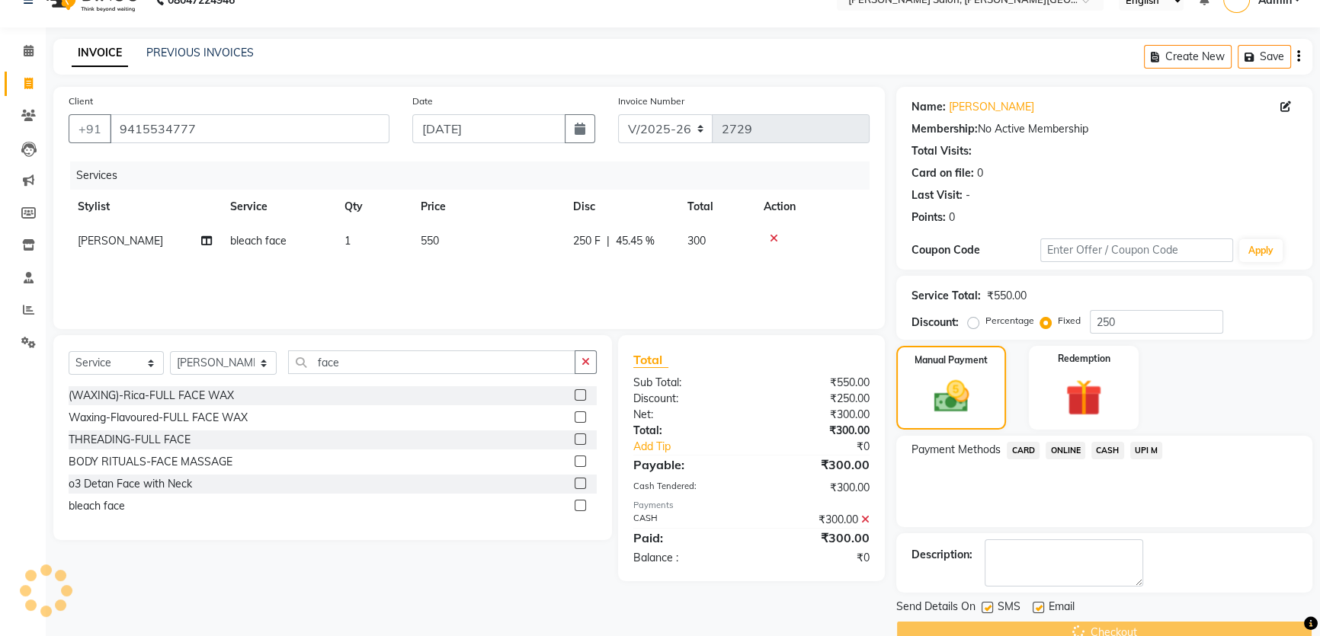
scroll to position [0, 0]
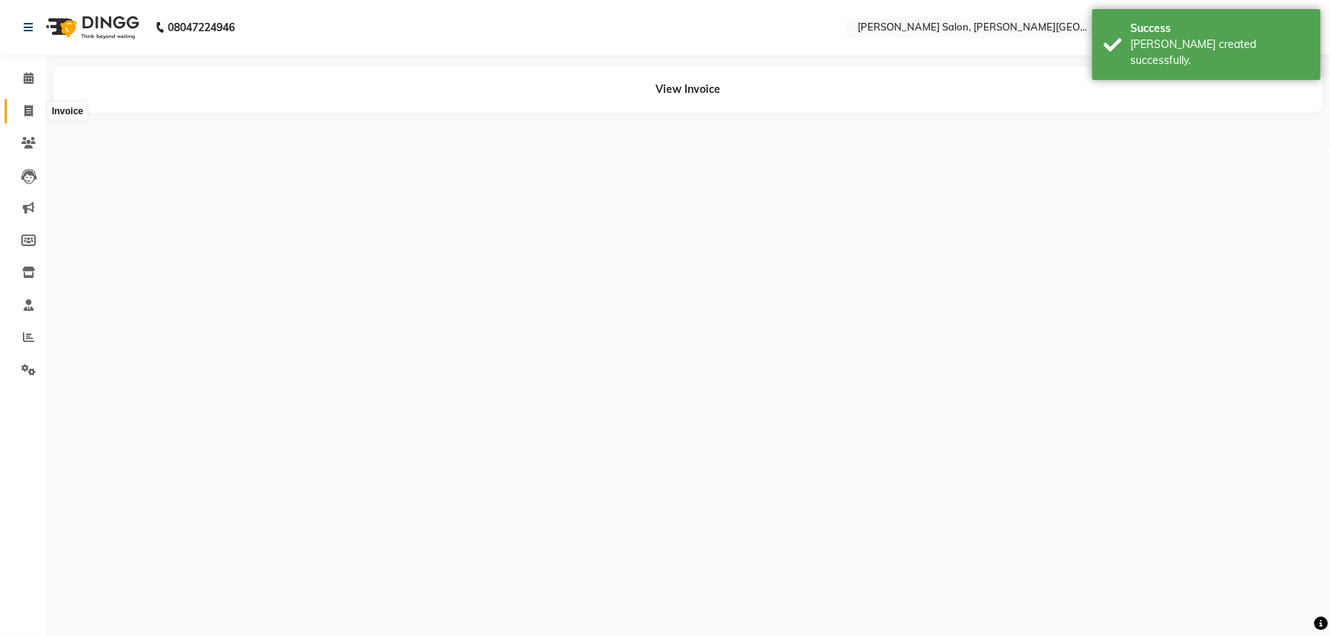
click at [33, 110] on span at bounding box center [28, 112] width 27 height 18
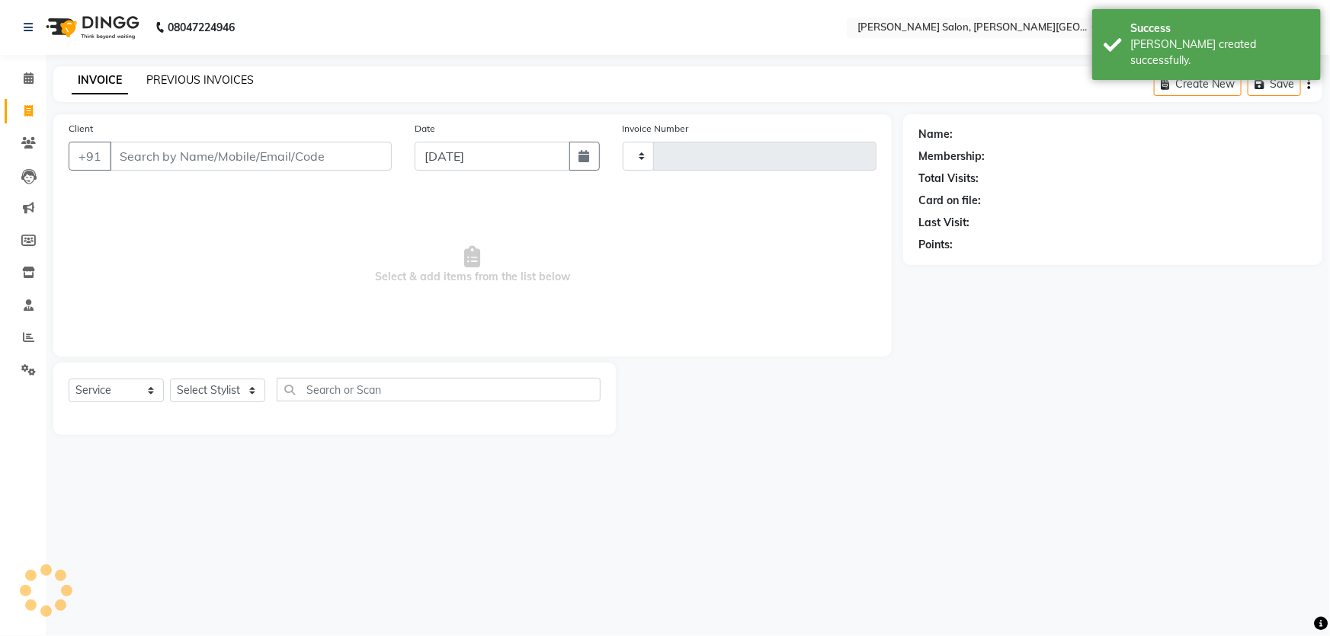
click at [228, 74] on link "PREVIOUS INVOICES" at bounding box center [199, 80] width 107 height 14
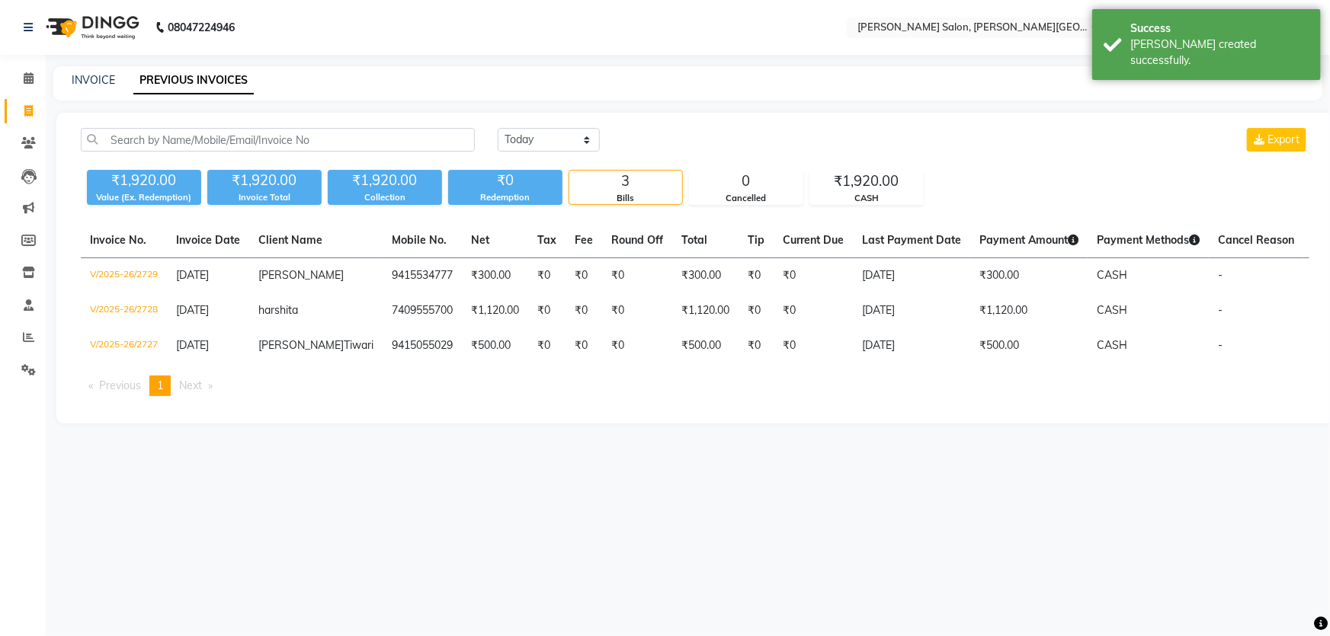
click at [11, 101] on link "Invoice" at bounding box center [23, 111] width 37 height 25
select select "4122"
select select "service"
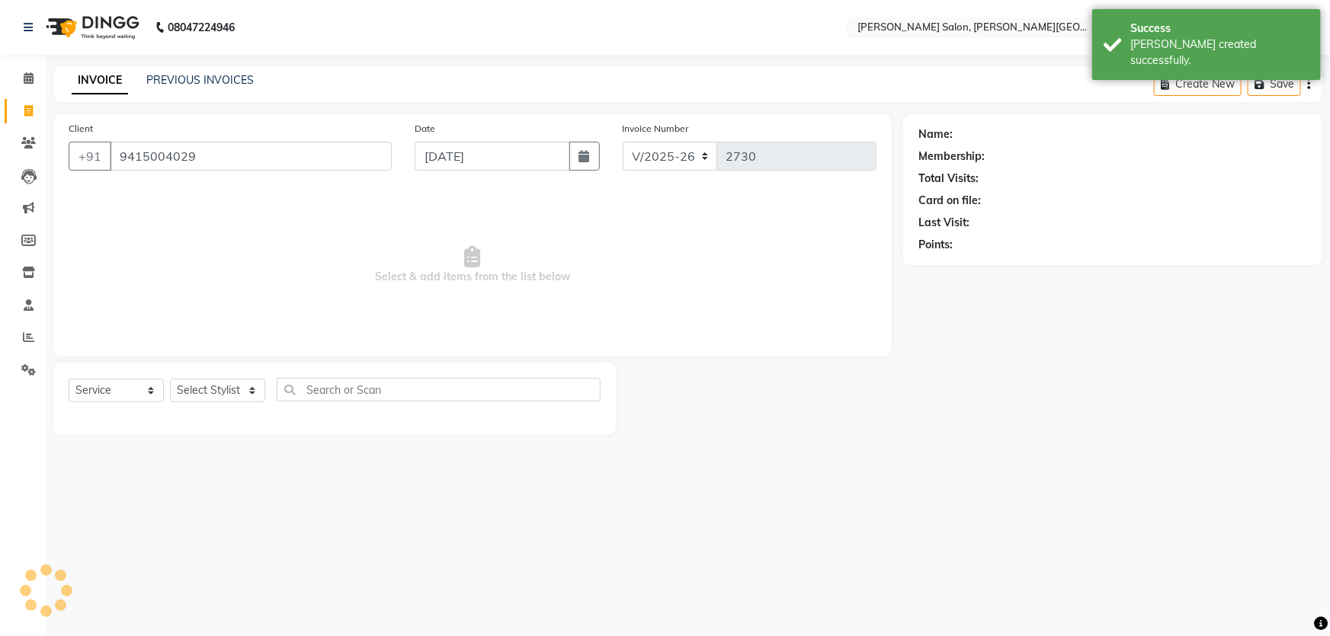
type input "9415004029"
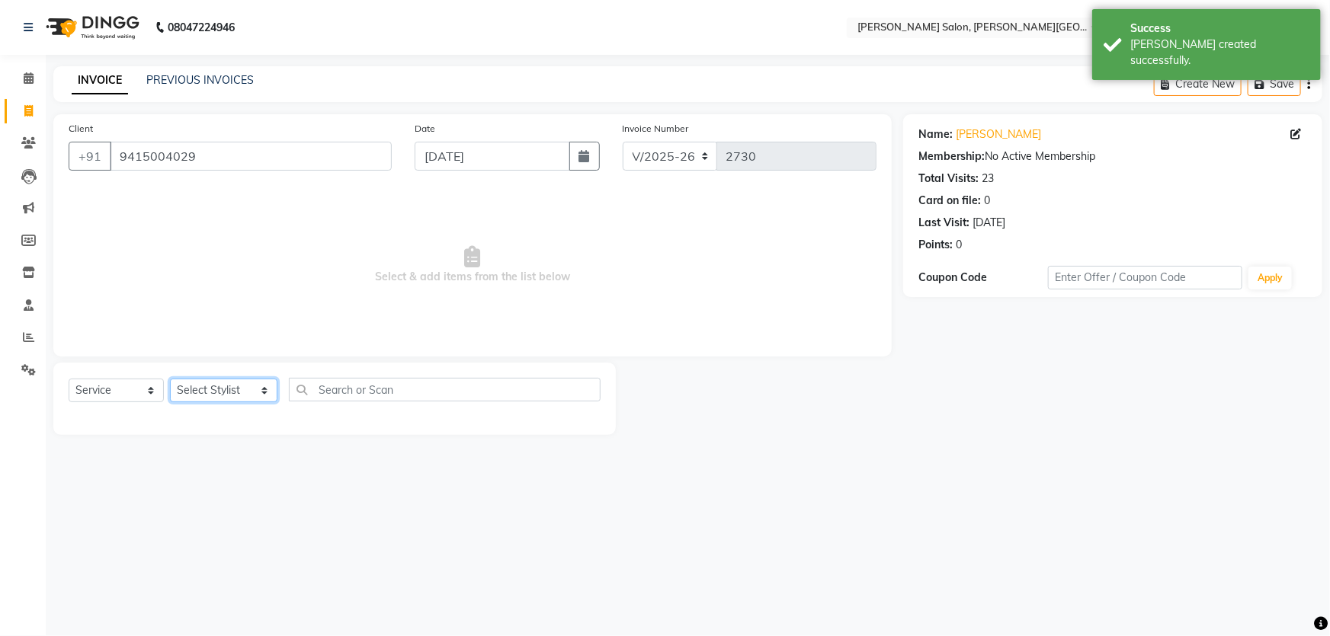
click at [222, 389] on select "Select Stylist [PERSON_NAME] [PERSON_NAME] [PERSON_NAME] [PERSON_NAME] [PERSON_…" at bounding box center [223, 391] width 107 height 24
select select "53788"
click at [170, 379] on select "Select Stylist [PERSON_NAME] [PERSON_NAME] [PERSON_NAME] [PERSON_NAME] [PERSON_…" at bounding box center [223, 391] width 107 height 24
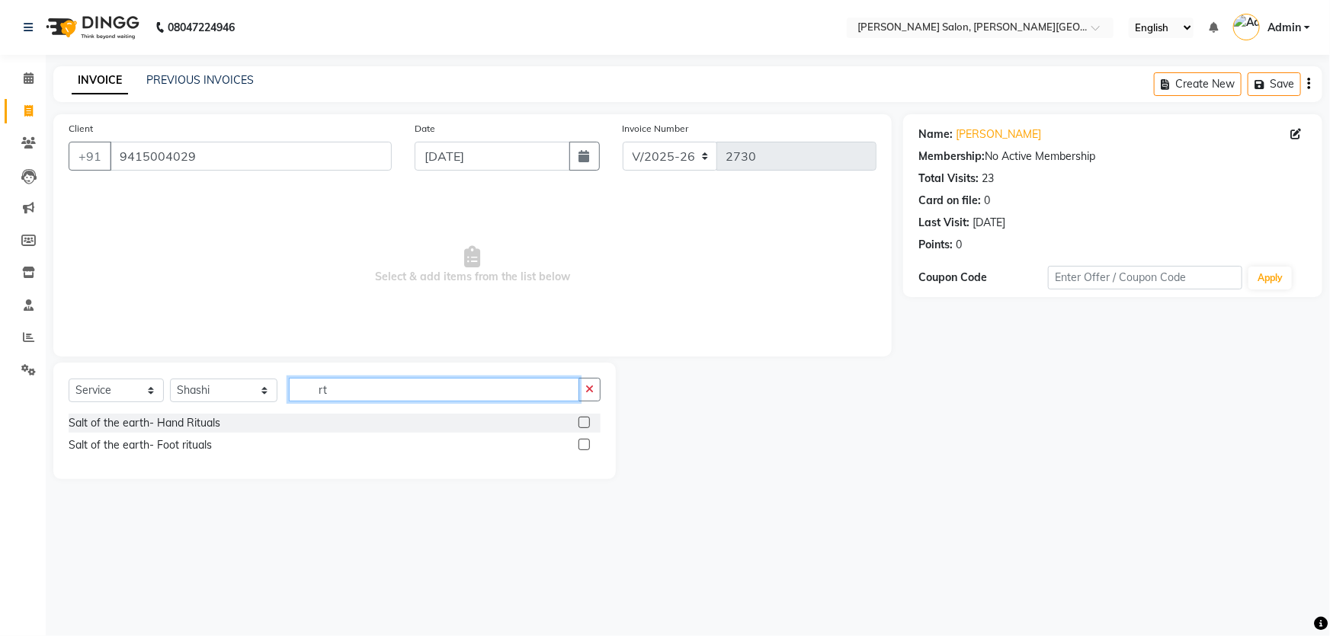
type input "r"
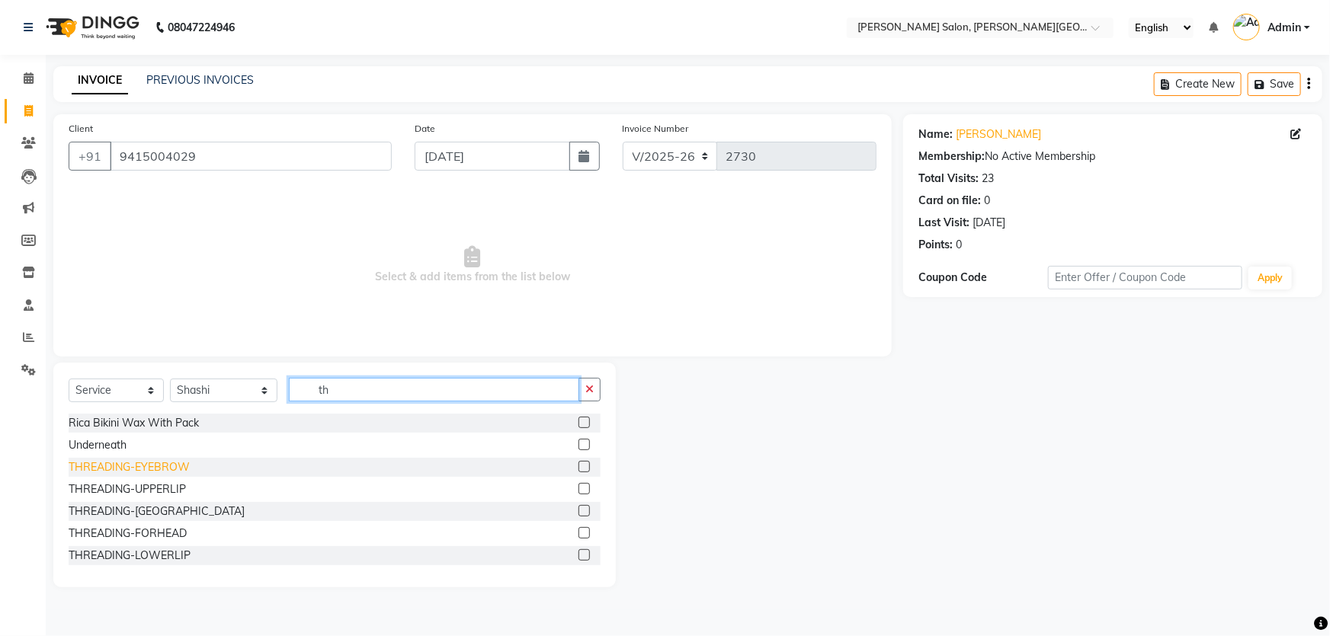
type input "th"
click at [154, 466] on div "THREADING-EYEBROW" at bounding box center [129, 468] width 121 height 16
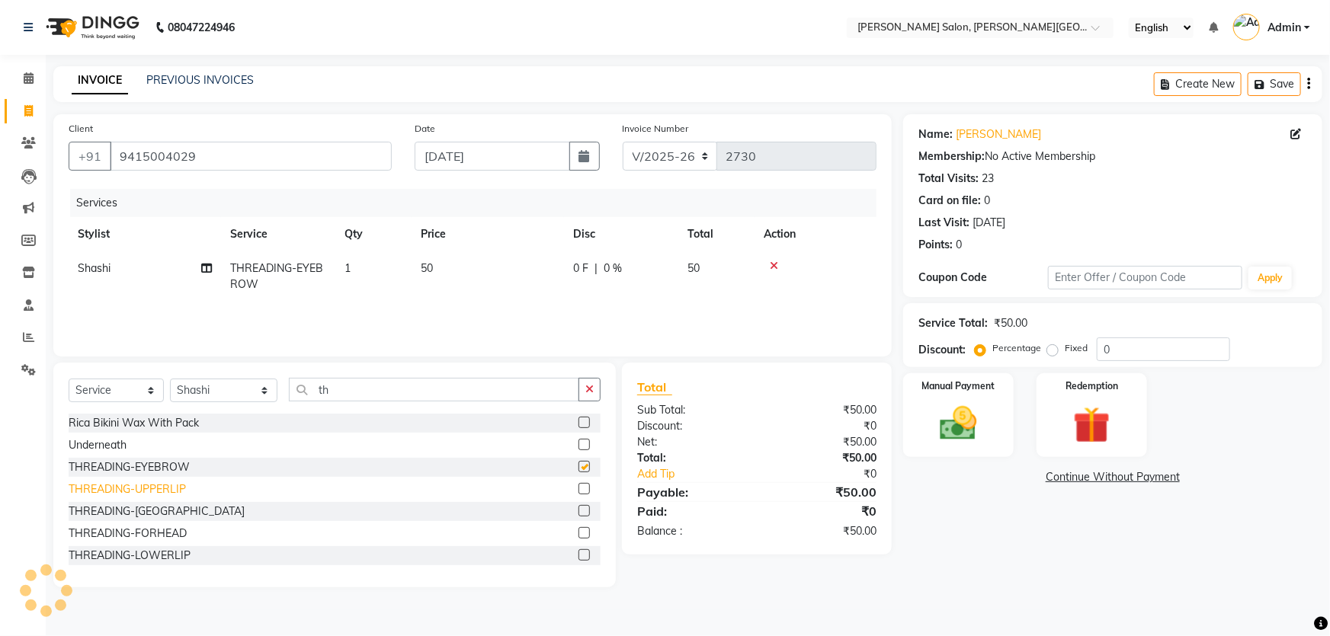
checkbox input "false"
click at [168, 493] on div "THREADING-UPPERLIP" at bounding box center [127, 490] width 117 height 16
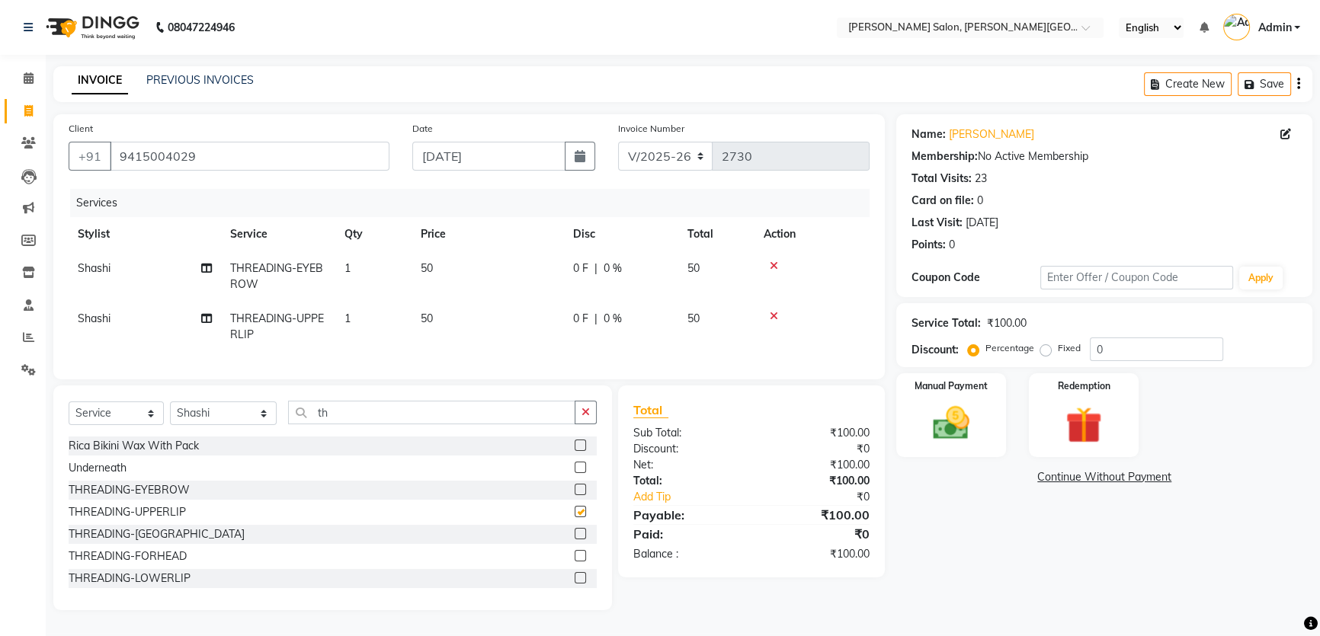
checkbox input "false"
click at [250, 425] on select "Select Stylist [PERSON_NAME] [PERSON_NAME] [PERSON_NAME] [PERSON_NAME] [PERSON_…" at bounding box center [223, 414] width 107 height 24
select select "24176"
click at [170, 412] on select "Select Stylist [PERSON_NAME] [PERSON_NAME] [PERSON_NAME] [PERSON_NAME] [PERSON_…" at bounding box center [223, 414] width 107 height 24
click at [146, 453] on div "(WAXING)-Rica-FULL ARMS" at bounding box center [139, 446] width 141 height 16
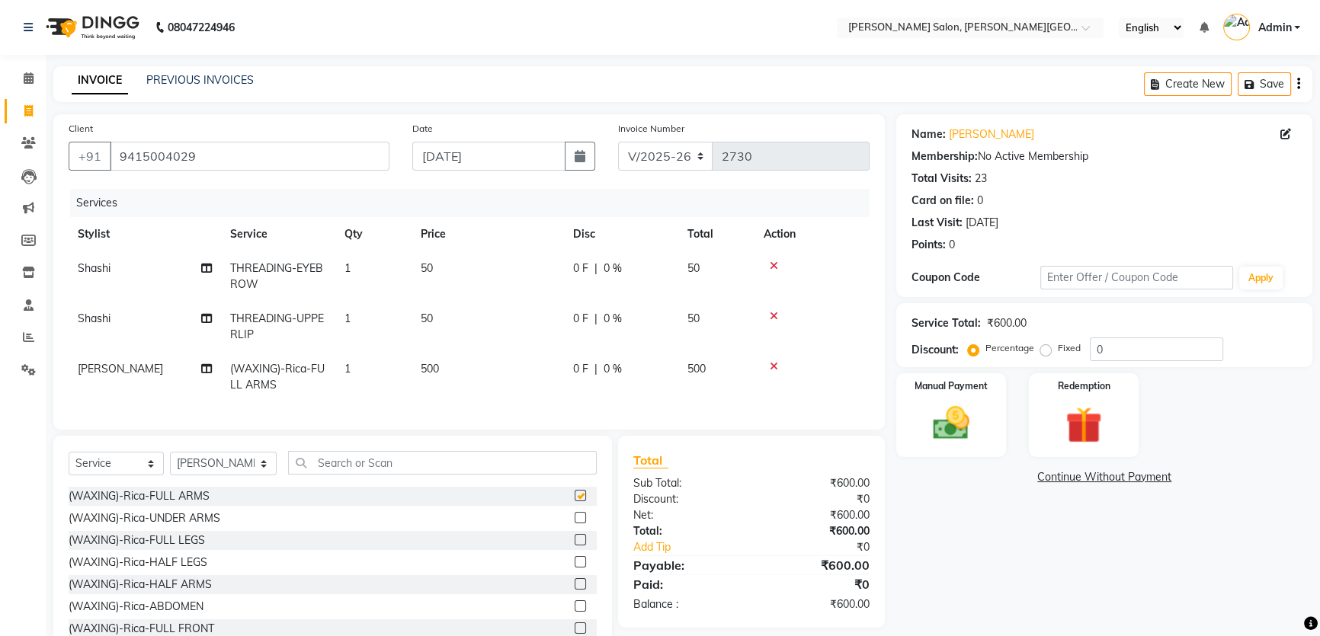
checkbox input "false"
click at [187, 549] on div "(WAXING)-Rica-FULL LEGS" at bounding box center [137, 541] width 136 height 16
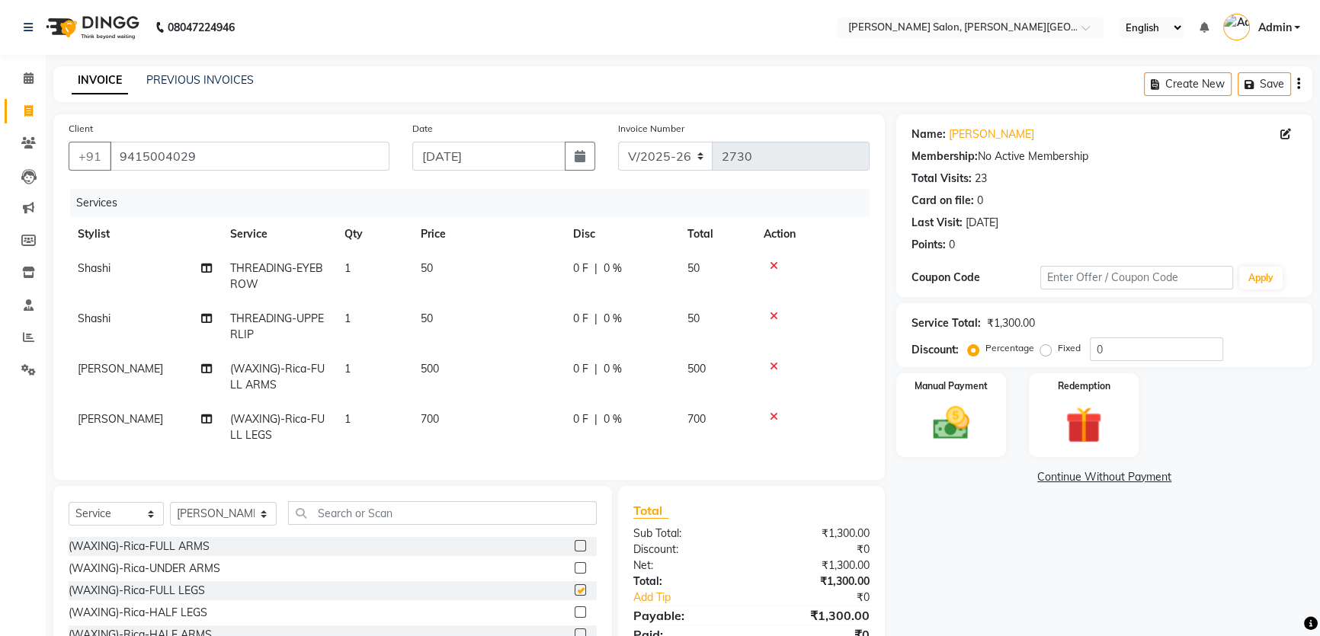
checkbox input "false"
click at [332, 525] on input "text" at bounding box center [442, 513] width 308 height 24
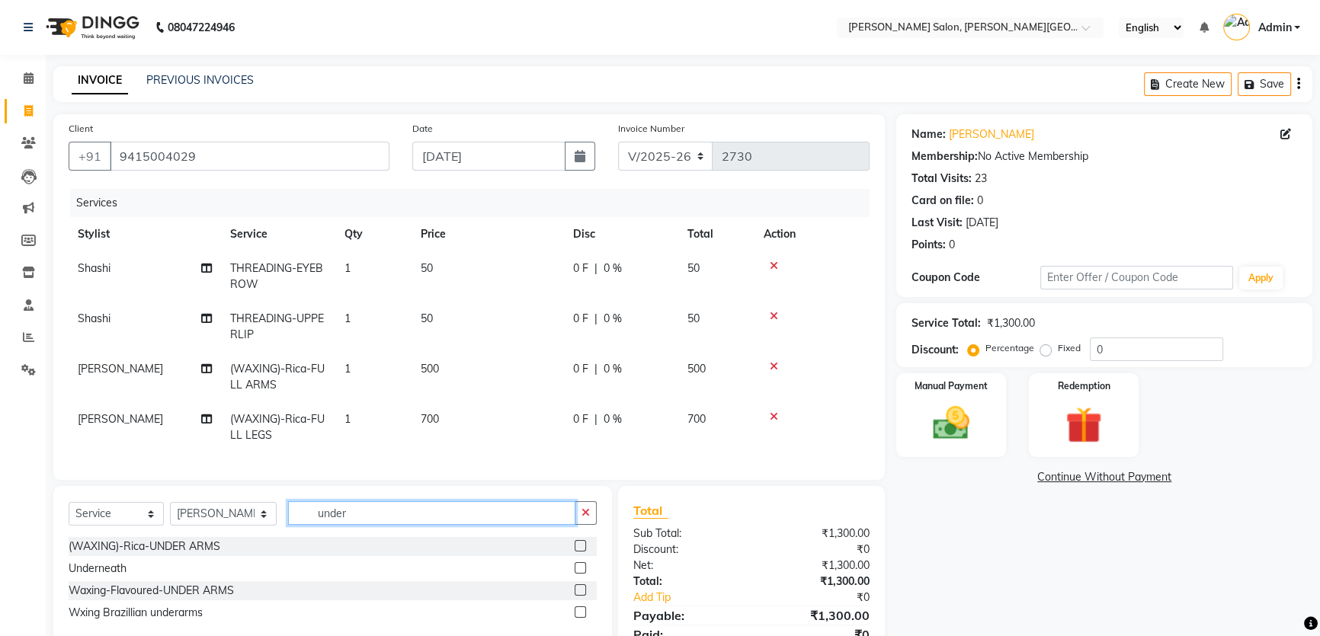
scroll to position [69, 0]
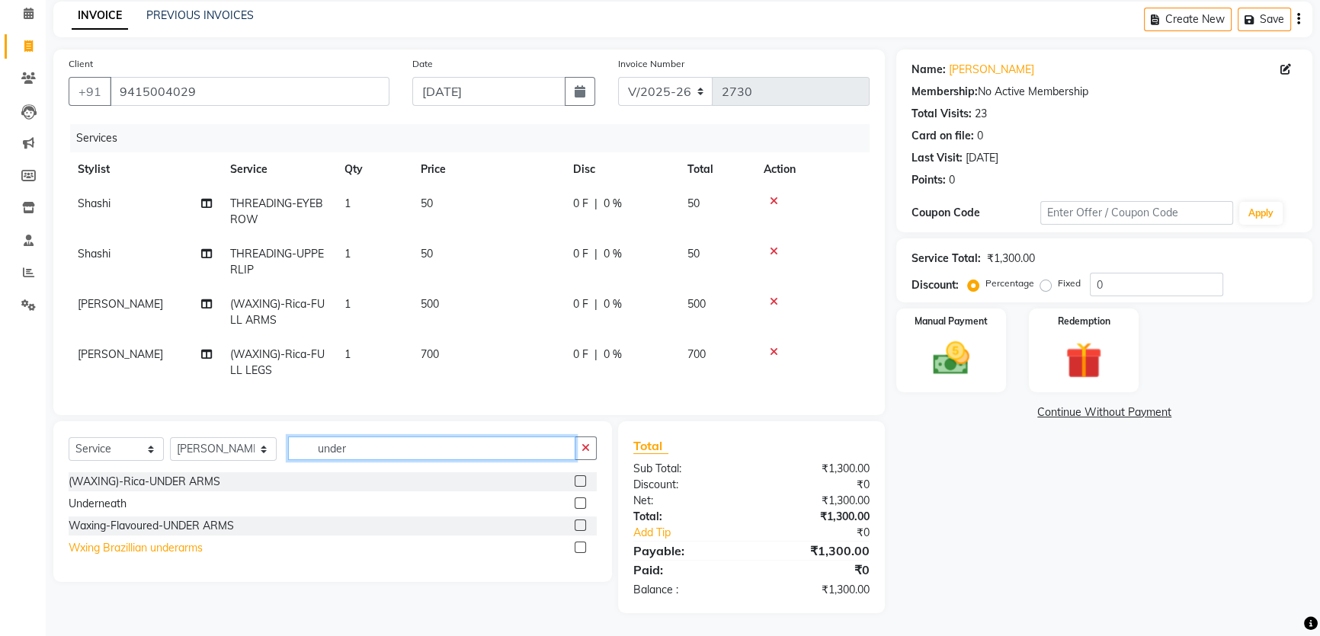
type input "under"
drag, startPoint x: 175, startPoint y: 551, endPoint x: 0, endPoint y: 350, distance: 266.8
click at [174, 550] on div "Wxing Brazillian underarms" at bounding box center [136, 548] width 134 height 16
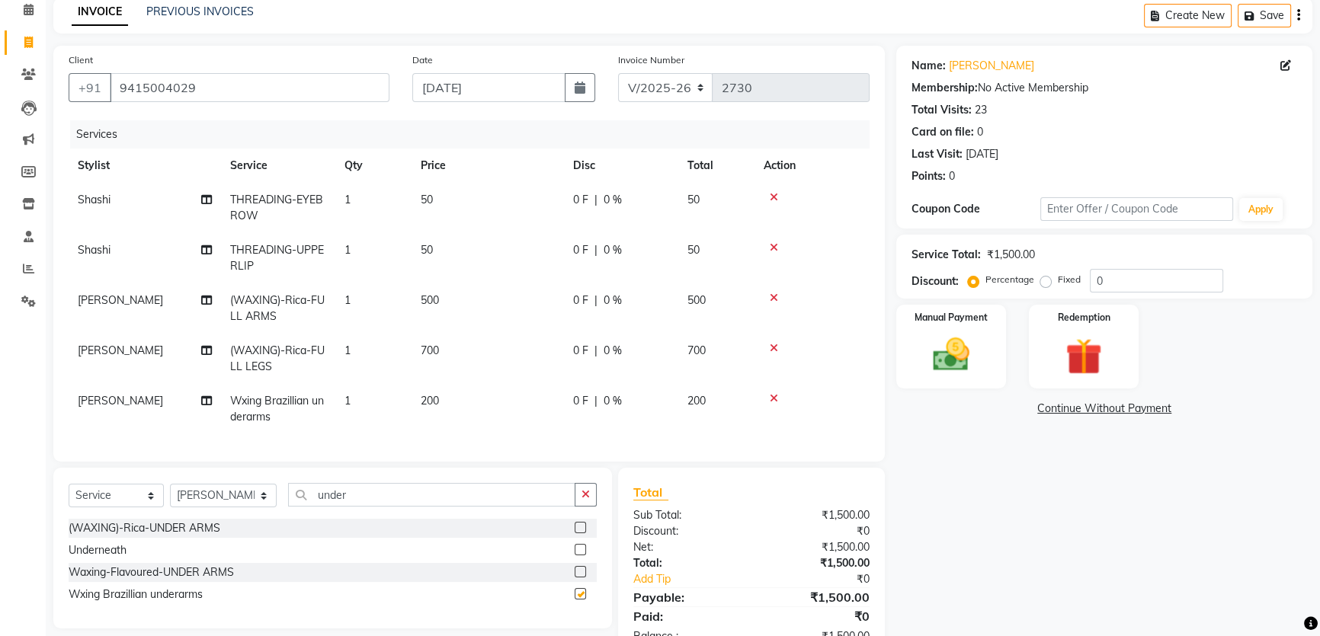
checkbox input "false"
click at [947, 335] on img at bounding box center [952, 354] width 62 height 43
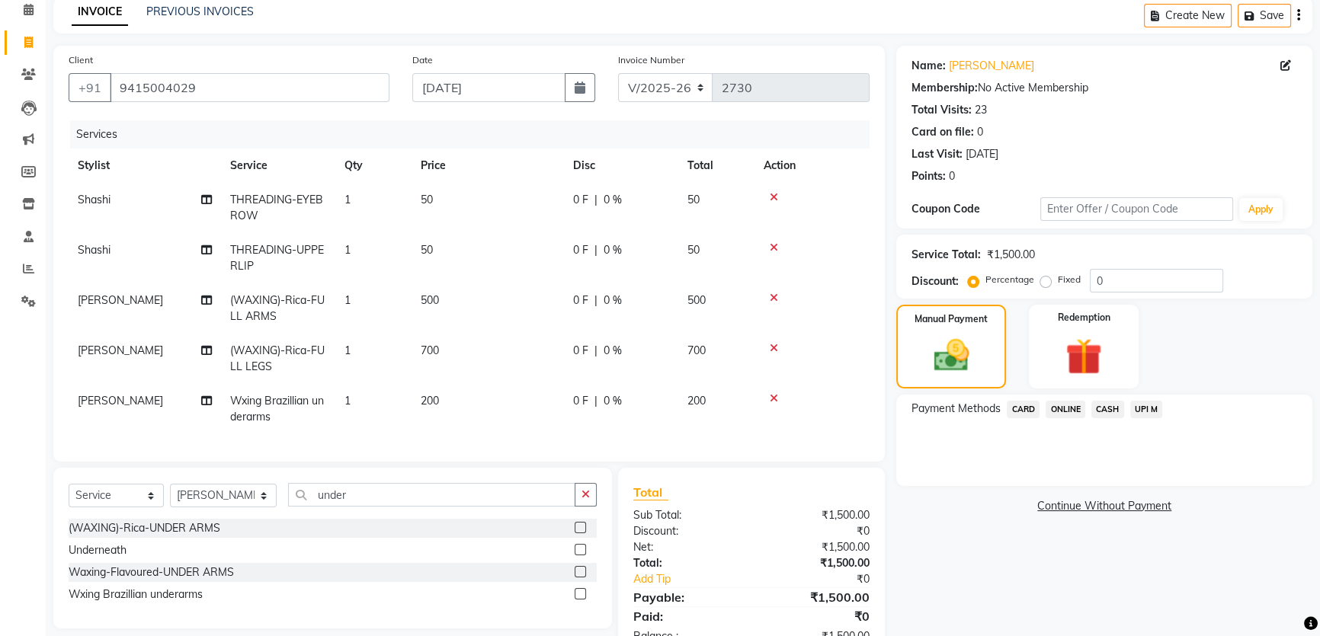
click at [1098, 414] on span "CASH" at bounding box center [1107, 410] width 33 height 18
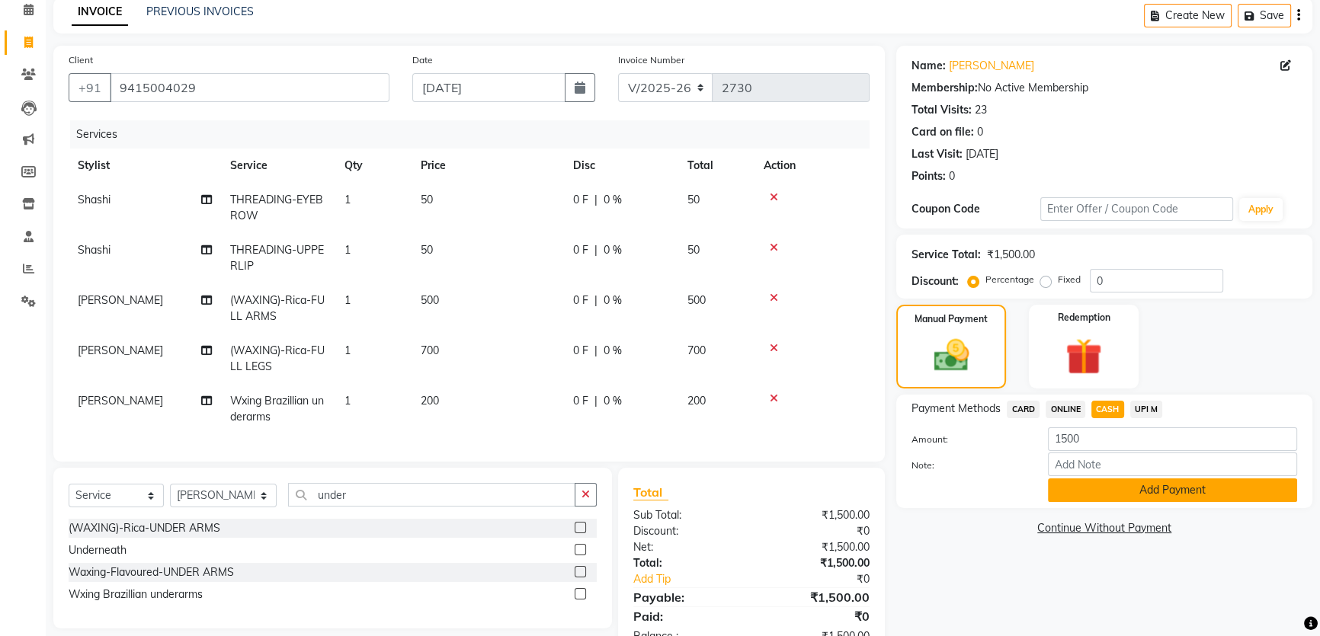
click at [1126, 495] on button "Add Payment" at bounding box center [1172, 491] width 249 height 24
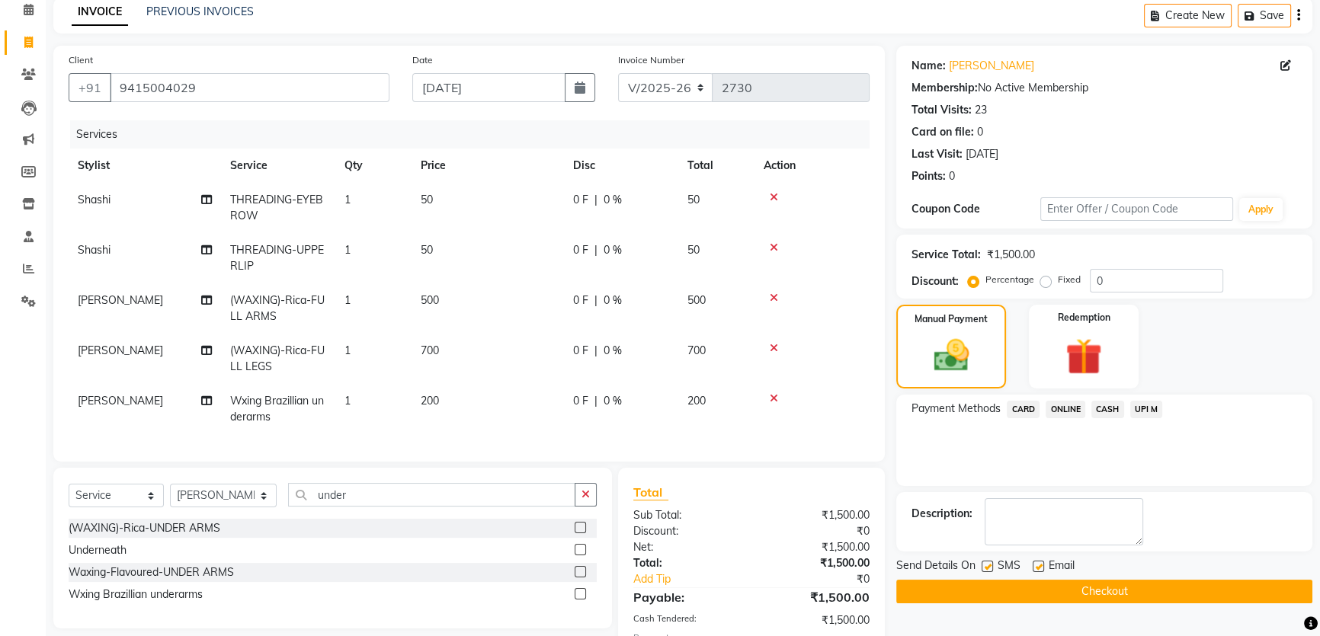
drag, startPoint x: 1097, startPoint y: 582, endPoint x: 1059, endPoint y: 565, distance: 40.9
click at [1096, 583] on button "Checkout" at bounding box center [1104, 592] width 416 height 24
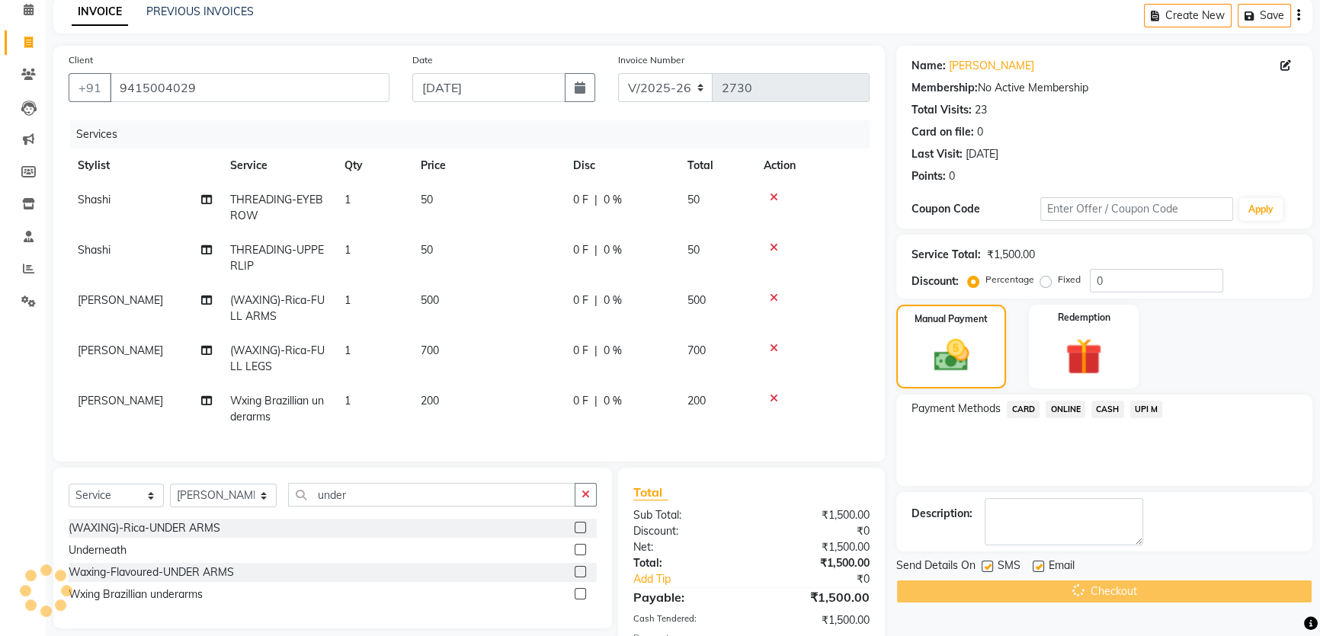
scroll to position [0, 0]
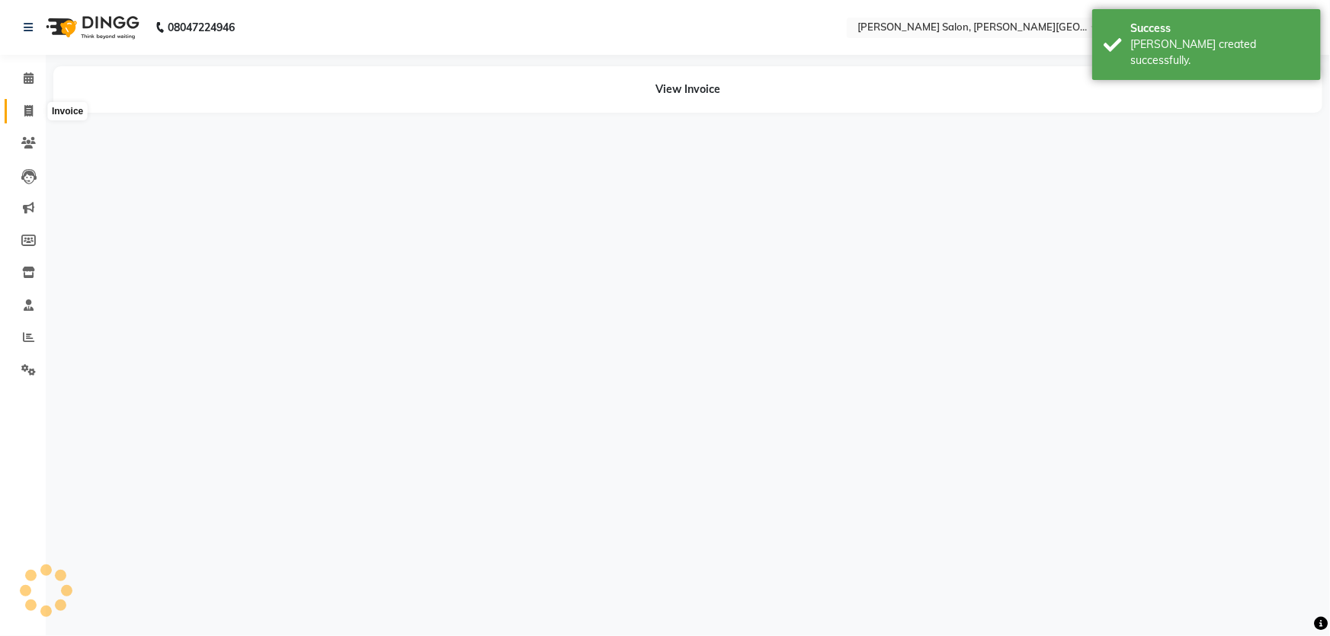
click at [22, 114] on span at bounding box center [28, 112] width 27 height 18
select select "service"
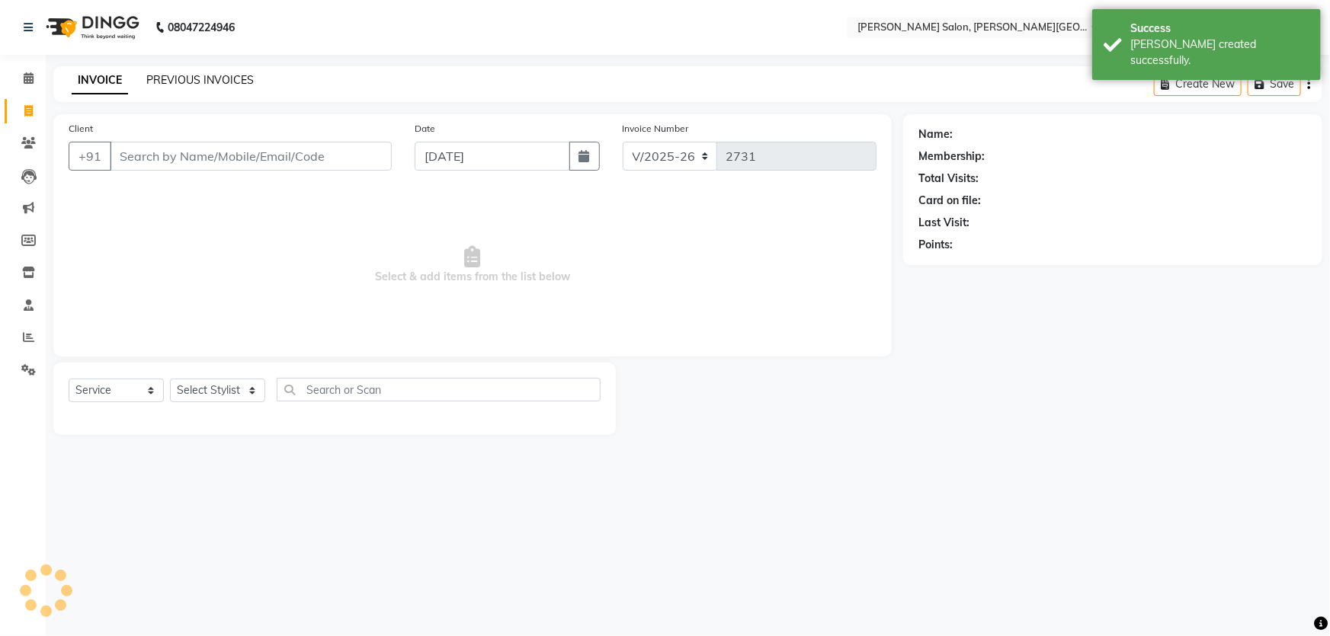
click at [225, 76] on link "PREVIOUS INVOICES" at bounding box center [199, 80] width 107 height 14
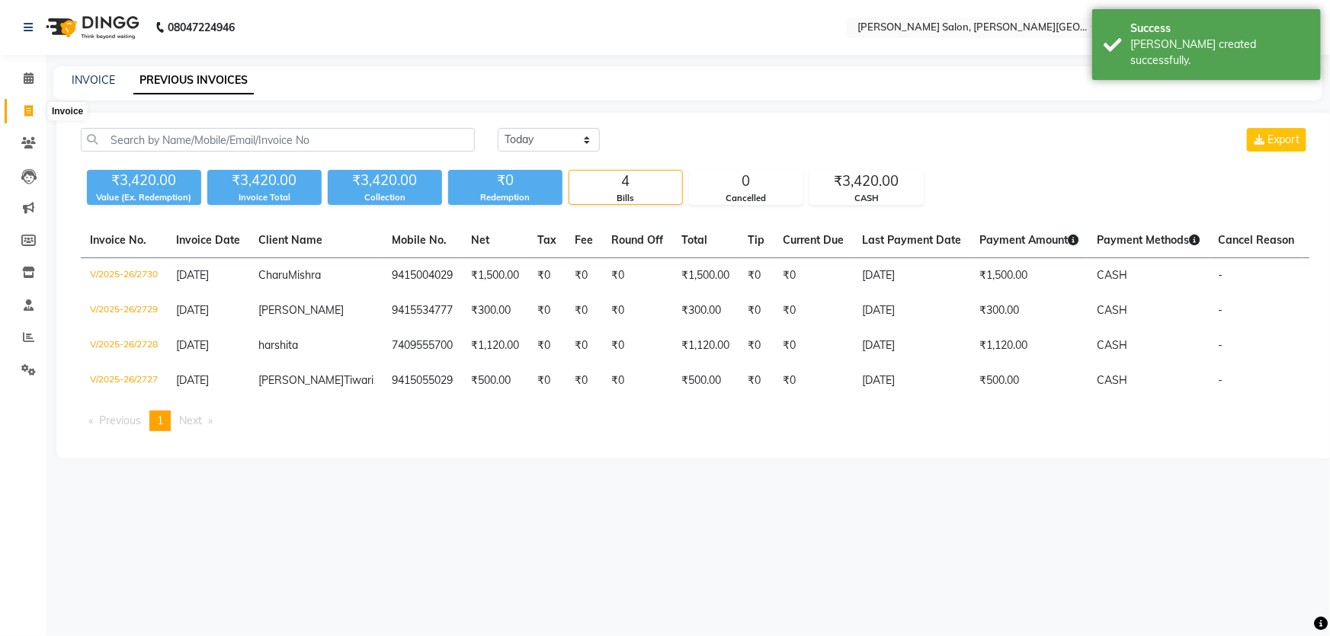
click at [25, 113] on icon at bounding box center [28, 110] width 8 height 11
select select "service"
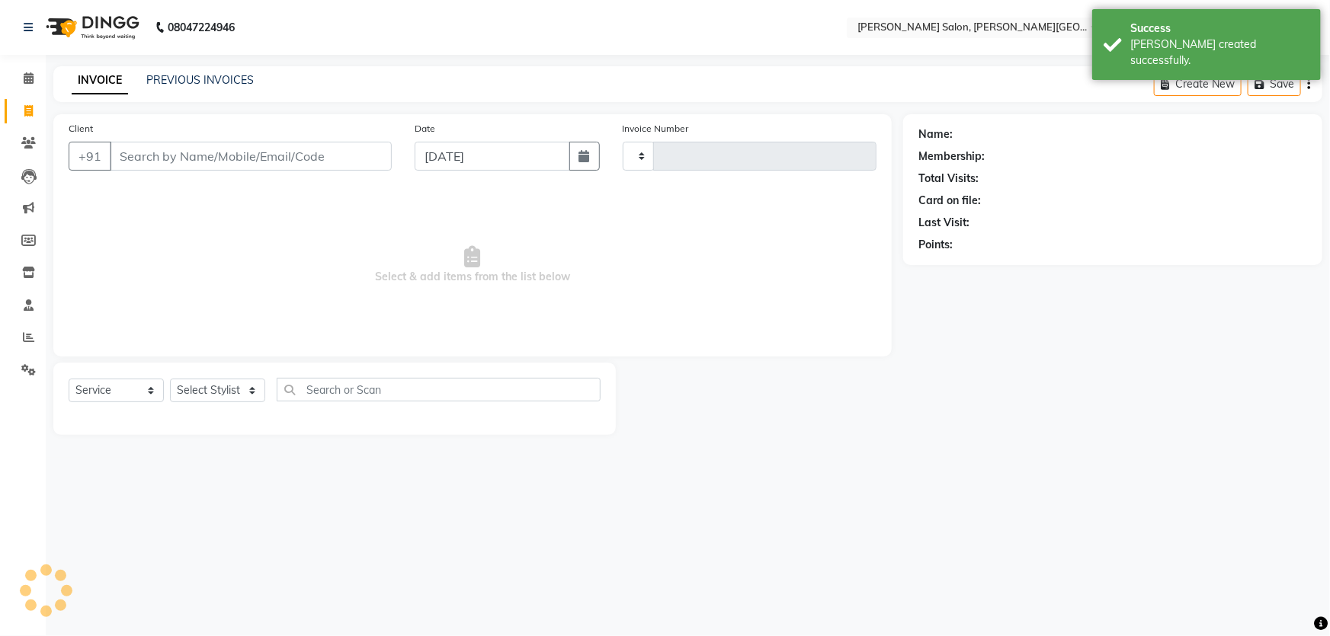
type input "7767822016"
type input "2731"
select select "4122"
type input "7767822016"
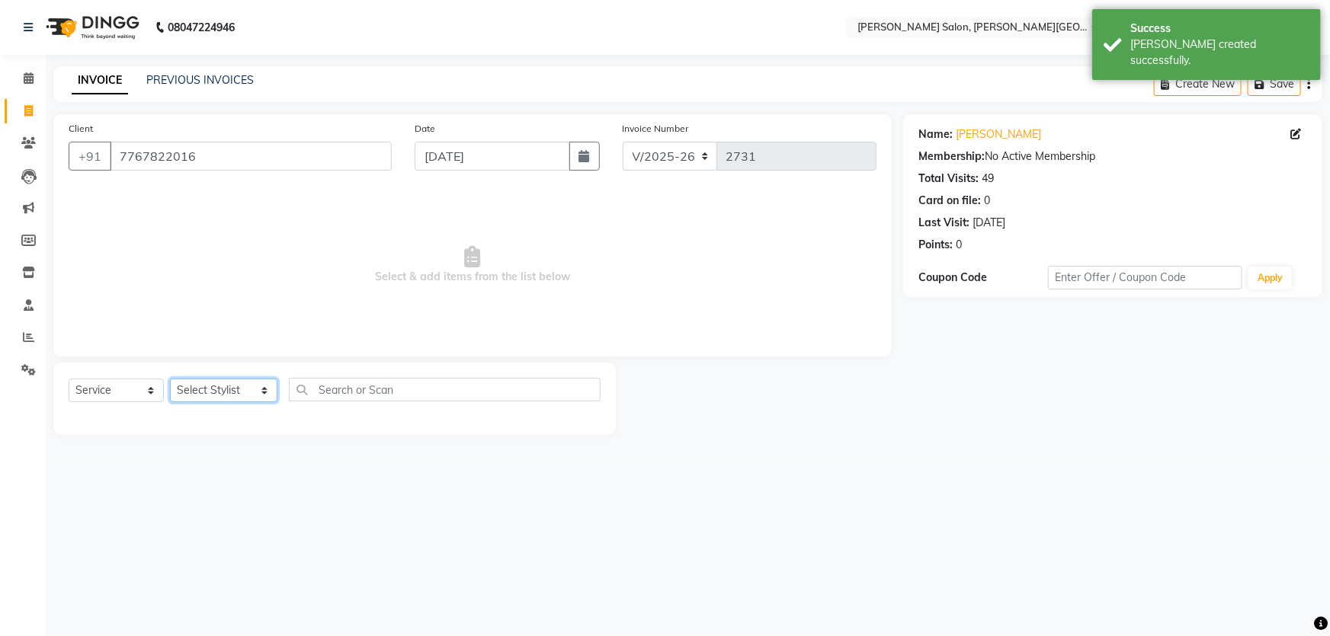
click at [210, 387] on select "Select Stylist [PERSON_NAME] [PERSON_NAME] [PERSON_NAME] [PERSON_NAME] [PERSON_…" at bounding box center [223, 391] width 107 height 24
select select "27366"
click at [170, 379] on select "Select Stylist [PERSON_NAME] [PERSON_NAME] [PERSON_NAME] [PERSON_NAME] [PERSON_…" at bounding box center [223, 391] width 107 height 24
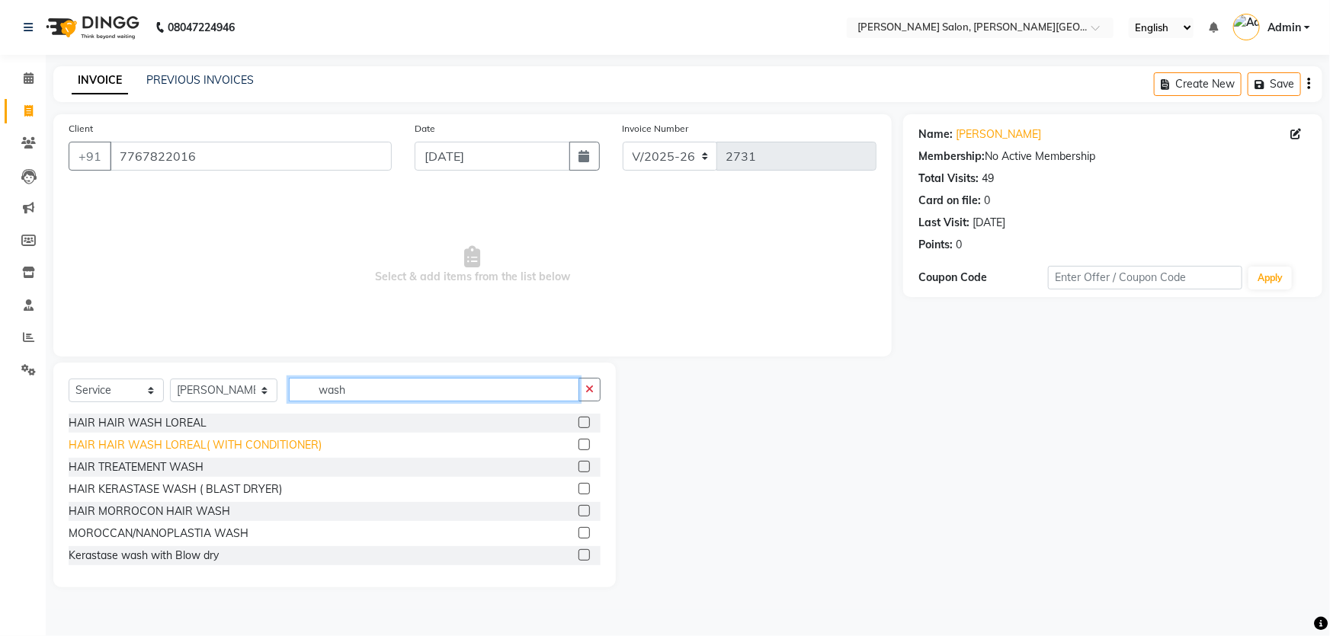
type input "wash"
click at [252, 442] on div "HAIR HAIR WASH LOREAL( WITH CONDITIONER)" at bounding box center [195, 445] width 253 height 16
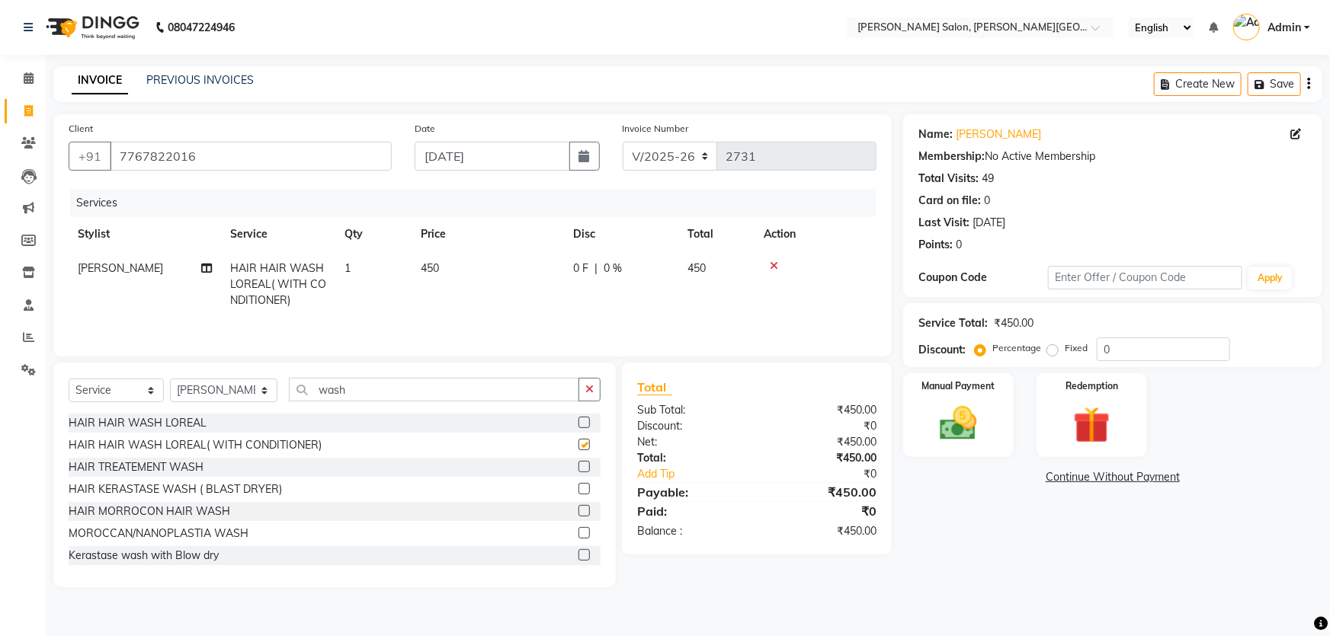
checkbox input "false"
drag, startPoint x: 402, startPoint y: 391, endPoint x: 257, endPoint y: 396, distance: 145.6
click at [267, 395] on div "Select Service Product Membership Package Voucher Prepaid Gift Card Select Styl…" at bounding box center [335, 396] width 532 height 36
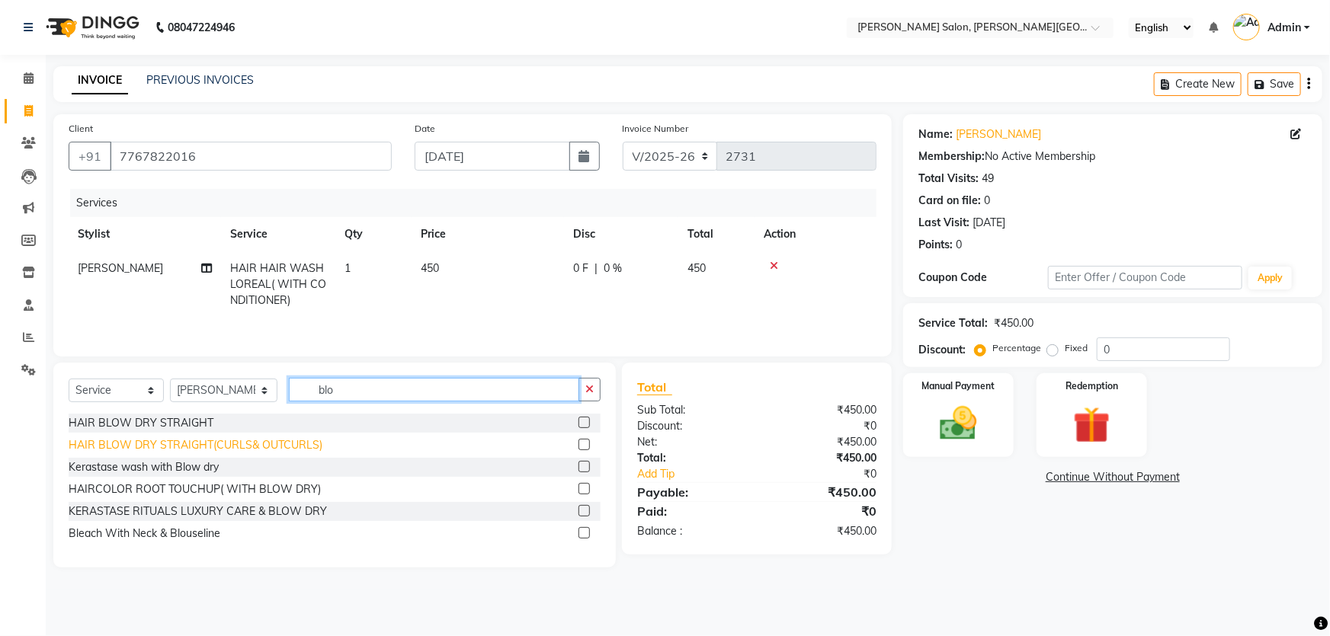
type input "blo"
click at [308, 448] on div "HAIR BLOW DRY STRAIGHT(CURLS& OUTCURLS)" at bounding box center [196, 445] width 254 height 16
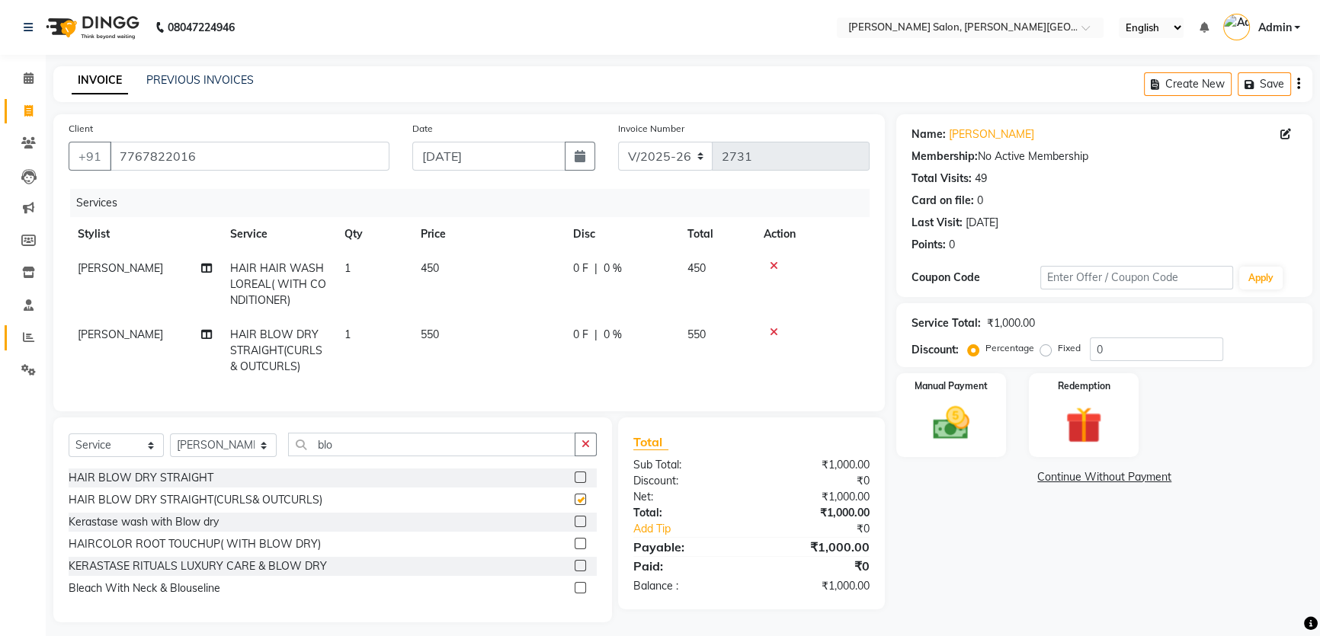
checkbox input "false"
drag, startPoint x: 1123, startPoint y: 348, endPoint x: 1104, endPoint y: 345, distance: 19.2
click at [1110, 345] on input "0" at bounding box center [1156, 350] width 133 height 24
type input "020"
click at [902, 428] on div "Manual Payment" at bounding box center [951, 415] width 114 height 87
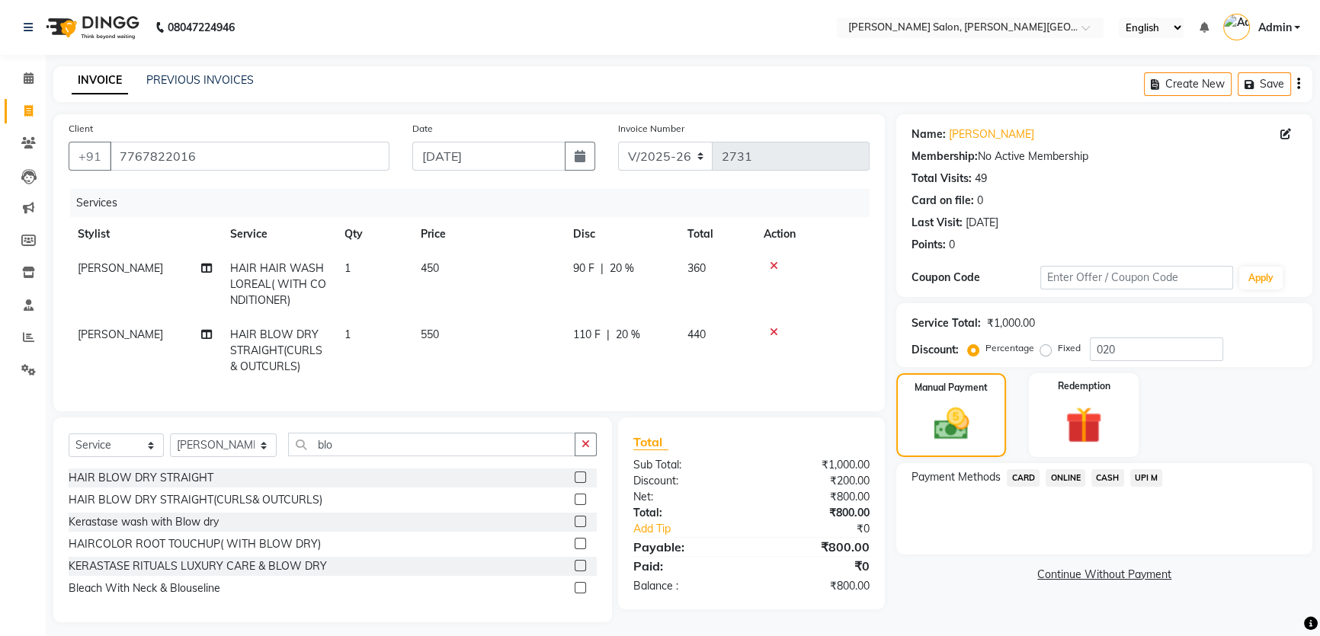
click at [1098, 477] on span "CASH" at bounding box center [1107, 478] width 33 height 18
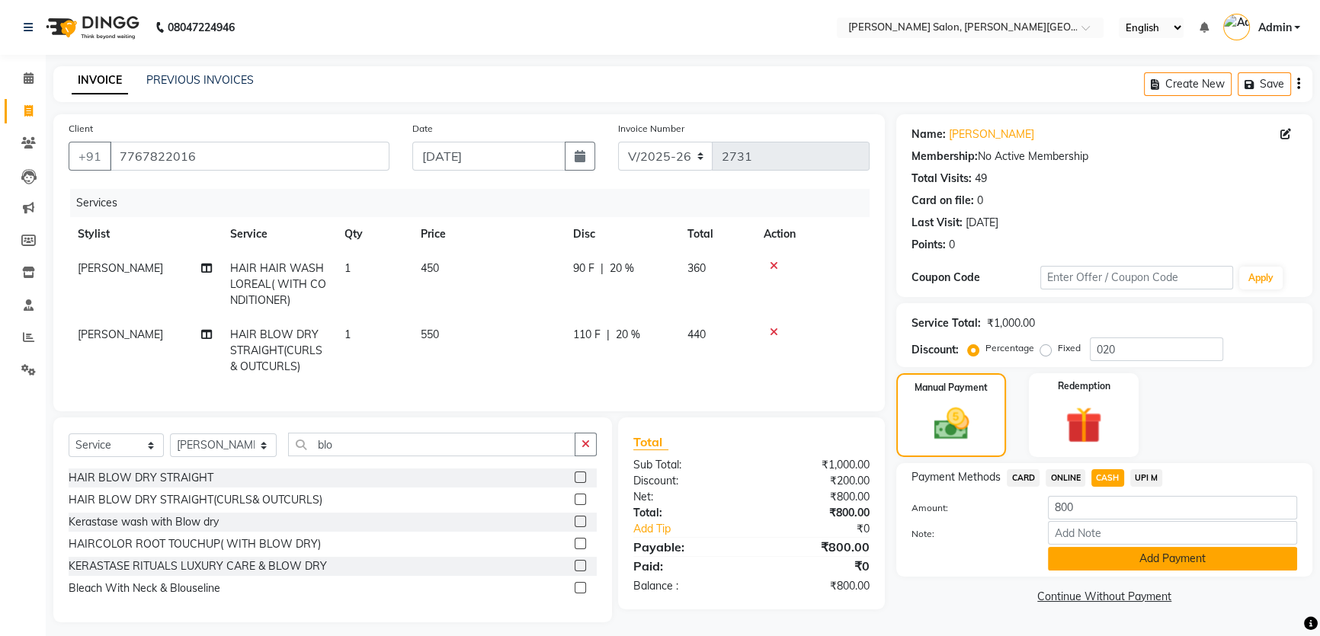
click at [1169, 566] on button "Add Payment" at bounding box center [1172, 559] width 249 height 24
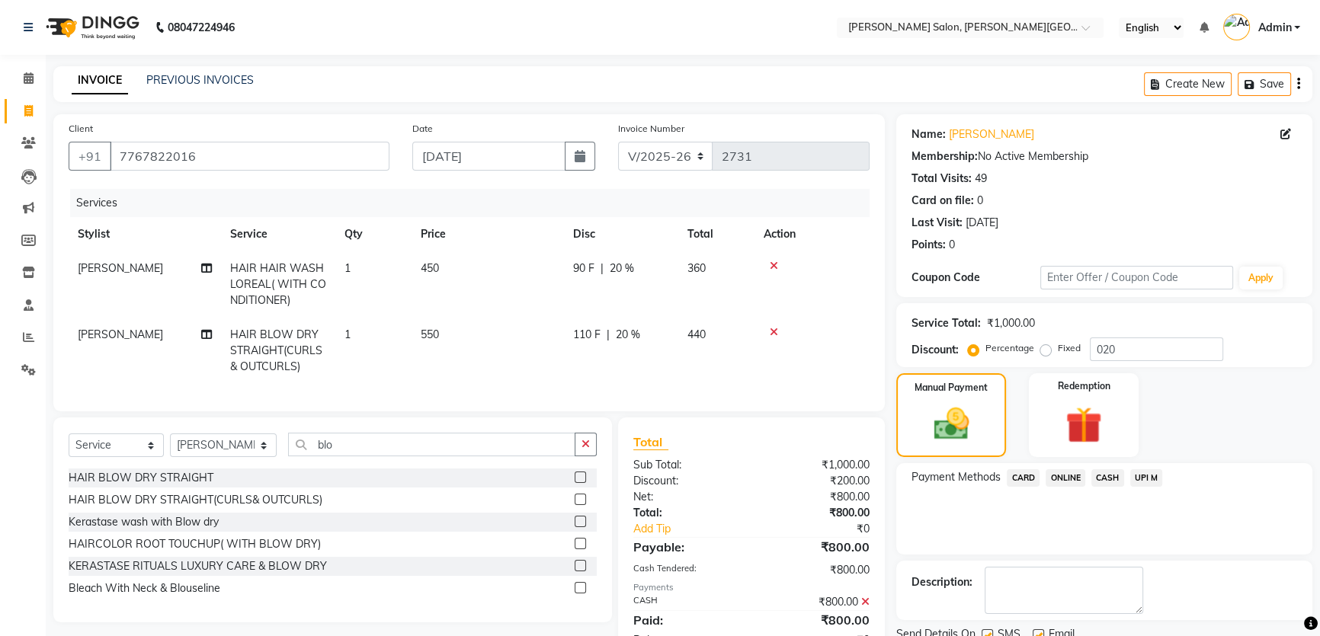
scroll to position [60, 0]
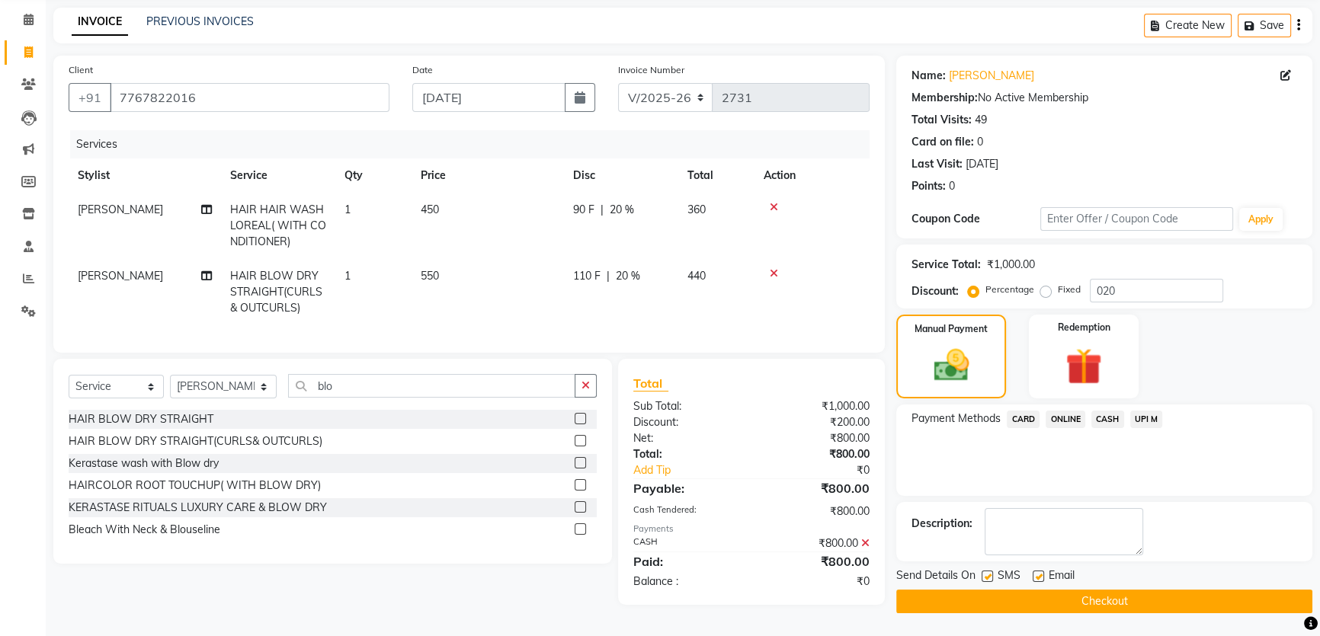
click at [1181, 604] on button "Checkout" at bounding box center [1104, 602] width 416 height 24
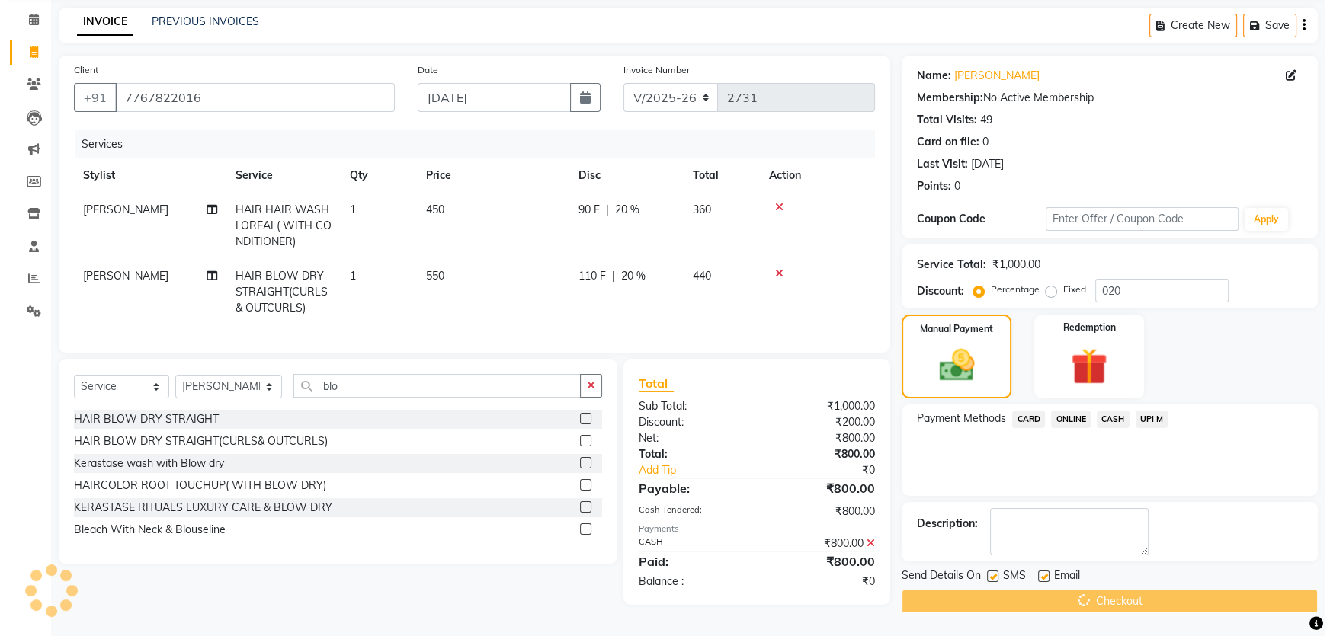
scroll to position [0, 0]
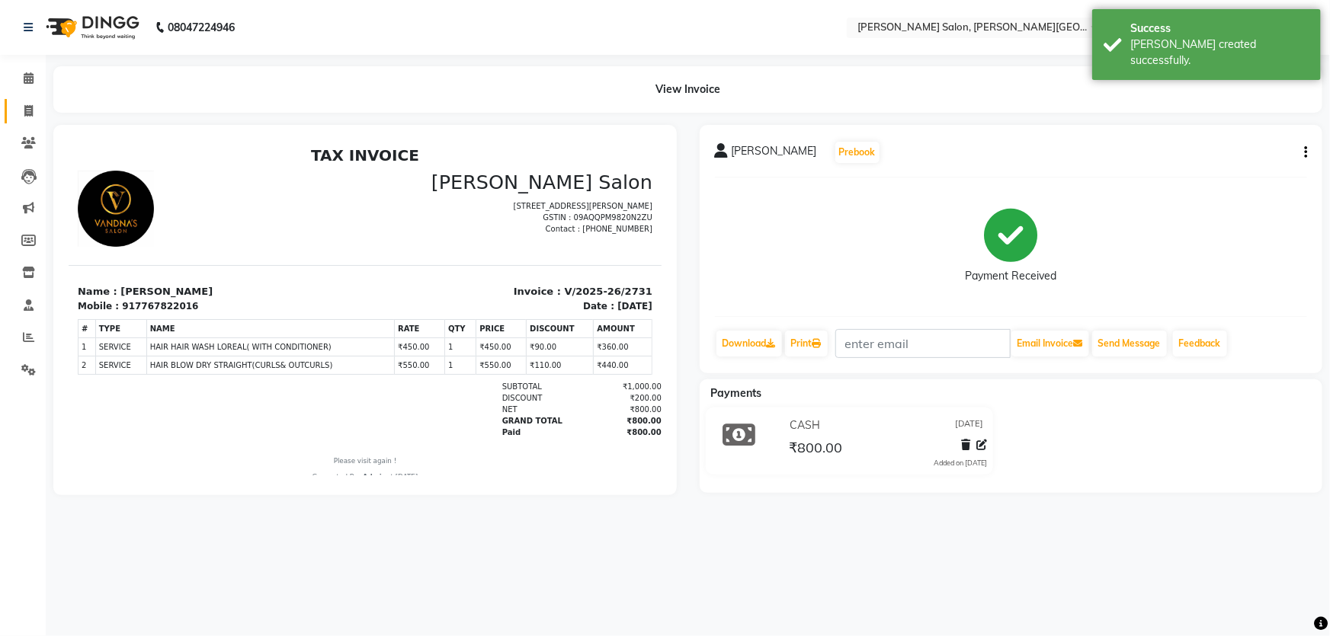
click at [21, 99] on link "Invoice" at bounding box center [23, 111] width 37 height 25
select select "service"
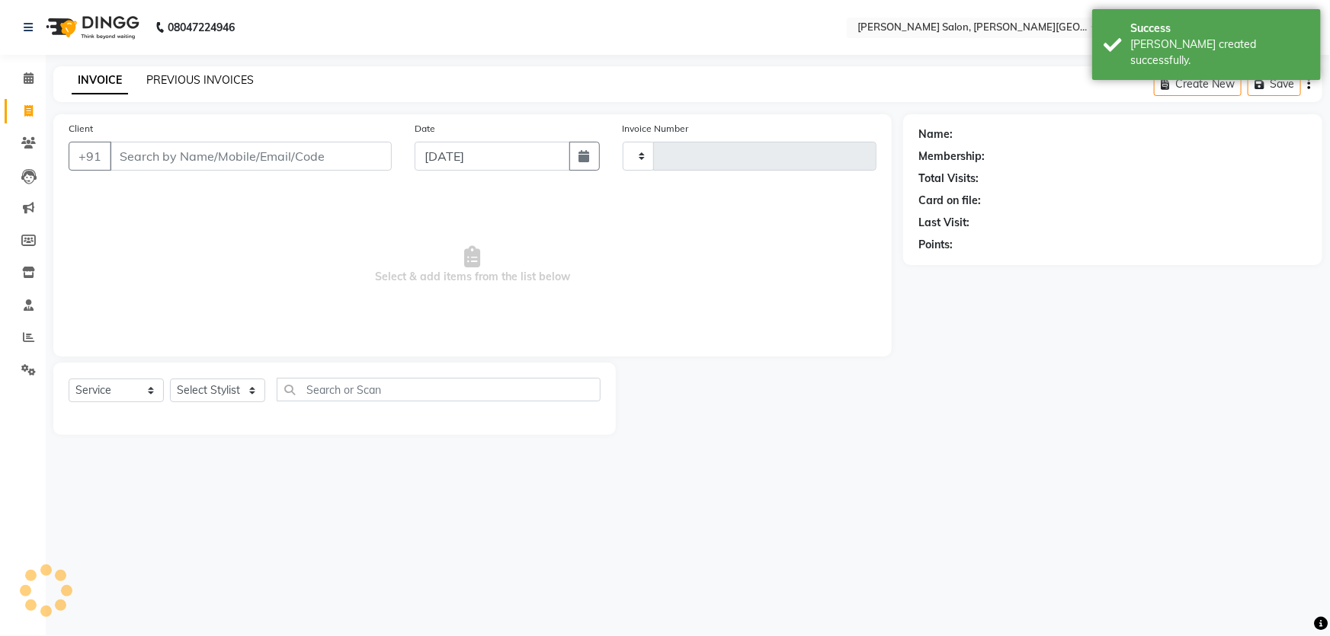
click at [235, 81] on link "PREVIOUS INVOICES" at bounding box center [199, 80] width 107 height 14
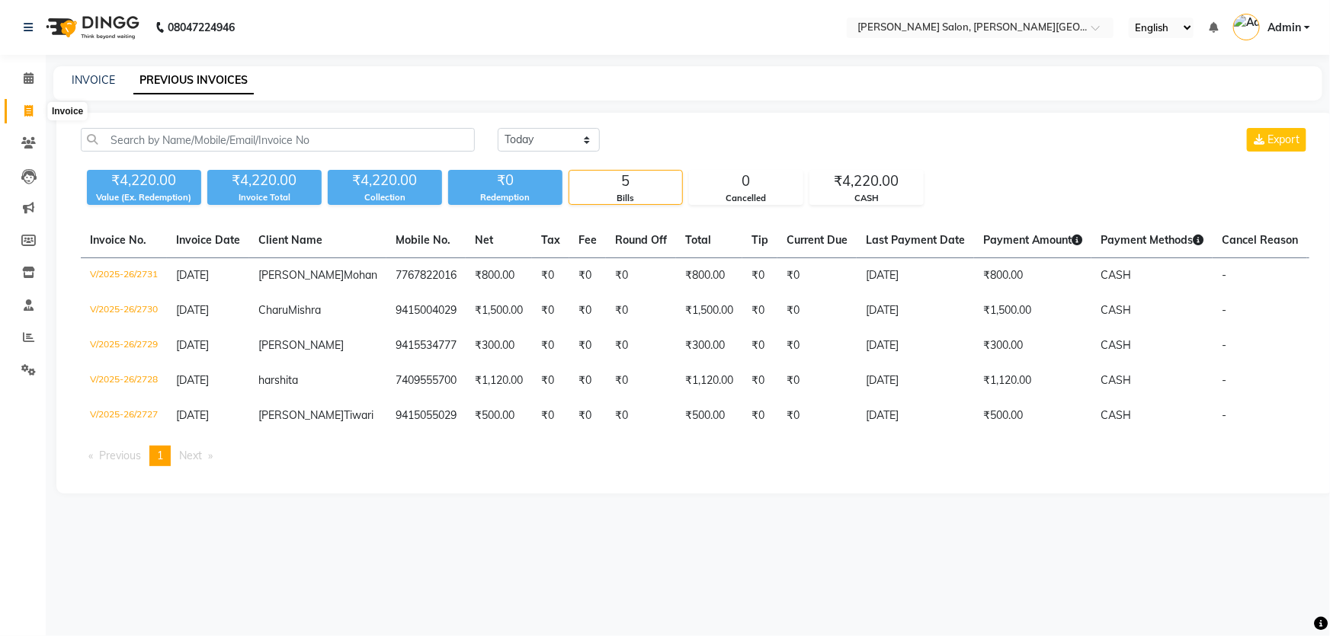
click at [34, 104] on span at bounding box center [28, 112] width 27 height 18
select select "service"
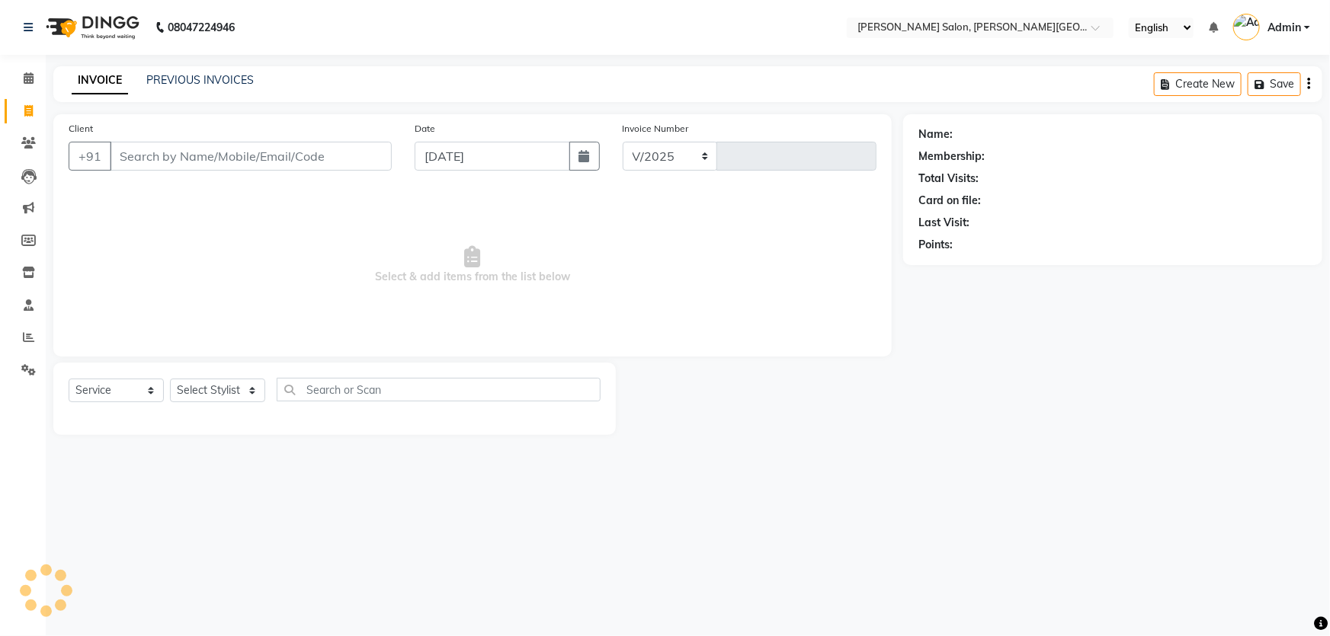
select select "4122"
type input "2732"
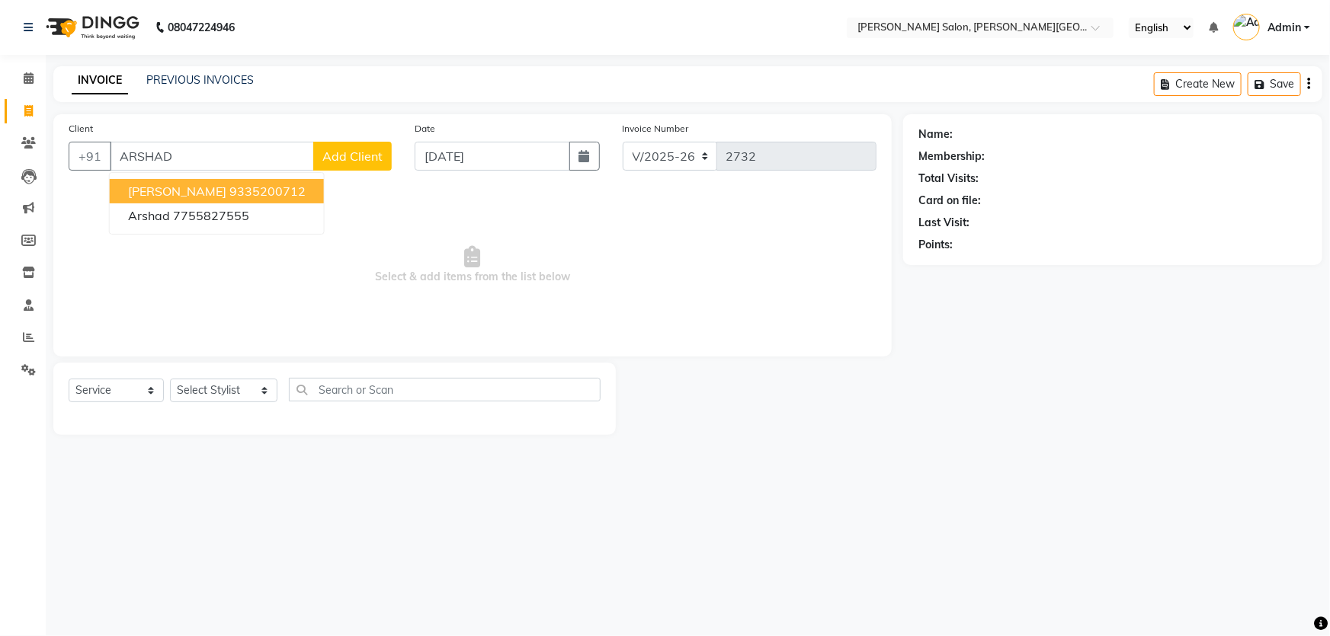
click at [217, 179] on button "Arshad Zaidi 9335200712" at bounding box center [217, 191] width 214 height 24
type input "9335200712"
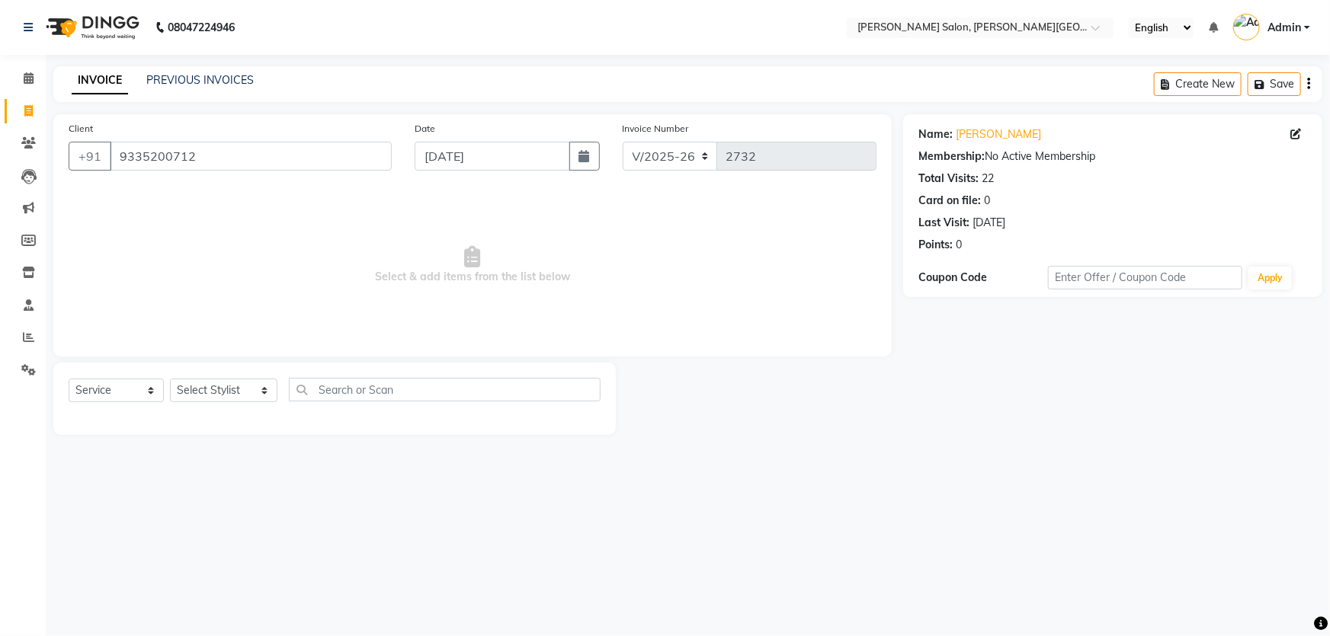
click at [198, 100] on div "INVOICE PREVIOUS INVOICES Create New Save" at bounding box center [687, 84] width 1269 height 36
click at [197, 76] on link "PREVIOUS INVOICES" at bounding box center [199, 80] width 107 height 14
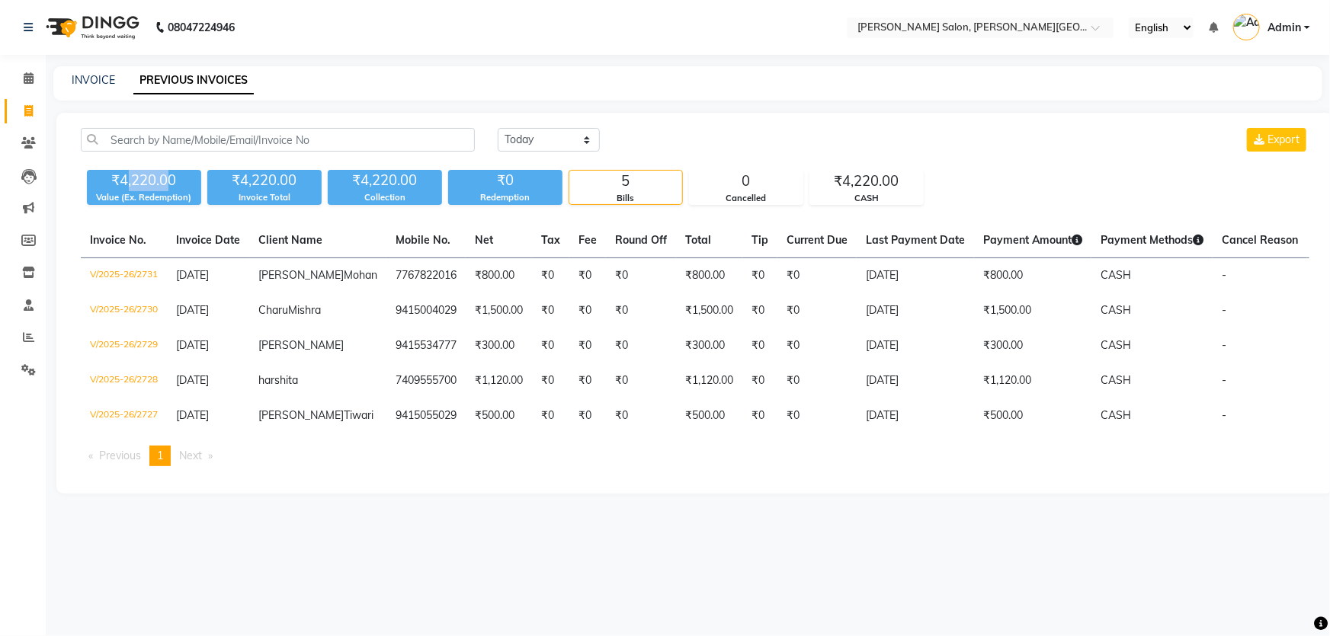
drag, startPoint x: 124, startPoint y: 184, endPoint x: 167, endPoint y: 186, distance: 42.7
click at [167, 186] on div "₹4,220.00" at bounding box center [144, 180] width 114 height 21
drag, startPoint x: 120, startPoint y: 173, endPoint x: 152, endPoint y: 175, distance: 32.8
click at [152, 175] on div "₹4,220.00" at bounding box center [144, 180] width 114 height 21
click at [91, 155] on div "Today Yesterday Custom Range Export" at bounding box center [694, 146] width 1251 height 36
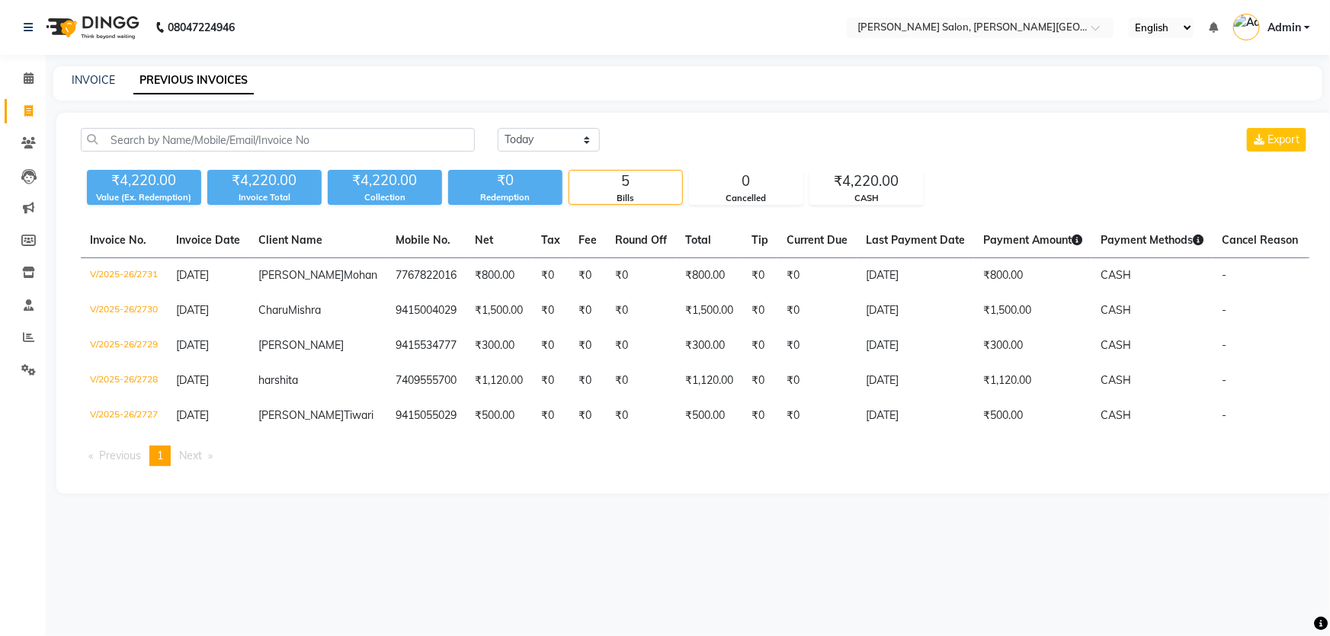
click at [14, 114] on link "Invoice" at bounding box center [23, 111] width 37 height 25
select select "service"
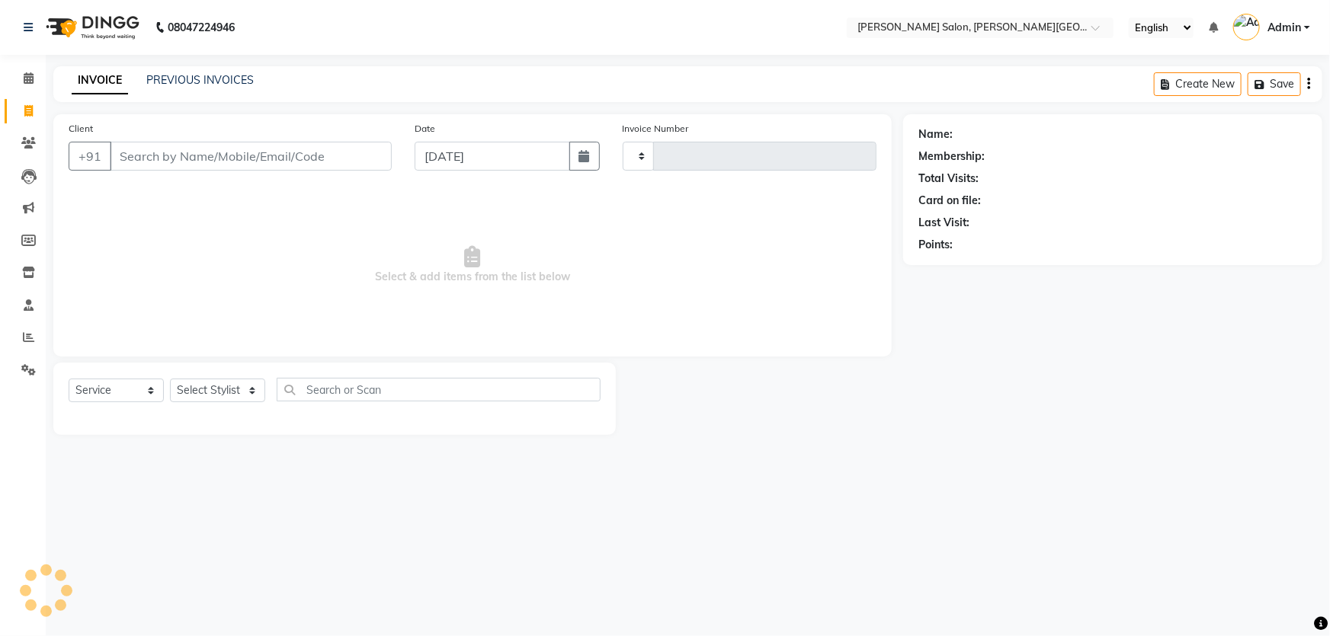
type input "2732"
select select "4122"
